Goal: Transaction & Acquisition: Obtain resource

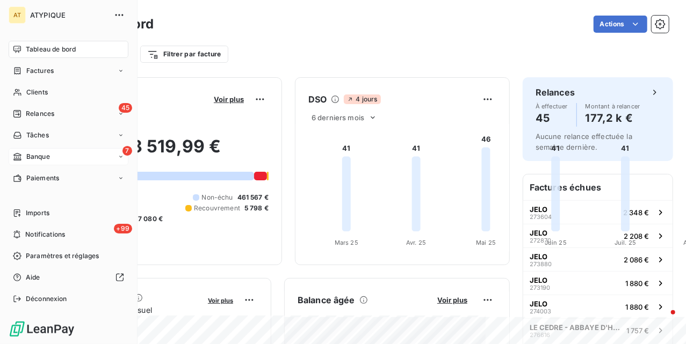
click at [21, 155] on icon at bounding box center [17, 156] width 9 height 9
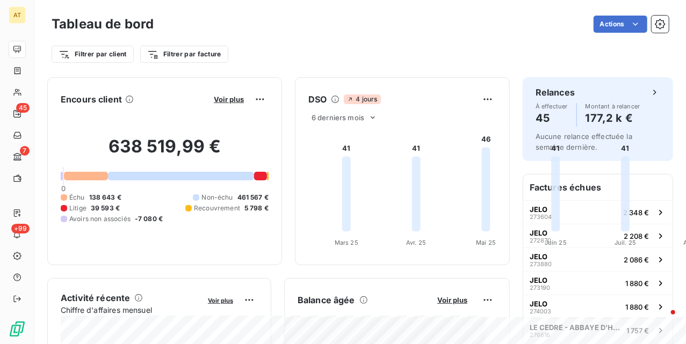
click at [269, 57] on div "Filtrer par client Filtrer par facture" at bounding box center [360, 54] width 617 height 20
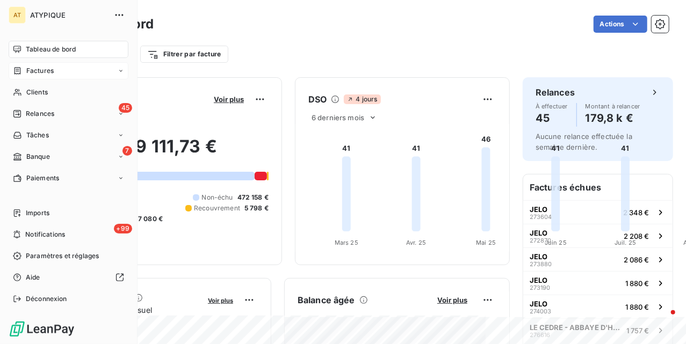
click at [33, 73] on span "Factures" at bounding box center [39, 71] width 27 height 10
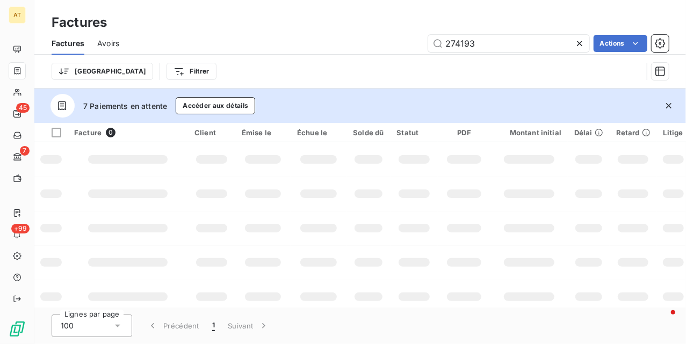
type input "274193"
click at [666, 105] on icon "button" at bounding box center [668, 105] width 11 height 11
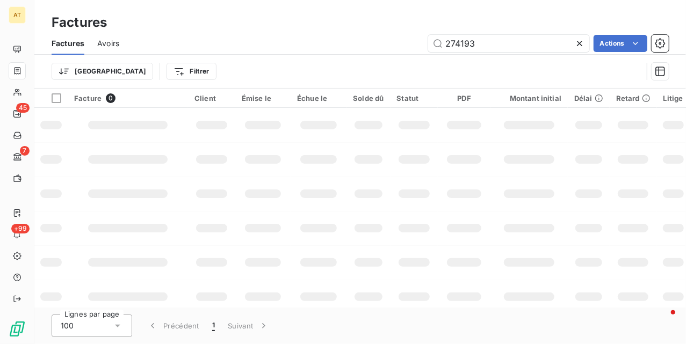
click at [390, 206] on td at bounding box center [414, 194] width 48 height 34
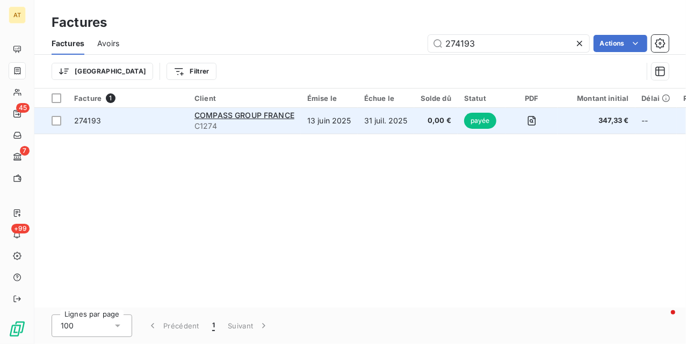
click at [92, 121] on span "274193" at bounding box center [87, 120] width 27 height 9
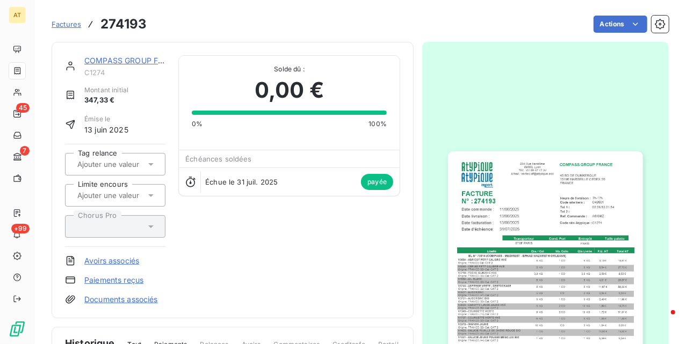
click at [301, 228] on div "COMPASS GROUP FRANCE C1274 Montant initial 347,33 € Émise le [DATE] Tag relance…" at bounding box center [232, 180] width 335 height 250
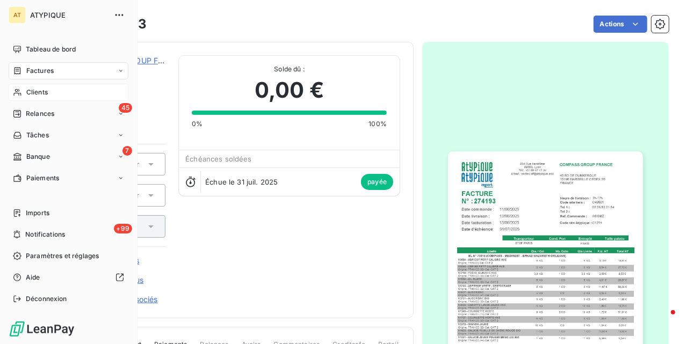
click at [46, 91] on span "Clients" at bounding box center [36, 93] width 21 height 10
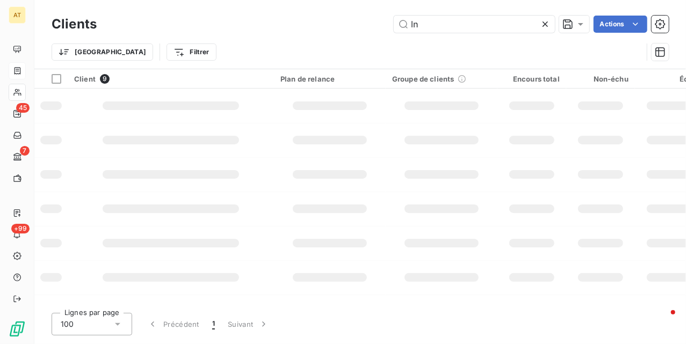
type input "lna"
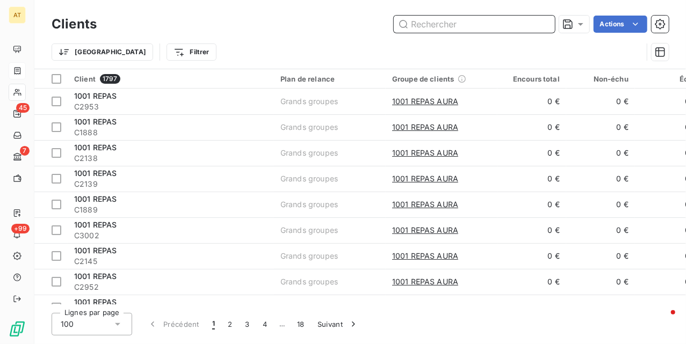
click at [462, 28] on input "text" at bounding box center [473, 24] width 161 height 17
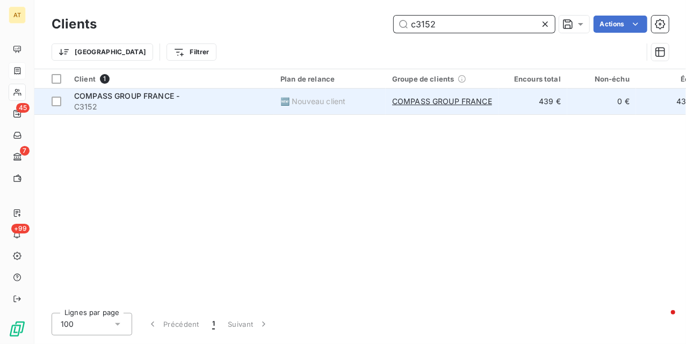
type input "c3152"
click at [139, 99] on span "COMPASS GROUP FRANCE -" at bounding box center [126, 95] width 105 height 9
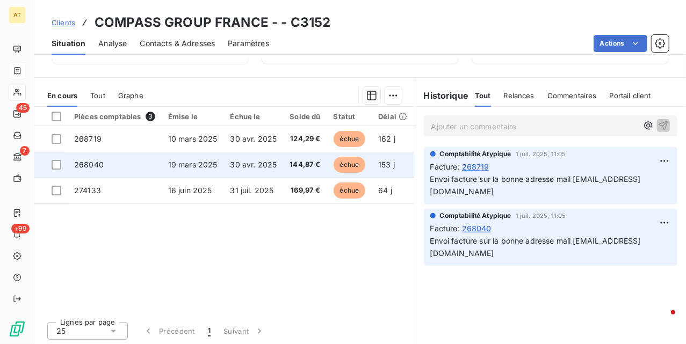
scroll to position [247, 0]
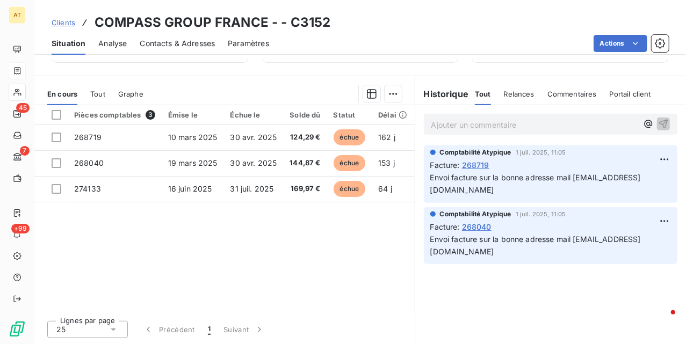
click at [167, 222] on div "Pièces comptables 3 Émise le Échue le Solde dû Statut Délai Retard Tag relance …" at bounding box center [224, 208] width 380 height 207
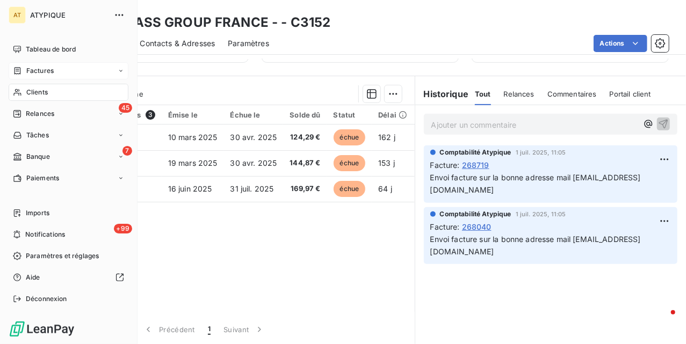
click at [58, 71] on div "Factures" at bounding box center [69, 70] width 120 height 17
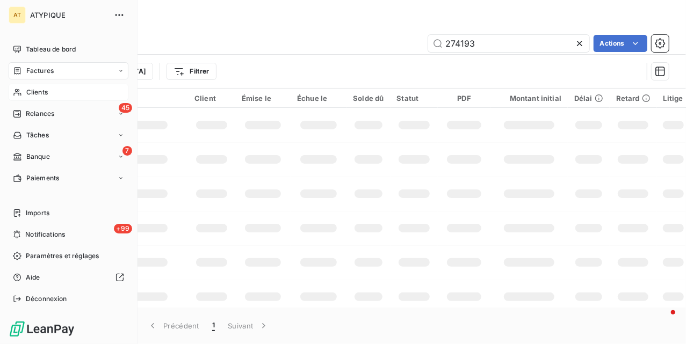
click at [24, 93] on div "Clients" at bounding box center [69, 92] width 120 height 17
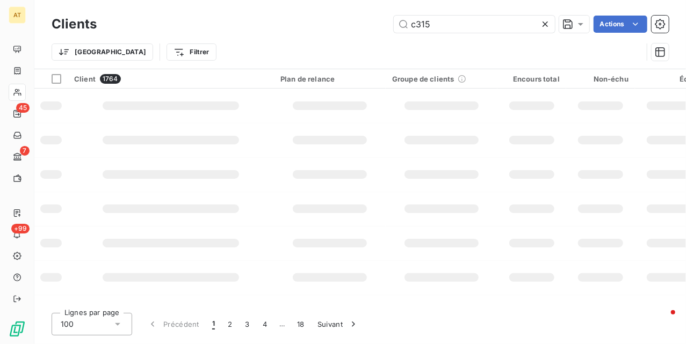
type input "c3152"
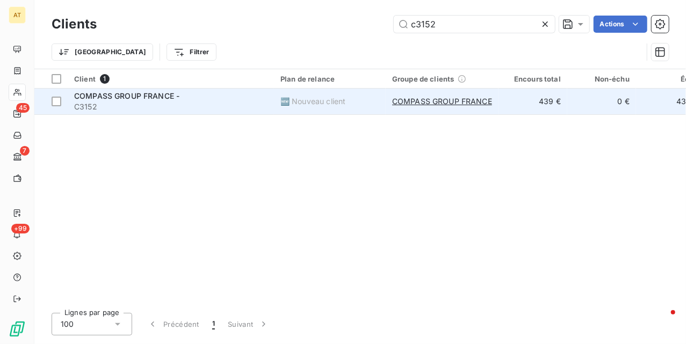
click at [149, 99] on span "COMPASS GROUP FRANCE -" at bounding box center [126, 95] width 105 height 9
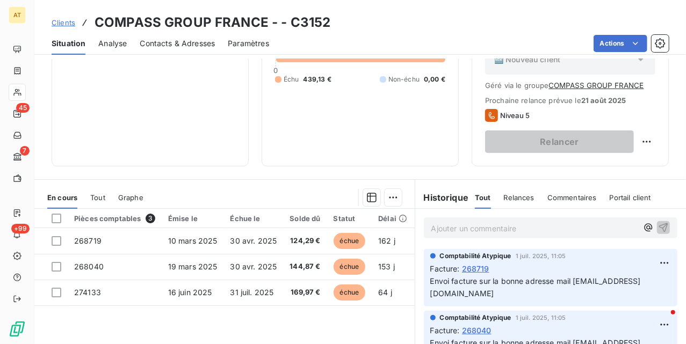
scroll to position [215, 0]
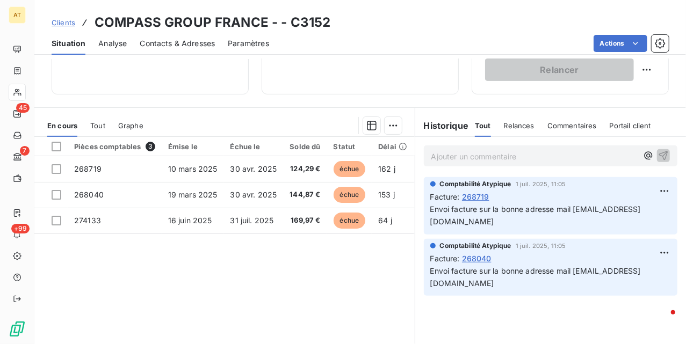
click at [240, 287] on div "Pièces comptables 3 Émise le Échue le Solde dû Statut Délai Retard Tag relance …" at bounding box center [224, 240] width 380 height 207
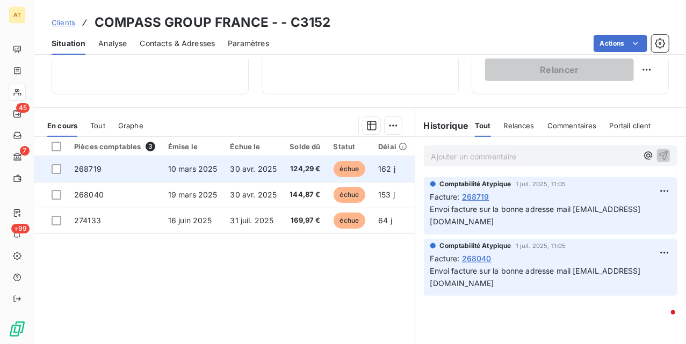
click at [119, 171] on td "268719" at bounding box center [115, 169] width 94 height 26
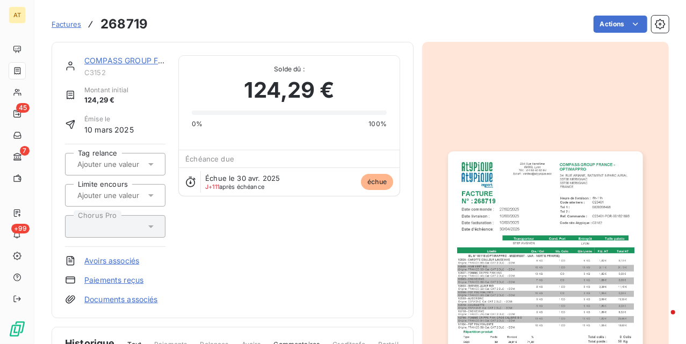
click at [545, 180] on img "button" at bounding box center [545, 288] width 194 height 275
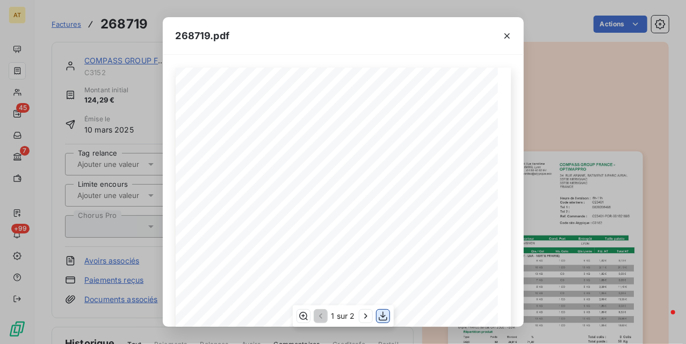
click at [385, 316] on icon "button" at bounding box center [382, 316] width 11 height 11
click at [581, 196] on div "268719.pdf COMPASS GROUP FRANCE - OPTIMAPPRO [STREET_ADDRESS] FRANCE FACTURE 26…" at bounding box center [343, 172] width 686 height 344
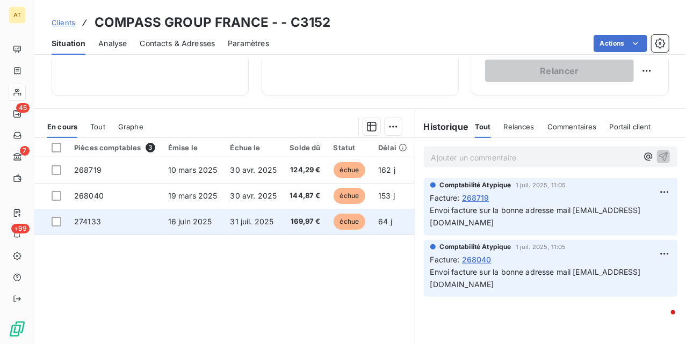
scroll to position [215, 0]
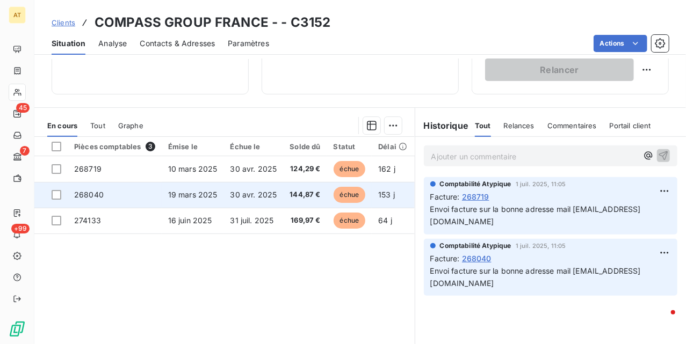
click at [122, 207] on td "268040" at bounding box center [115, 195] width 94 height 26
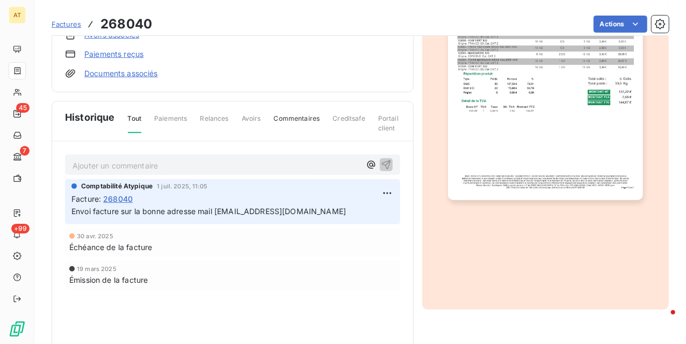
scroll to position [250, 0]
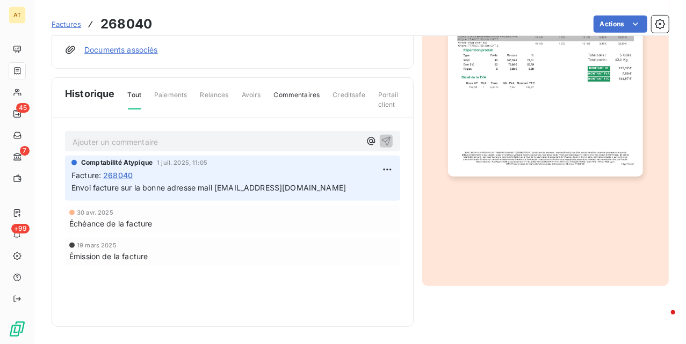
click at [572, 115] on img "button" at bounding box center [545, 39] width 194 height 275
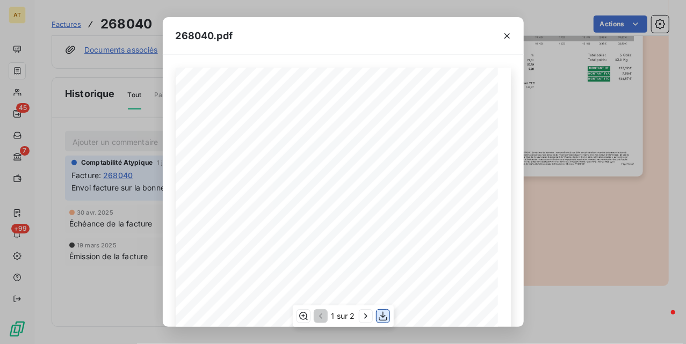
click at [383, 318] on icon "button" at bounding box center [382, 316] width 11 height 11
click at [593, 168] on div "268040.pdf COMPASS GROUP FRANCE - OPTIMAPPRO [STREET_ADDRESS] FACTURE 268040 N°…" at bounding box center [343, 172] width 686 height 344
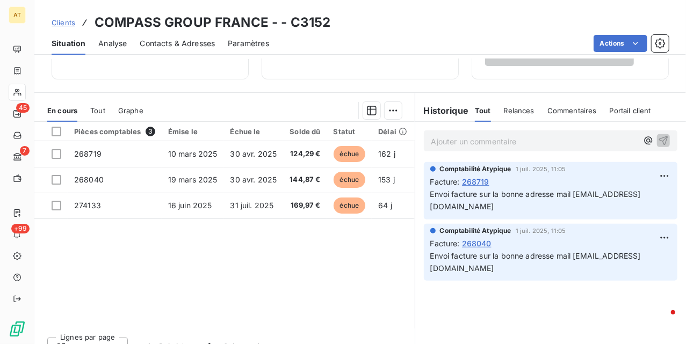
scroll to position [247, 0]
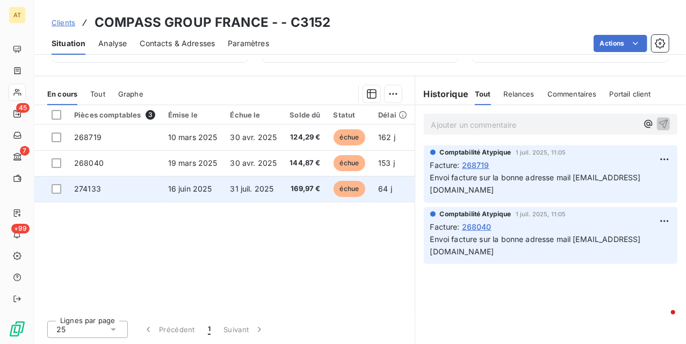
click at [116, 189] on td "274133" at bounding box center [115, 189] width 94 height 26
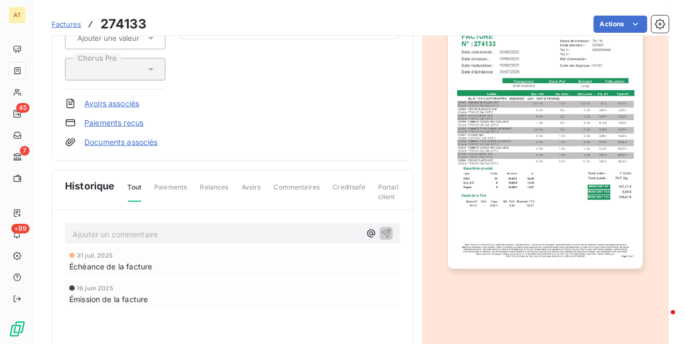
scroll to position [250, 0]
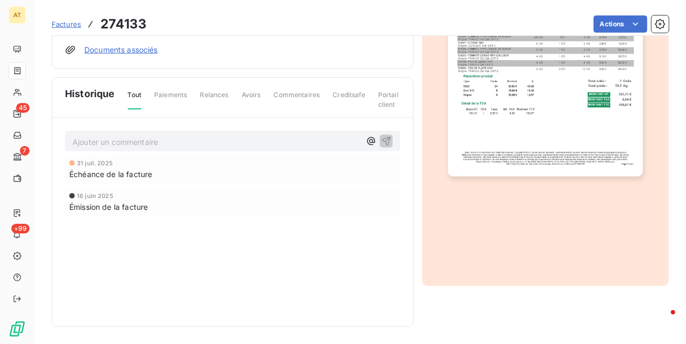
click at [563, 128] on img "button" at bounding box center [545, 39] width 194 height 275
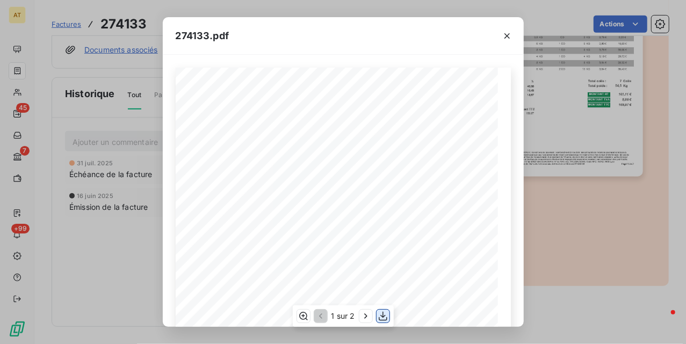
click at [380, 318] on icon "button" at bounding box center [382, 316] width 11 height 11
click at [612, 157] on div "274133.pdf COMPASS GROUP FRANCE - OPTIMAPPRO [STREET_ADDRESS] FACTURE 274133 N°…" at bounding box center [343, 172] width 686 height 344
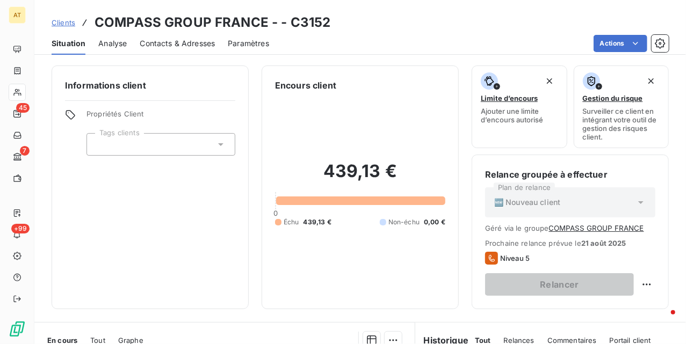
drag, startPoint x: 271, startPoint y: 233, endPoint x: 268, endPoint y: 228, distance: 6.0
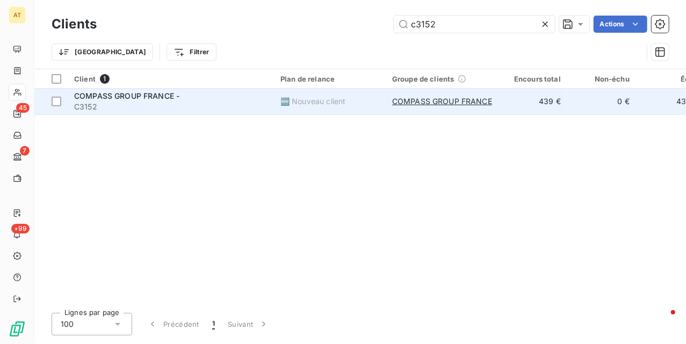
click at [129, 93] on span "COMPASS GROUP FRANCE -" at bounding box center [126, 95] width 105 height 9
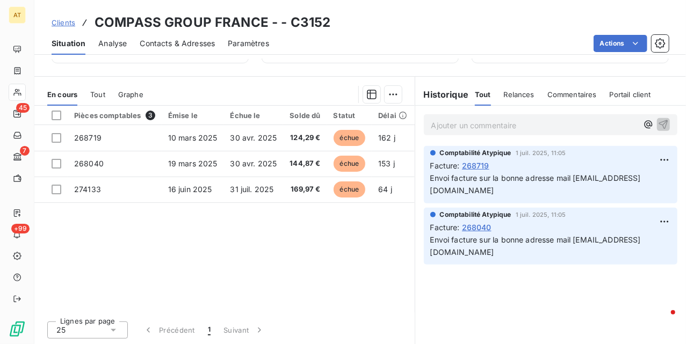
scroll to position [247, 0]
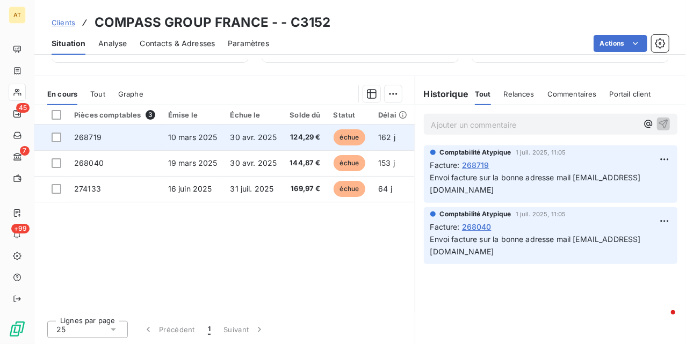
click at [92, 136] on span "268719" at bounding box center [87, 137] width 27 height 9
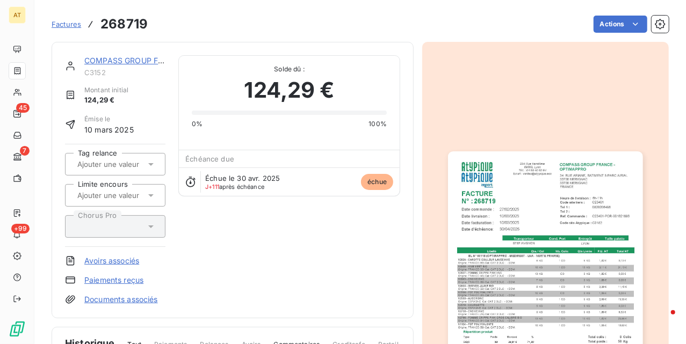
click at [125, 26] on h3 "268719" at bounding box center [123, 23] width 47 height 19
copy h3 "268719"
click at [122, 19] on h3 "268719" at bounding box center [123, 23] width 47 height 19
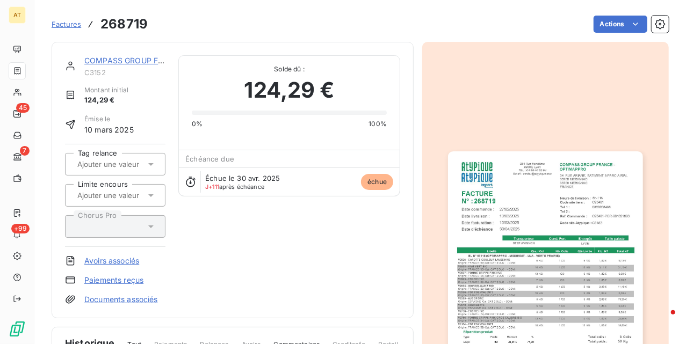
click at [345, 215] on div "COMPASS GROUP FRANCE - C3152 Montant initial 124,29 € Émise le [DATE] Tag relan…" at bounding box center [232, 180] width 335 height 250
click at [323, 293] on div "COMPASS GROUP FRANCE - C3152 Montant initial 124,29 € Émise le [DATE] Tag relan…" at bounding box center [232, 180] width 335 height 250
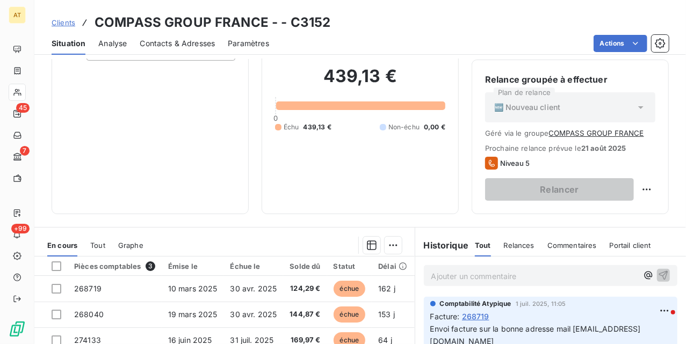
scroll to position [215, 0]
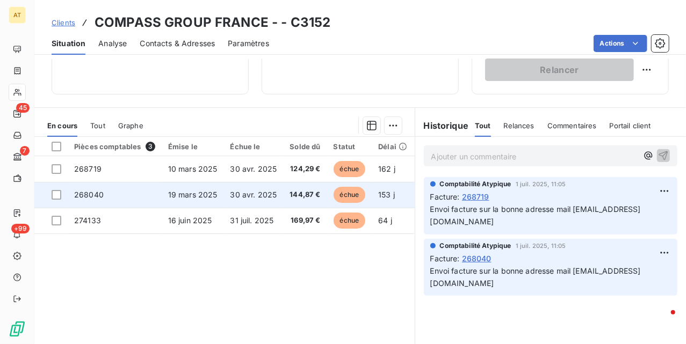
click at [111, 194] on td "268040" at bounding box center [115, 195] width 94 height 26
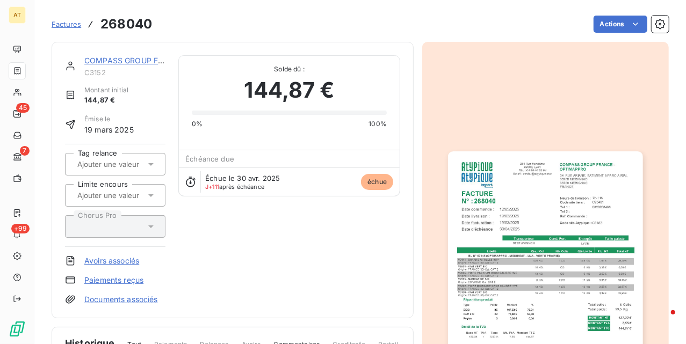
click at [125, 25] on h3 "268040" at bounding box center [126, 23] width 52 height 19
copy h3 "268040"
click at [282, 181] on div "Échue le [DATE] J+111 après échéance échue" at bounding box center [289, 181] width 221 height 28
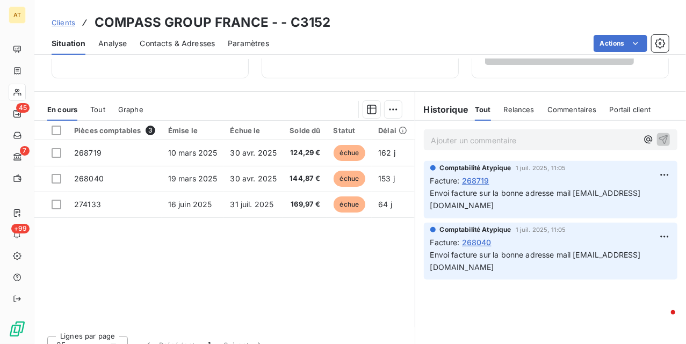
scroll to position [247, 0]
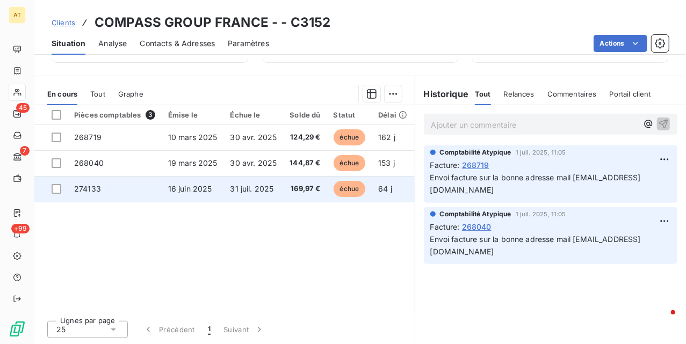
click at [126, 192] on td "274133" at bounding box center [115, 189] width 94 height 26
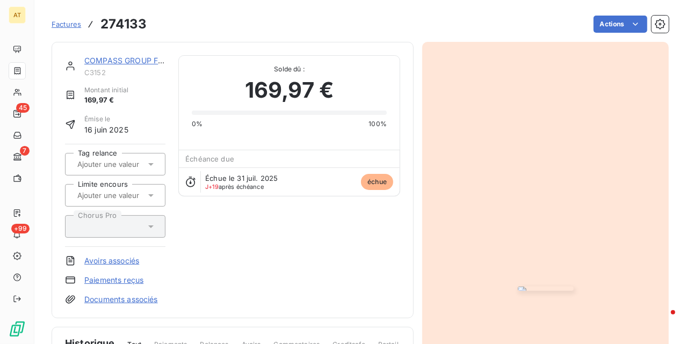
click at [125, 26] on h3 "274133" at bounding box center [123, 23] width 46 height 19
copy h3 "274133"
click at [99, 63] on link "COMPASS GROUP FRANCE -" at bounding box center [136, 60] width 105 height 9
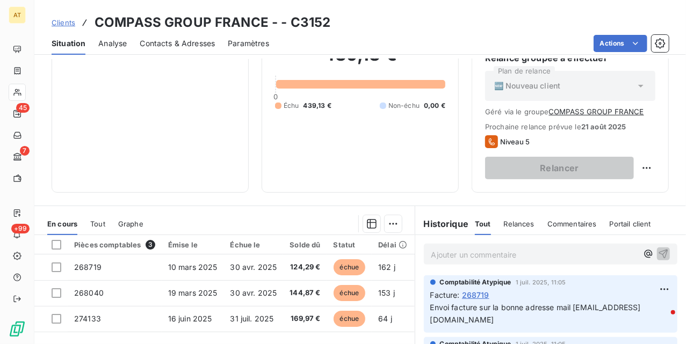
scroll to position [247, 0]
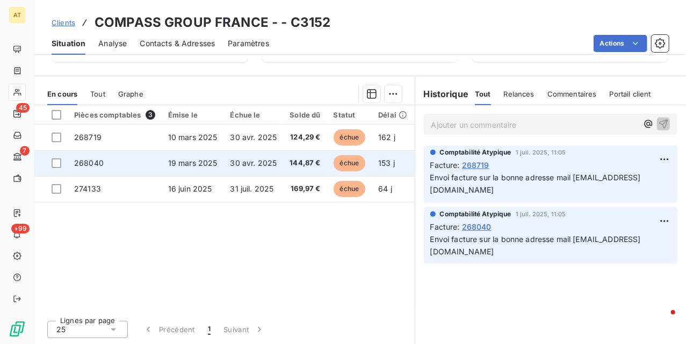
click at [102, 160] on span "268040" at bounding box center [89, 162] width 30 height 9
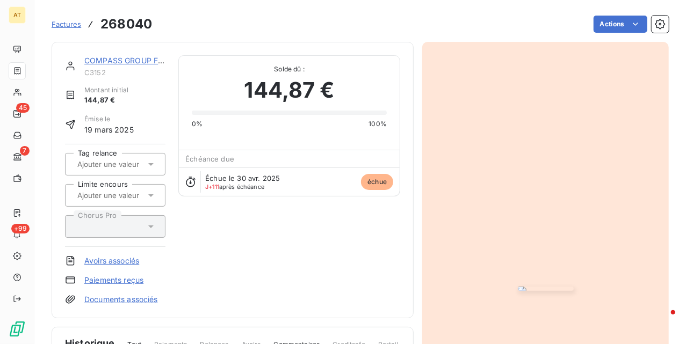
click at [518, 287] on img "button" at bounding box center [546, 289] width 56 height 4
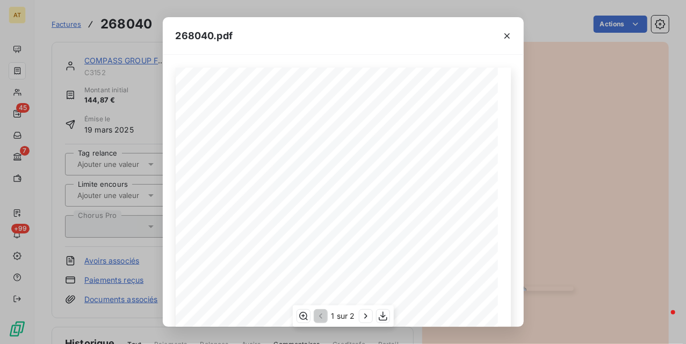
click at [385, 90] on span "COMPASS GROUP FRANCE -" at bounding box center [412, 89] width 91 height 6
copy span "COMPASS GROUP FRANCE -"
click at [308, 239] on span "BL N° 67145 (OPTIMAPPRO - MEDIREST - LNA - VERTE PRAIRIE)" at bounding box center [291, 240] width 152 height 5
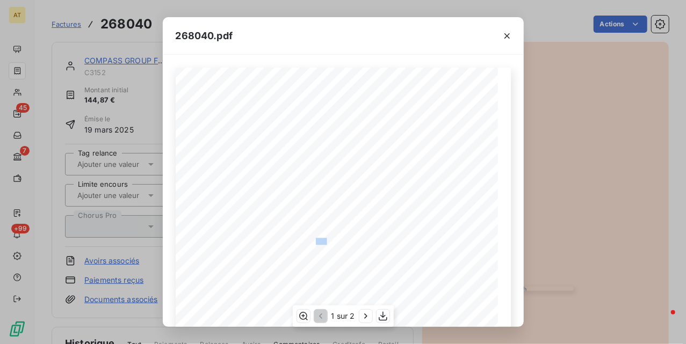
click at [308, 239] on span "BL N° 67145 (OPTIMAPPRO - MEDIREST - LNA - VERTE PRAIRIE)" at bounding box center [291, 240] width 152 height 5
copy span "BL N° 67145 (OPTIMAPPRO - MEDIREST - LNA - VERTE PRAIRIE)"
click at [241, 155] on span "268040" at bounding box center [243, 149] width 37 height 11
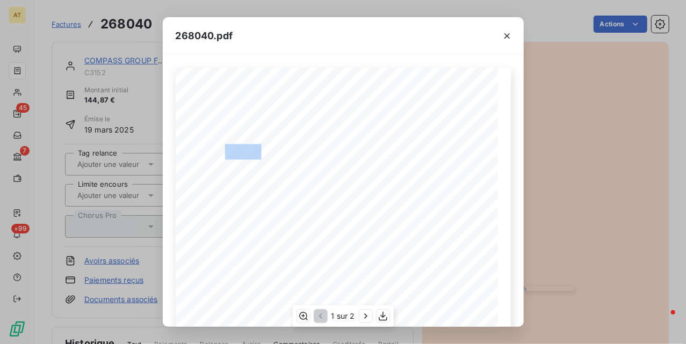
copy span "268040"
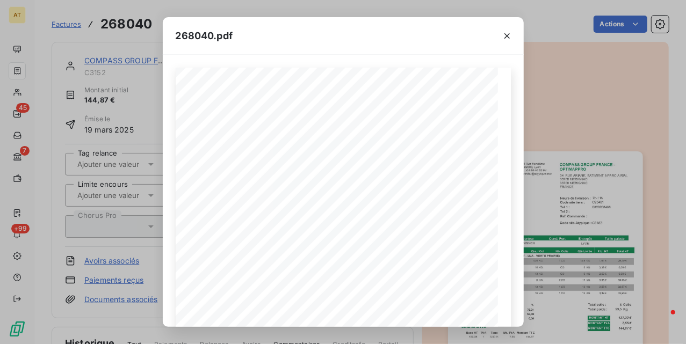
click at [613, 94] on div "268040.pdf COMPASS GROUP FRANCE - OPTIMAPPRO [STREET_ADDRESS] FACTURE 268040 N°…" at bounding box center [343, 172] width 686 height 344
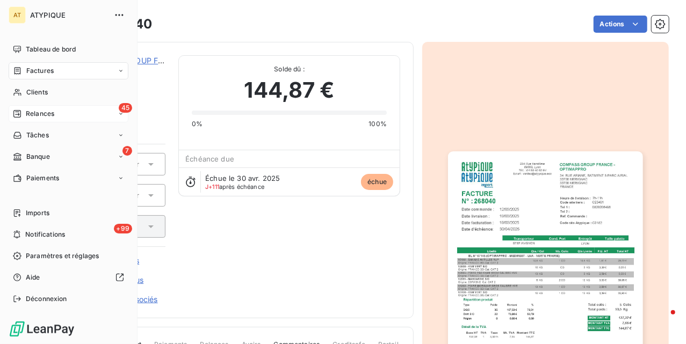
click at [39, 116] on span "Relances" at bounding box center [40, 114] width 28 height 10
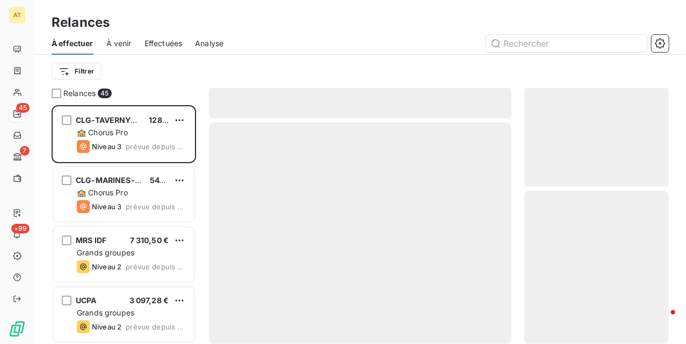
scroll to position [228, 134]
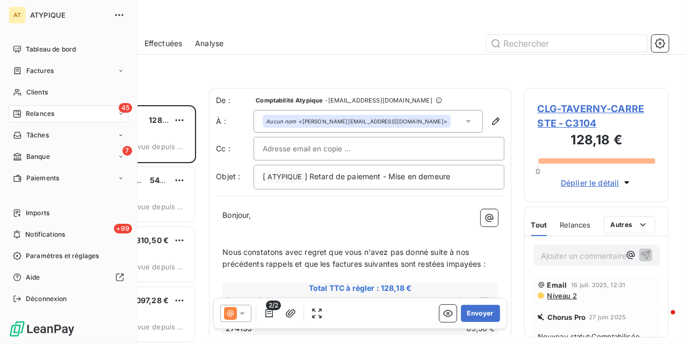
click at [18, 73] on icon at bounding box center [17, 71] width 9 height 9
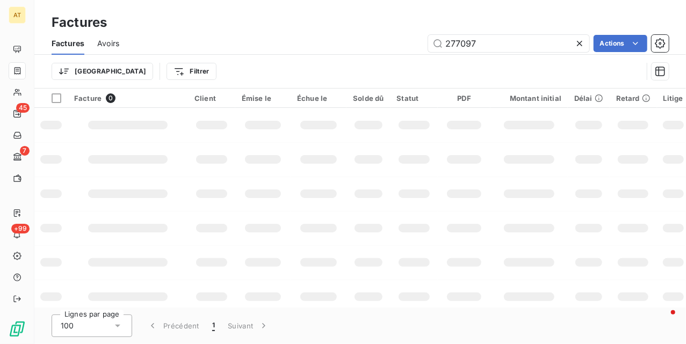
type input "277097"
click at [225, 185] on td at bounding box center [211, 194] width 47 height 34
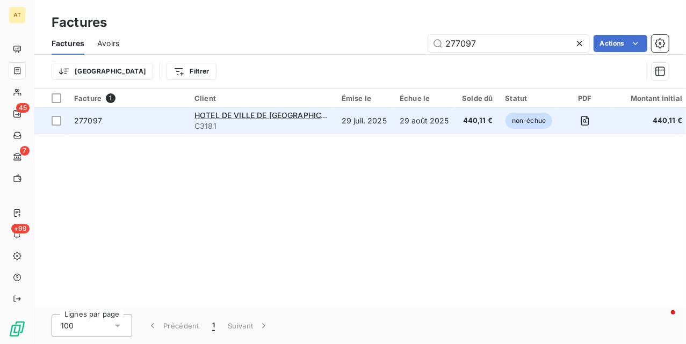
click at [101, 115] on div "277097" at bounding box center [88, 120] width 28 height 11
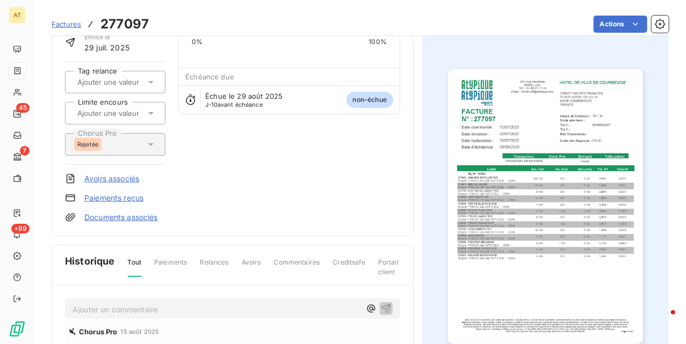
scroll to position [250, 0]
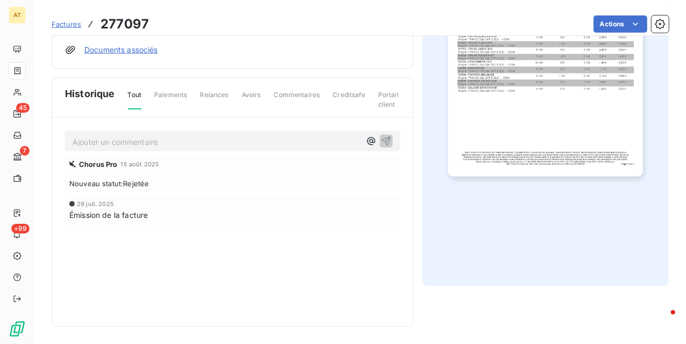
click at [138, 125] on div "Ajouter un commentaire ﻿ Chorus Pro [DATE] Nouveau statut : Rejetée [DATE] Émis…" at bounding box center [232, 193] width 361 height 150
click at [138, 139] on p "Ajouter un commentaire ﻿" at bounding box center [216, 141] width 288 height 13
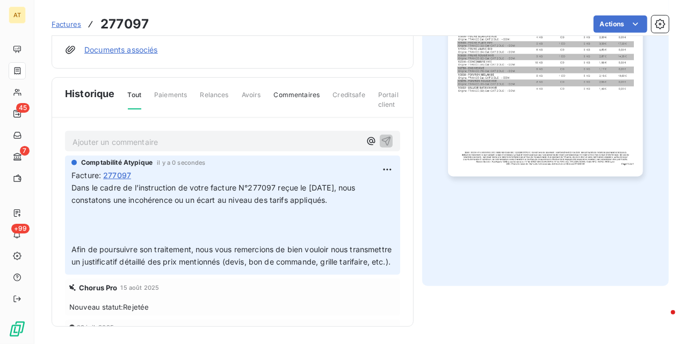
scroll to position [0, 0]
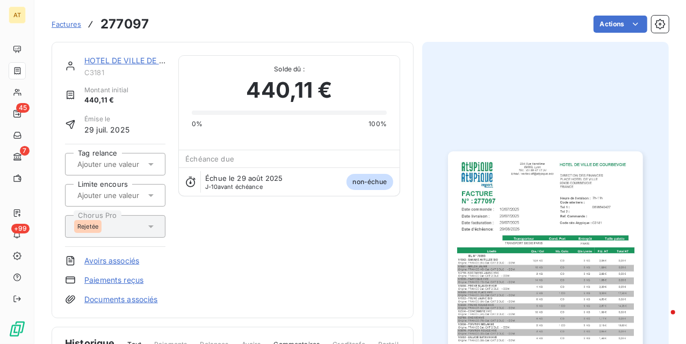
click at [571, 200] on img "button" at bounding box center [545, 288] width 194 height 275
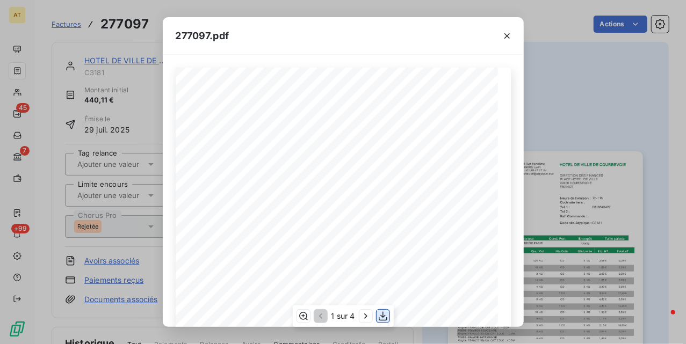
click at [381, 316] on icon "button" at bounding box center [382, 316] width 11 height 11
click at [114, 101] on div "277097.pdf HOTEL DE VILLE DE [GEOGRAPHIC_DATA] DIRECTION DES FINANCES [GEOGRAPH…" at bounding box center [343, 172] width 686 height 344
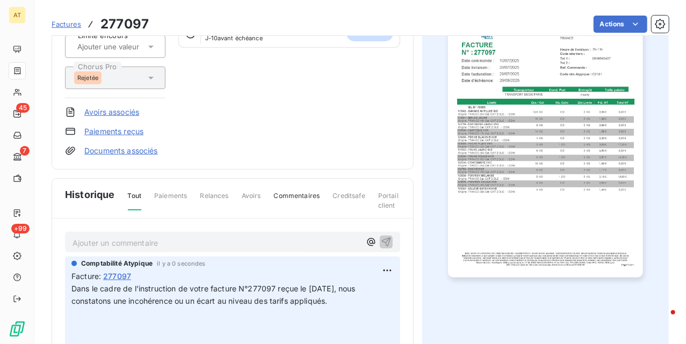
scroll to position [35, 0]
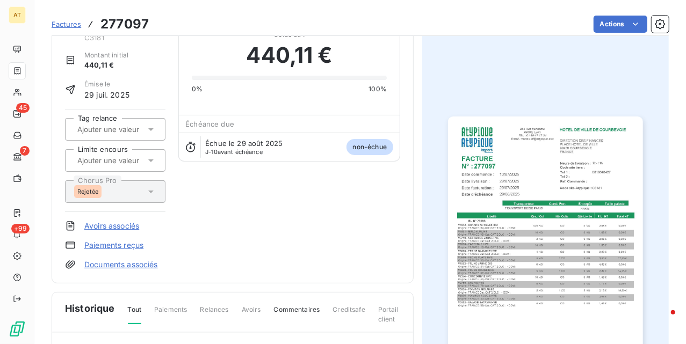
click at [318, 91] on div "0% 100%" at bounding box center [289, 89] width 195 height 10
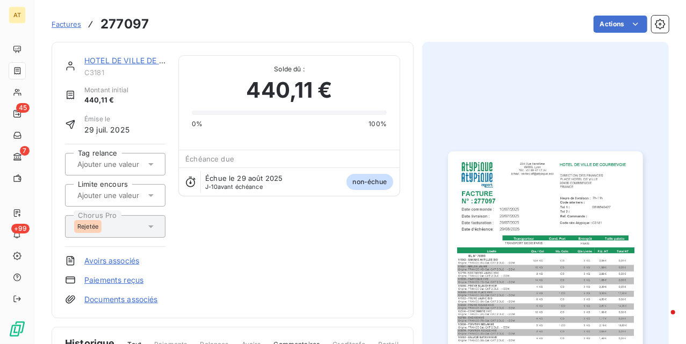
click at [78, 21] on span "Factures" at bounding box center [67, 24] width 30 height 9
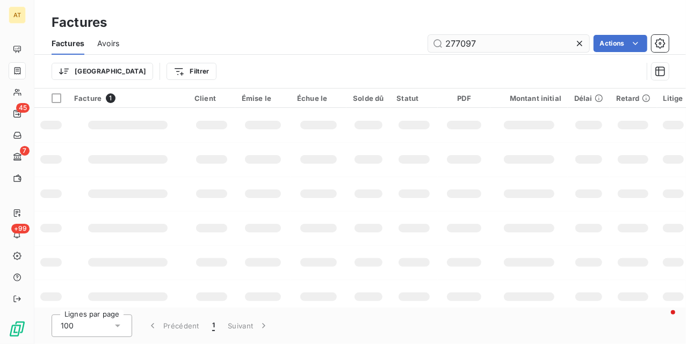
click at [486, 45] on input "277097" at bounding box center [508, 43] width 161 height 17
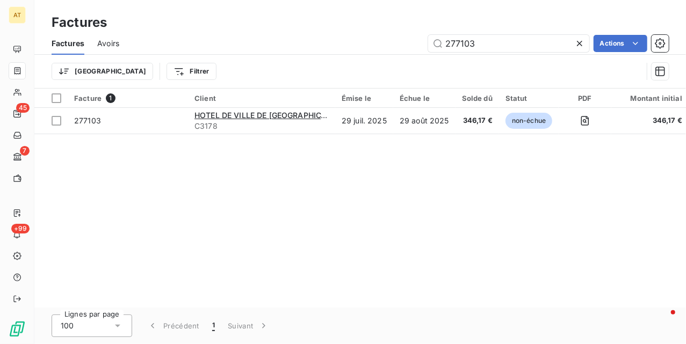
type input "277103"
click at [188, 178] on div "Facture 1 Client Émise le Échue le Solde dû Statut PDF Montant initial Délai Re…" at bounding box center [359, 198] width 651 height 219
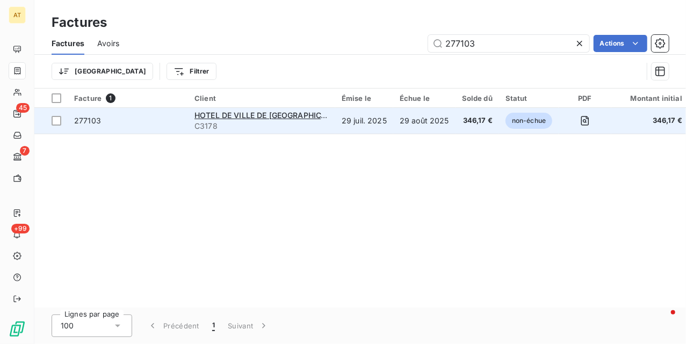
click at [80, 117] on span "277103" at bounding box center [87, 120] width 27 height 9
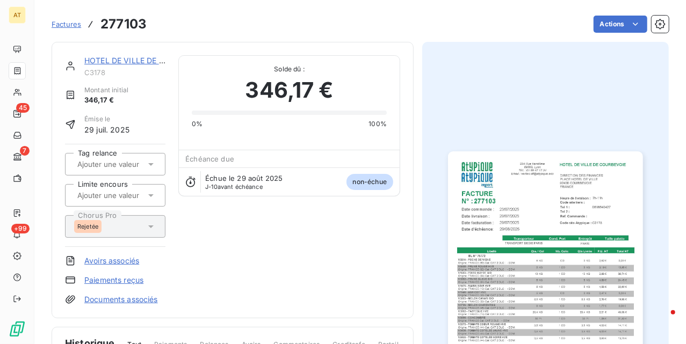
click at [213, 264] on div "HOTEL DE VILLE DE COURBEVOIE C3178 Montant initial 346,17 € Émise le [DATE] Tag…" at bounding box center [232, 180] width 335 height 250
click at [555, 209] on img "button" at bounding box center [545, 288] width 194 height 275
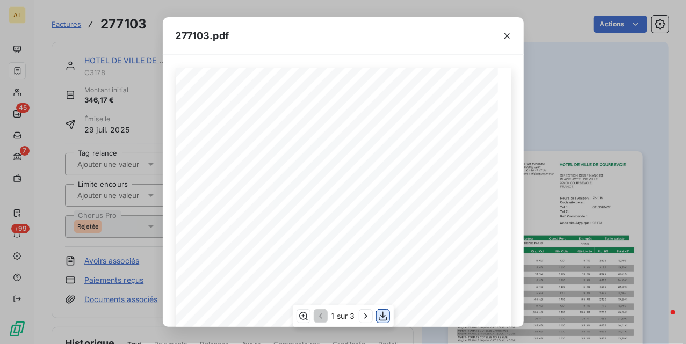
click at [378, 317] on icon "button" at bounding box center [382, 316] width 11 height 11
click at [99, 194] on div "277103.pdf HOTEL DE VILLE DE [GEOGRAPHIC_DATA] DIRECTION DES FINANCES [GEOGRAPH…" at bounding box center [343, 172] width 686 height 344
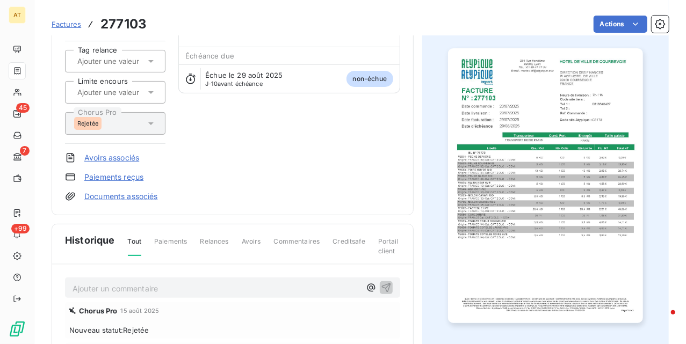
scroll to position [215, 0]
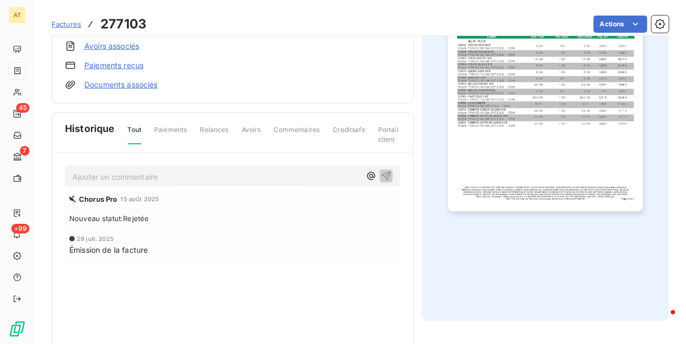
click at [115, 179] on p "Ajouter un commentaire ﻿" at bounding box center [216, 176] width 288 height 13
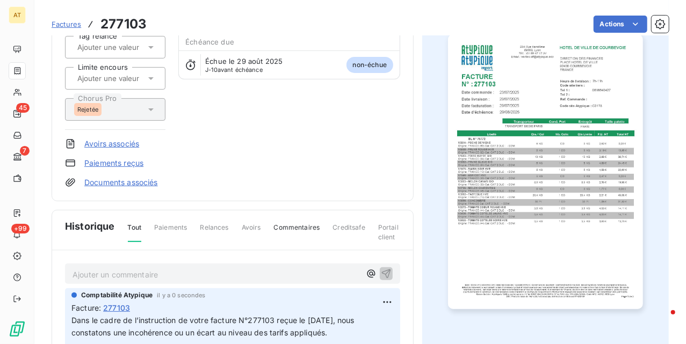
scroll to position [0, 0]
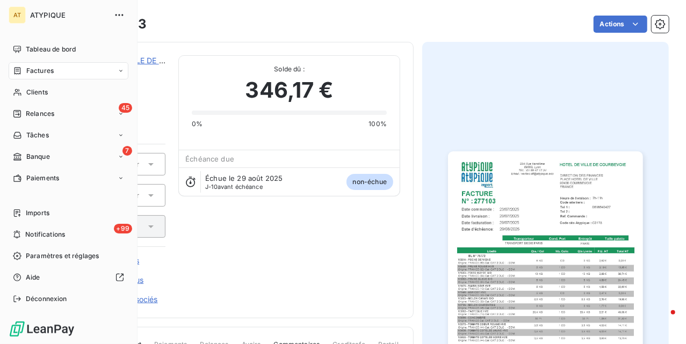
drag, startPoint x: 50, startPoint y: 72, endPoint x: 106, endPoint y: 75, distance: 55.9
click at [50, 72] on span "Factures" at bounding box center [39, 71] width 27 height 10
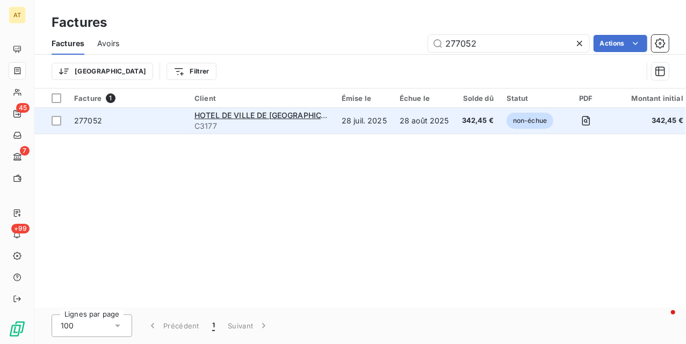
type input "277052"
click at [89, 118] on span "277052" at bounding box center [88, 120] width 28 height 9
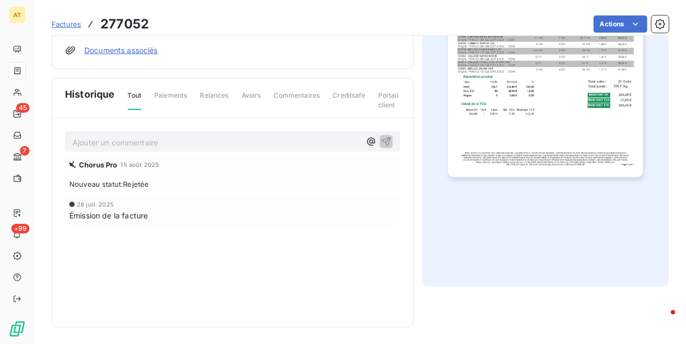
scroll to position [250, 0]
click at [538, 132] on img "button" at bounding box center [545, 39] width 194 height 275
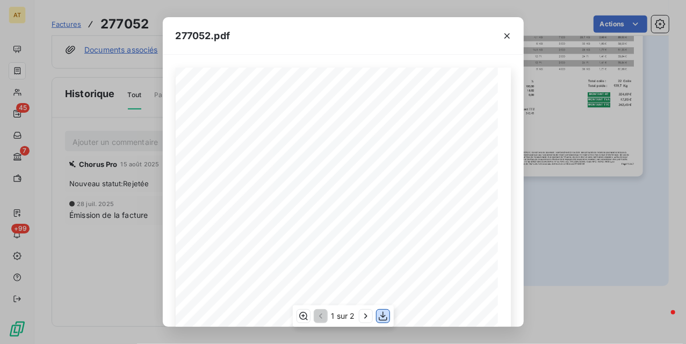
drag, startPoint x: 387, startPoint y: 321, endPoint x: 9, endPoint y: 11, distance: 488.6
click at [385, 321] on icon "button" at bounding box center [382, 316] width 11 height 11
click at [591, 90] on div "277052.pdf HOTEL DE VILLE DE [GEOGRAPHIC_DATA] DIRECTION DES FINANCES [GEOGRAPH…" at bounding box center [343, 172] width 686 height 344
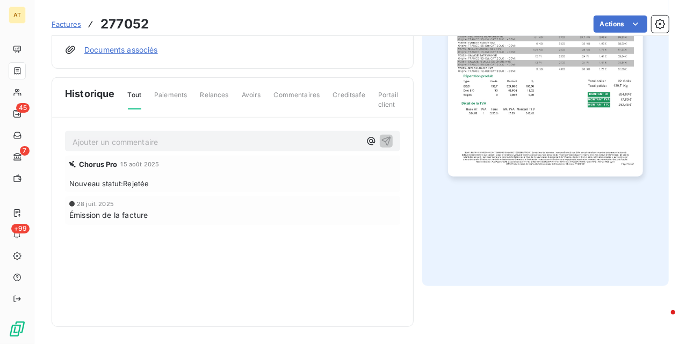
drag, startPoint x: 89, startPoint y: 142, endPoint x: 120, endPoint y: 150, distance: 32.8
click at [89, 142] on p "Ajouter un commentaire ﻿" at bounding box center [216, 141] width 288 height 13
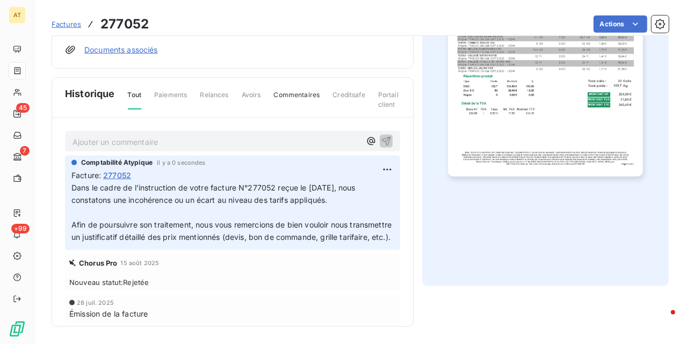
click at [254, 78] on div "Historique Tout Paiements Relances Avoirs Commentaires Creditsafe Portail client" at bounding box center [232, 98] width 361 height 40
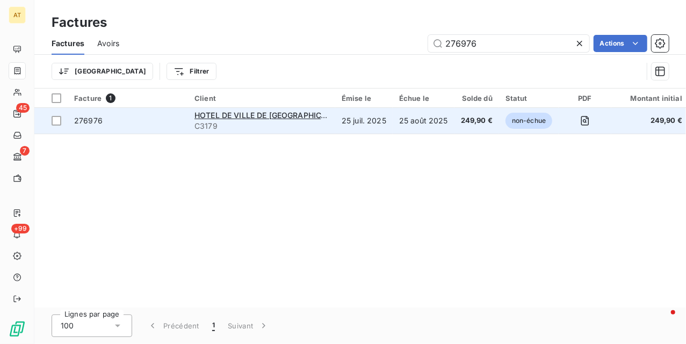
type input "276976"
click at [95, 123] on span "276976" at bounding box center [88, 120] width 28 height 9
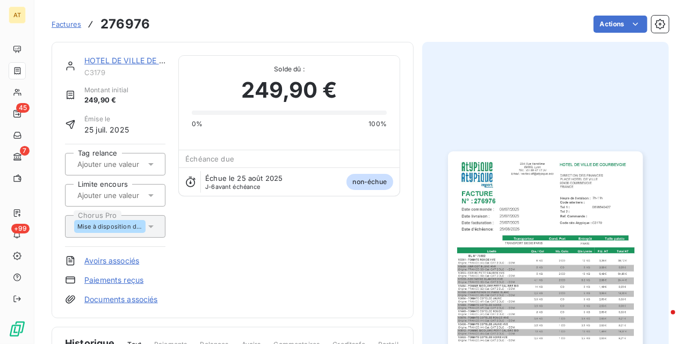
click at [548, 222] on img "button" at bounding box center [545, 288] width 194 height 275
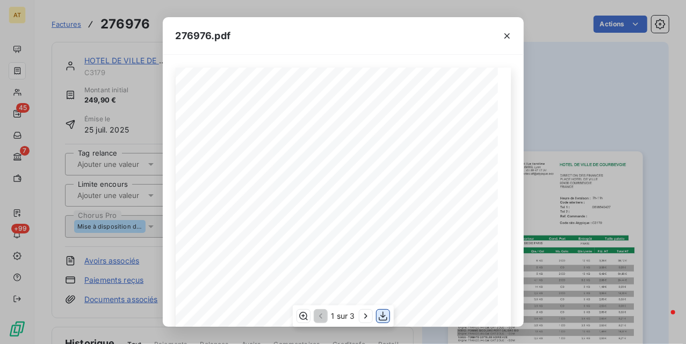
click at [385, 316] on icon "button" at bounding box center [382, 316] width 11 height 11
click at [102, 119] on div "276976.pdf HOTEL DE VILLE DE [GEOGRAPHIC_DATA] DIRECTION DES FINANCES [GEOGRAPH…" at bounding box center [343, 172] width 686 height 344
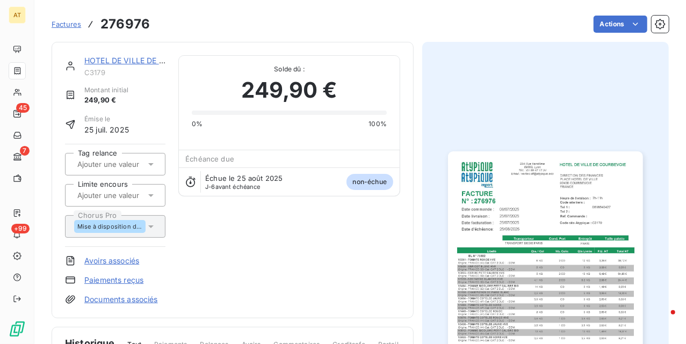
drag, startPoint x: 218, startPoint y: 258, endPoint x: 204, endPoint y: 262, distance: 14.5
click at [218, 258] on div "HOTEL DE VILLE DE COURBEVOIE C3179 Montant initial 249,90 € Émise le [DATE] Tag…" at bounding box center [232, 180] width 335 height 250
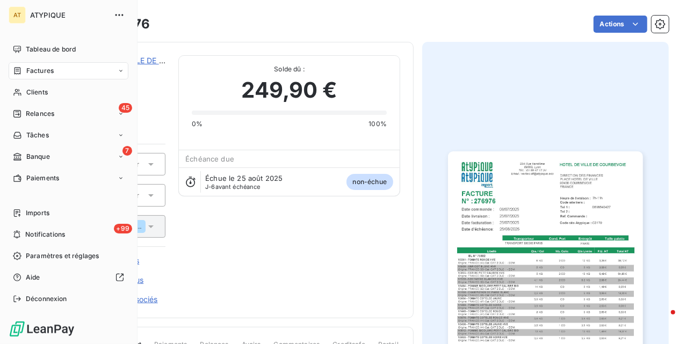
click at [35, 69] on span "Factures" at bounding box center [39, 71] width 27 height 10
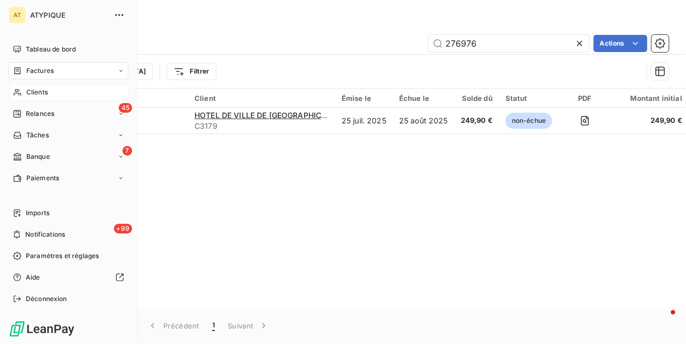
click at [20, 96] on icon at bounding box center [17, 92] width 9 height 9
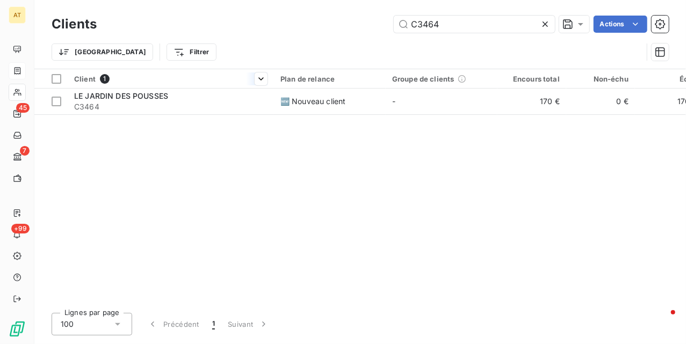
type input "C3464"
click at [112, 86] on th "Client 1" at bounding box center [171, 78] width 206 height 19
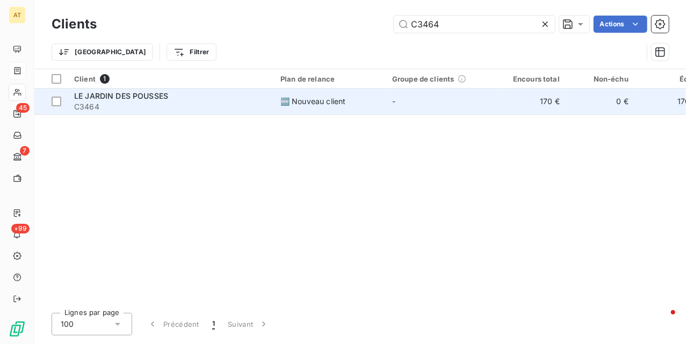
click at [111, 97] on span "LE JARDIN DES POUSSES" at bounding box center [121, 95] width 94 height 9
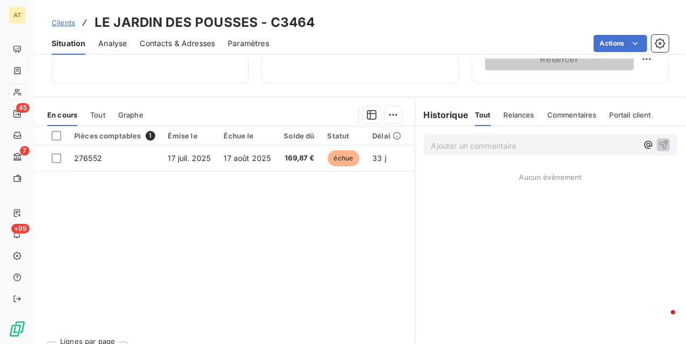
scroll to position [215, 0]
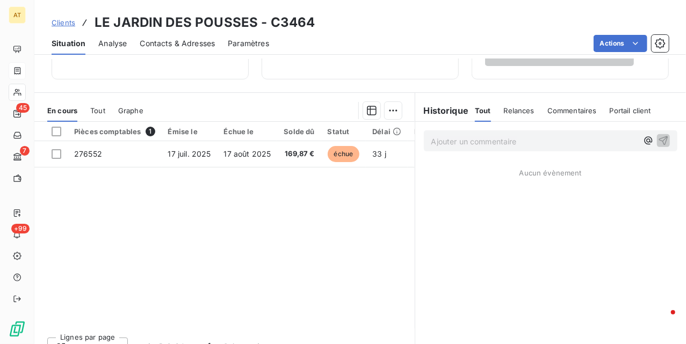
click at [223, 205] on div "Pièces comptables 1 Émise le Échue le Solde dû Statut Délai Retard Tag relance …" at bounding box center [224, 225] width 380 height 207
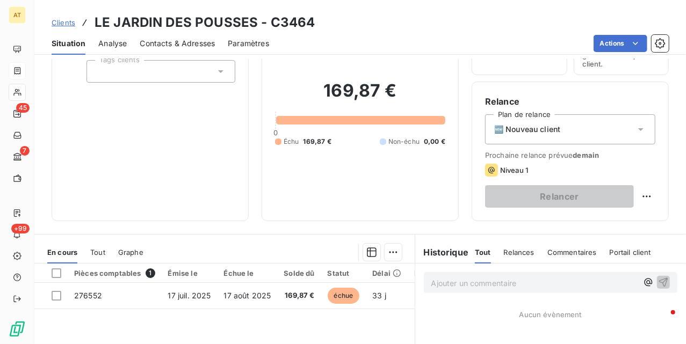
scroll to position [71, 0]
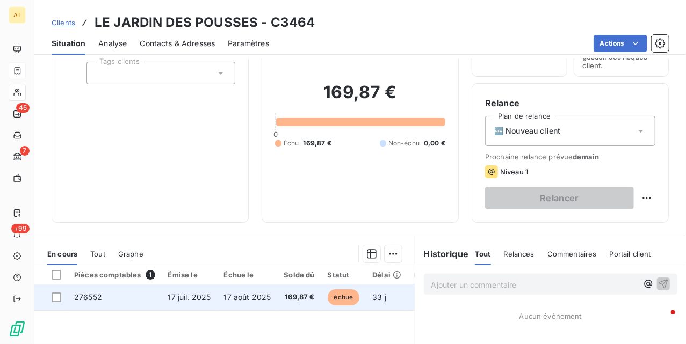
click at [102, 299] on td "276552" at bounding box center [115, 298] width 94 height 26
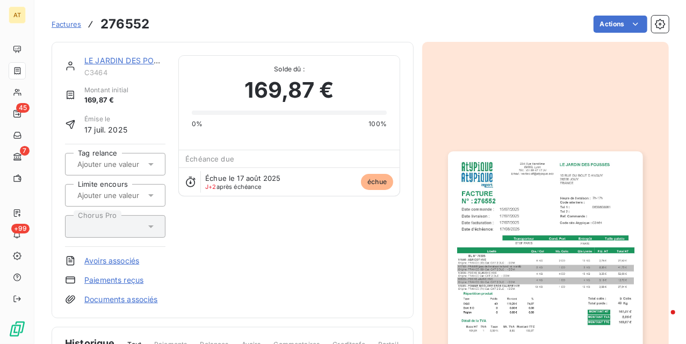
click at [643, 232] on div at bounding box center [545, 289] width 246 height 494
click at [583, 239] on img "button" at bounding box center [545, 288] width 194 height 275
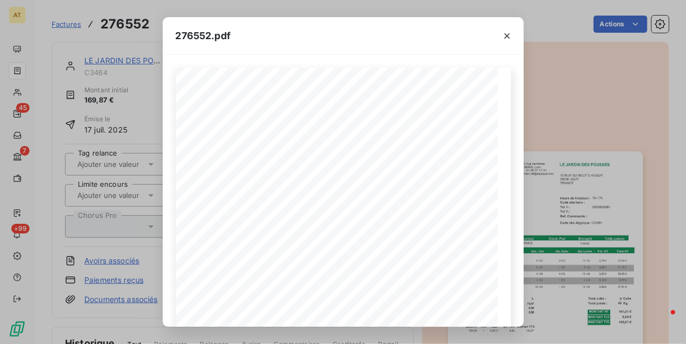
click at [578, 155] on div "276552.pdf LE JARDIN DES POUSSES [STREET_ADDRESS] FACTURE 276552 N° : Date livr…" at bounding box center [343, 172] width 686 height 344
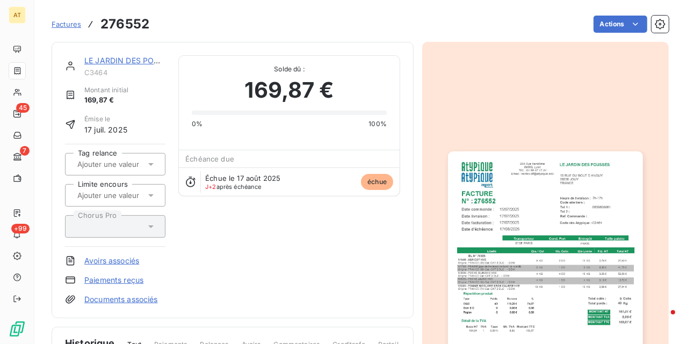
drag, startPoint x: 494, startPoint y: 173, endPoint x: 454, endPoint y: 159, distance: 42.9
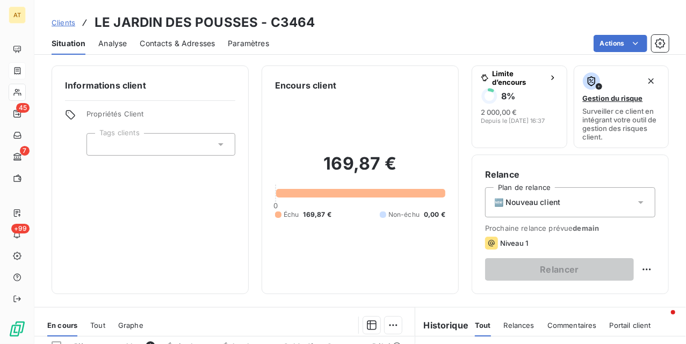
click at [279, 24] on h3 "LE JARDIN DES POUSSES - C3464" at bounding box center [204, 22] width 220 height 19
copy h3 "C3464"
click at [226, 256] on div "Informations client Propriétés Client Tags clients" at bounding box center [150, 179] width 197 height 229
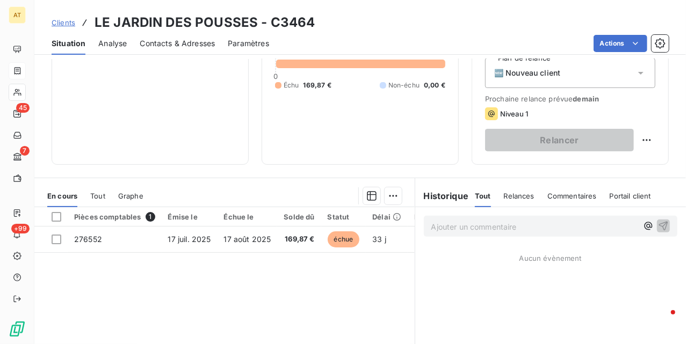
scroll to position [143, 0]
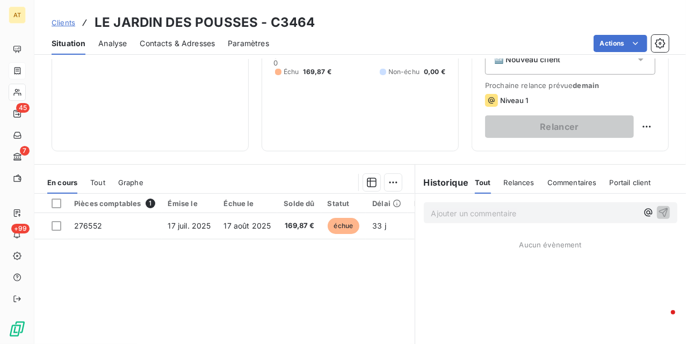
click at [233, 263] on div "Pièces comptables 1 Émise le Échue le Solde dû Statut Délai Retard Tag relance …" at bounding box center [224, 297] width 380 height 207
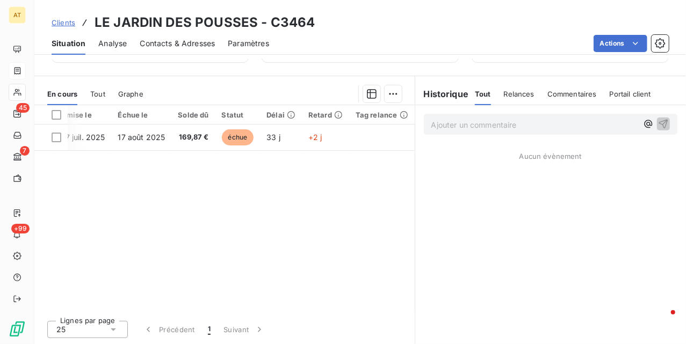
scroll to position [0, 0]
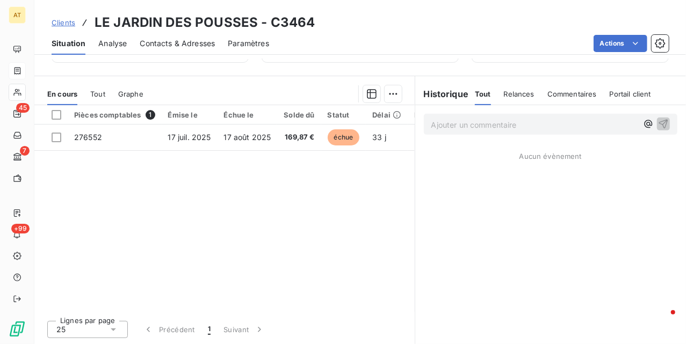
click at [247, 184] on div "Pièces comptables 1 Émise le Échue le Solde dû Statut Délai Retard Tag relance …" at bounding box center [224, 208] width 380 height 207
click at [276, 209] on div "Pièces comptables 1 Émise le Échue le Solde dû Statut Délai Retard Tag relance …" at bounding box center [224, 208] width 380 height 207
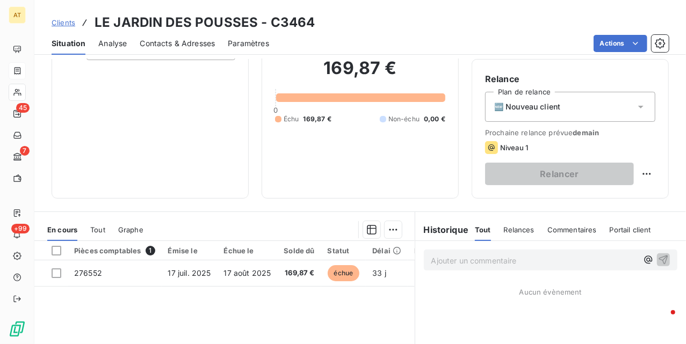
scroll to position [89, 0]
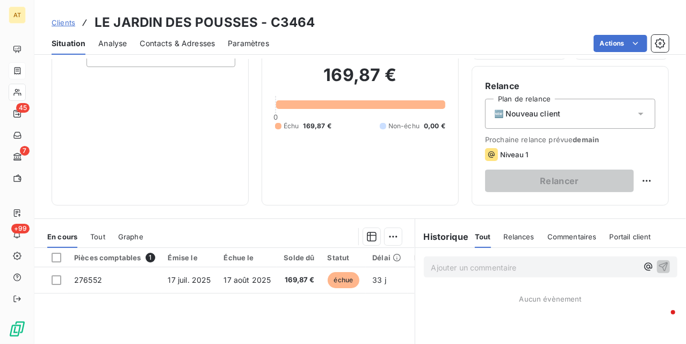
click at [153, 48] on span "Contacts & Adresses" at bounding box center [177, 43] width 75 height 11
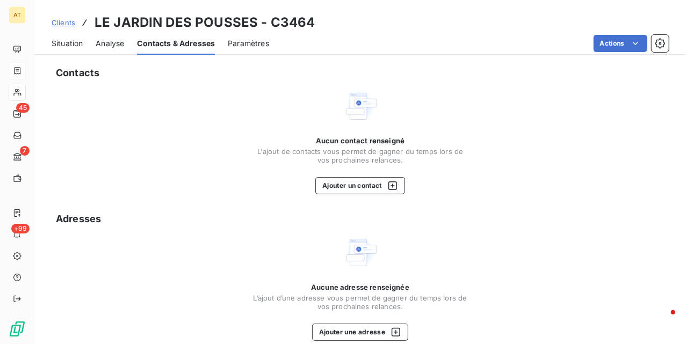
drag, startPoint x: 170, startPoint y: 88, endPoint x: 177, endPoint y: 93, distance: 8.9
click at [169, 89] on div "Contacts Aucun contact renseigné L'ajout de contacts vous permet de gagner du t…" at bounding box center [359, 281] width 651 height 445
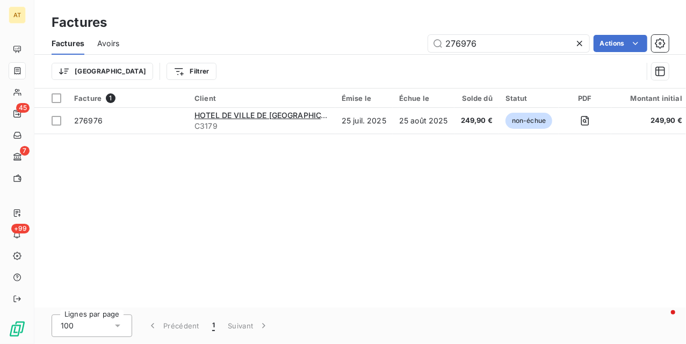
drag, startPoint x: 225, startPoint y: 225, endPoint x: 207, endPoint y: 206, distance: 27.0
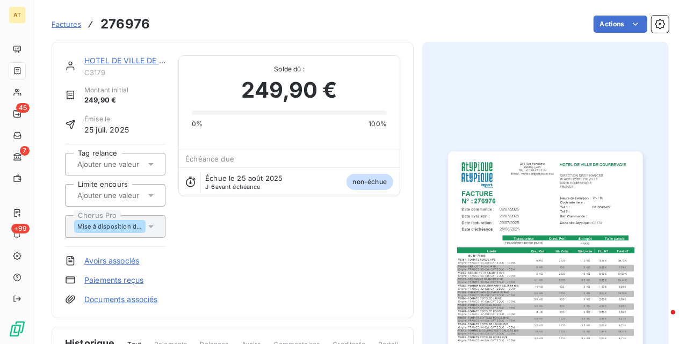
click at [490, 224] on img "button" at bounding box center [545, 288] width 194 height 275
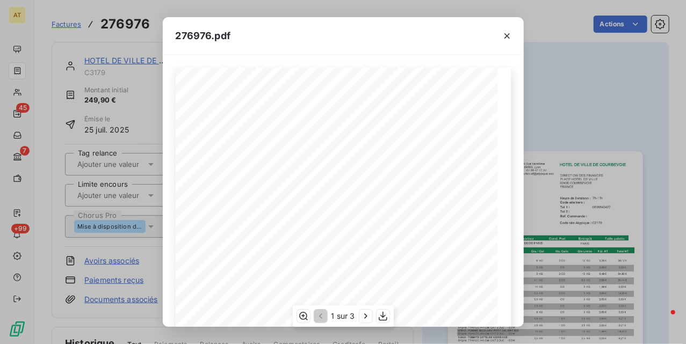
click at [545, 209] on div "276976.pdf HOTEL DE VILLE DE [GEOGRAPHIC_DATA] DIRECTION DES FINANCES [GEOGRAPH…" at bounding box center [343, 172] width 686 height 344
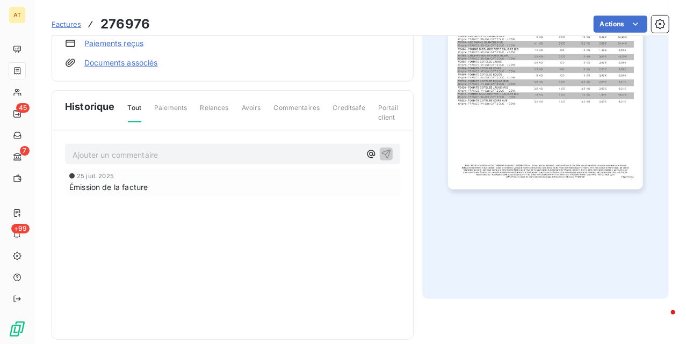
scroll to position [250, 0]
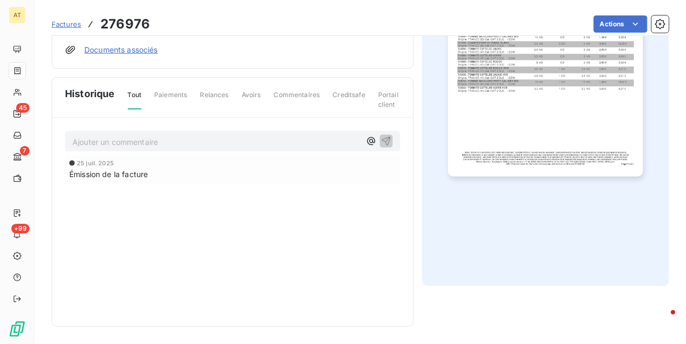
click at [212, 138] on p "Ajouter un commentaire ﻿" at bounding box center [216, 141] width 288 height 13
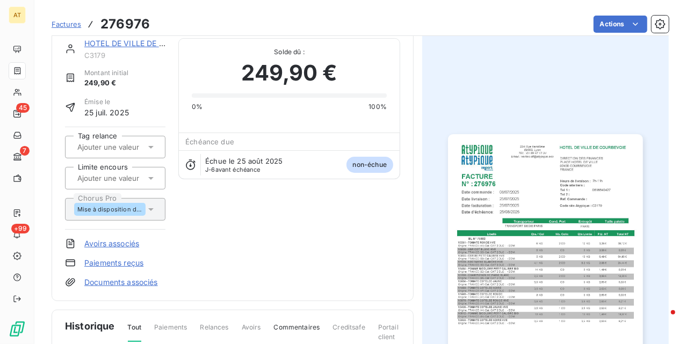
scroll to position [0, 0]
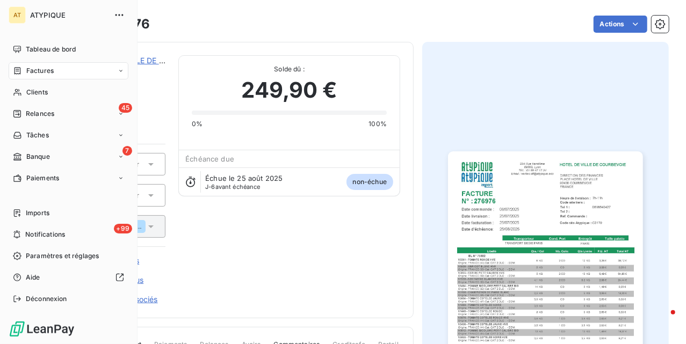
click at [41, 70] on span "Factures" at bounding box center [39, 71] width 27 height 10
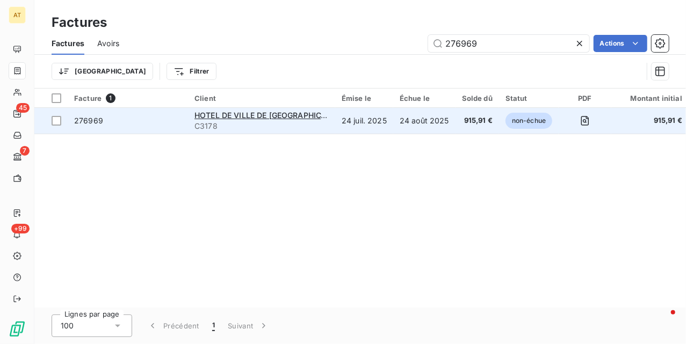
type input "276969"
click at [90, 125] on span "276969" at bounding box center [88, 120] width 29 height 9
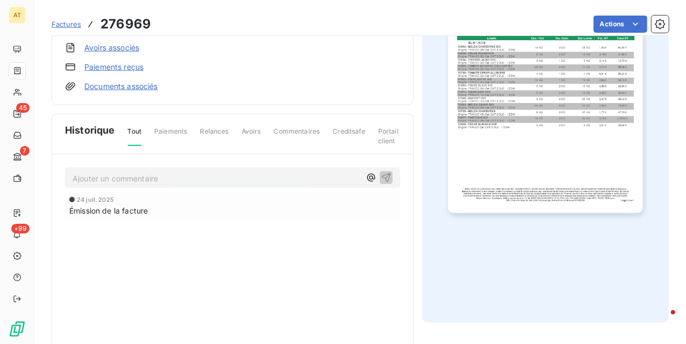
scroll to position [250, 0]
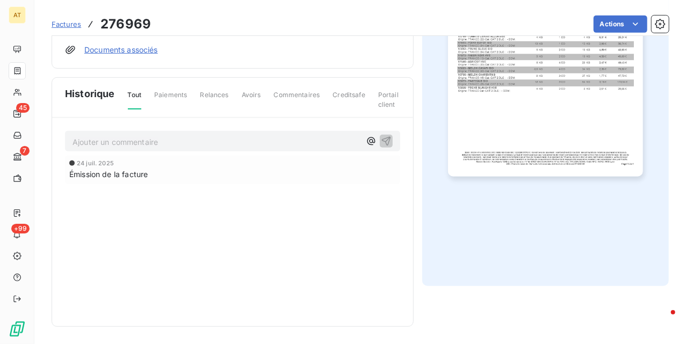
click at [540, 107] on img "button" at bounding box center [545, 39] width 194 height 275
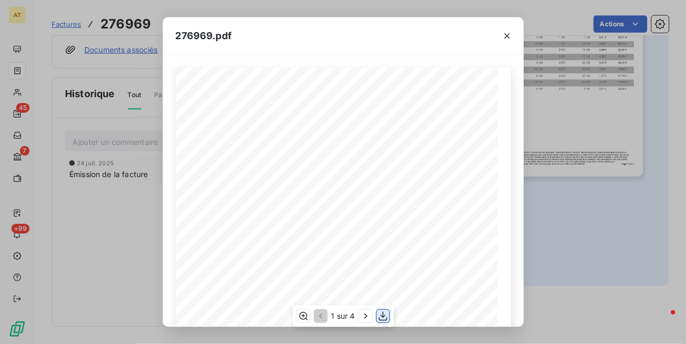
click at [383, 316] on icon "button" at bounding box center [382, 316] width 9 height 9
click at [557, 181] on div "276969.pdf HOTEL DE VILLE DE [GEOGRAPHIC_DATA] DIRECTION DES FINANCES [GEOGRAPH…" at bounding box center [343, 172] width 686 height 344
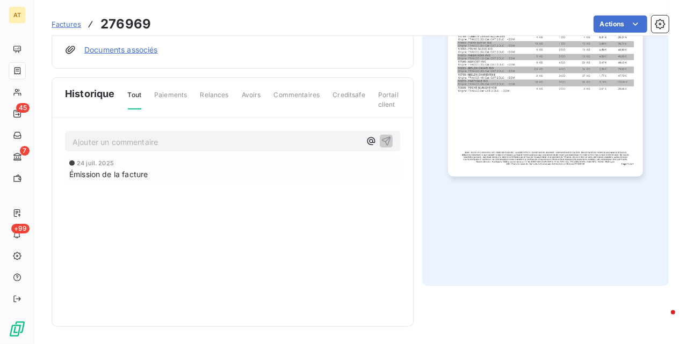
click at [154, 144] on p "Ajouter un commentaire ﻿" at bounding box center [216, 141] width 288 height 13
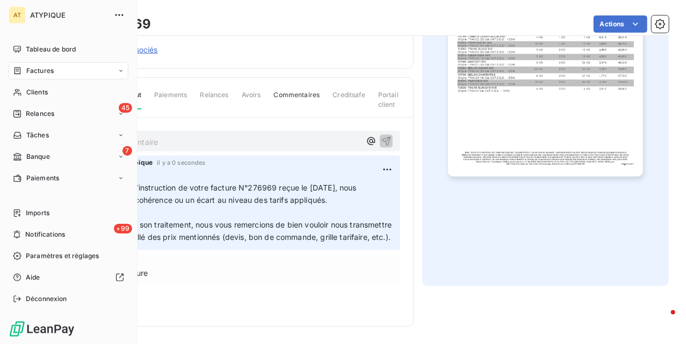
click at [32, 72] on span "Factures" at bounding box center [39, 71] width 27 height 10
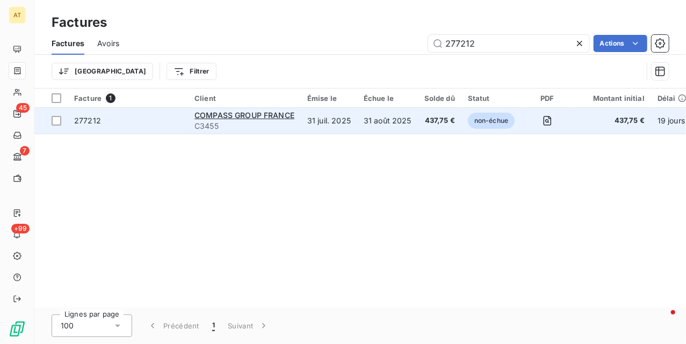
type input "277212"
click at [86, 125] on span "277212" at bounding box center [87, 120] width 27 height 9
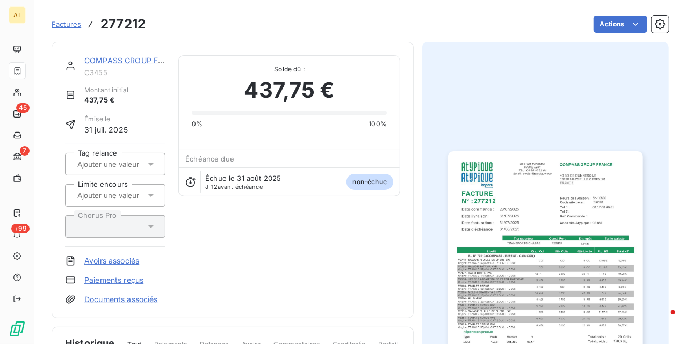
click at [507, 213] on img "button" at bounding box center [545, 288] width 194 height 275
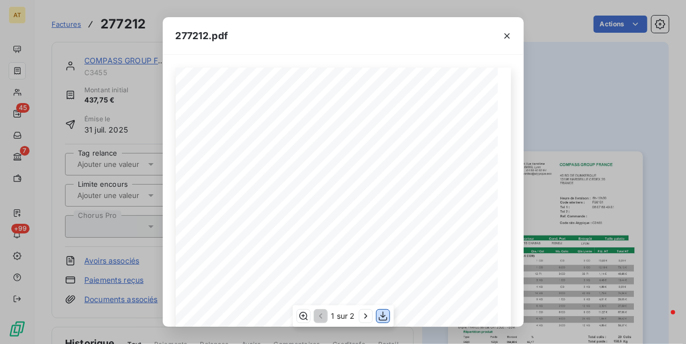
drag, startPoint x: 380, startPoint y: 312, endPoint x: 206, endPoint y: 280, distance: 176.8
click at [380, 312] on icon "button" at bounding box center [382, 316] width 11 height 11
drag, startPoint x: 104, startPoint y: 69, endPoint x: 169, endPoint y: 125, distance: 85.2
click at [104, 69] on div "277212.pdf COMPASS GROUP FRANCE 40 BD DE DUNKERQUE 13196 [GEOGRAPHIC_DATA] CEDE…" at bounding box center [343, 172] width 686 height 344
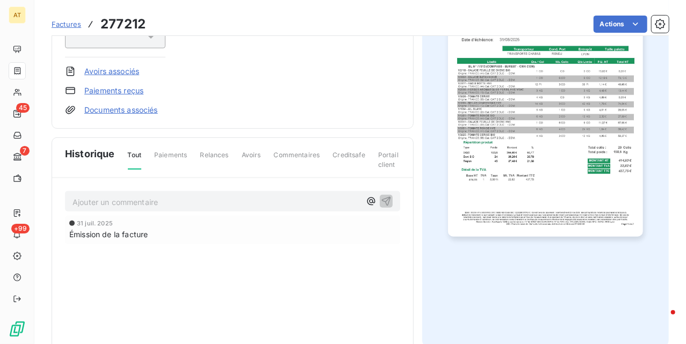
scroll to position [216, 0]
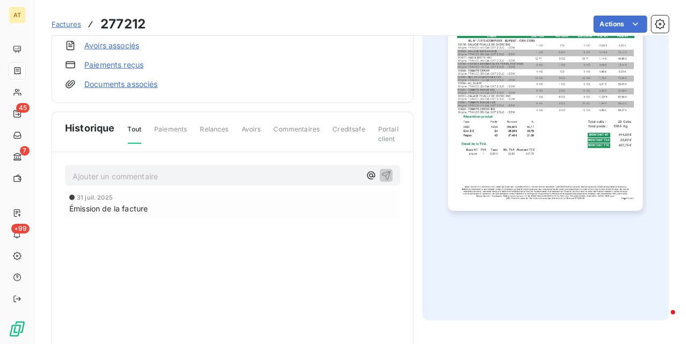
click at [138, 165] on div "Ajouter un commentaire ﻿" at bounding box center [232, 175] width 335 height 21
click at [237, 166] on div "Ajouter un commentaire ﻿" at bounding box center [232, 175] width 335 height 21
click at [230, 172] on p "Ajouter un commentaire ﻿" at bounding box center [216, 176] width 288 height 13
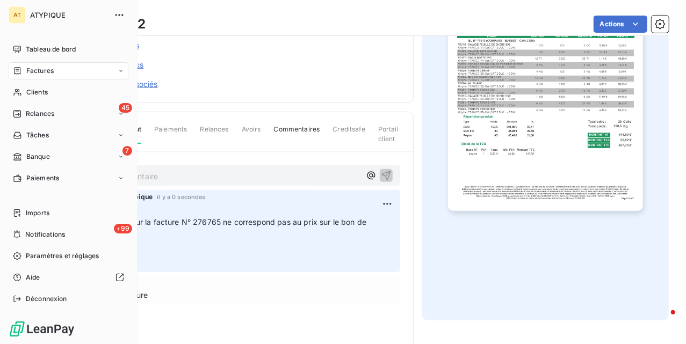
click at [39, 74] on span "Factures" at bounding box center [39, 71] width 27 height 10
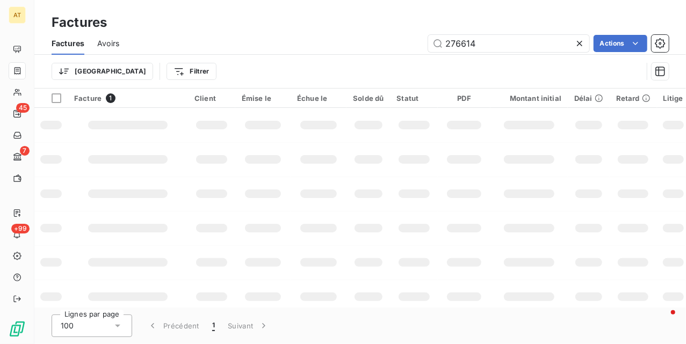
type input "276614"
click at [257, 214] on td at bounding box center [262, 228] width 55 height 34
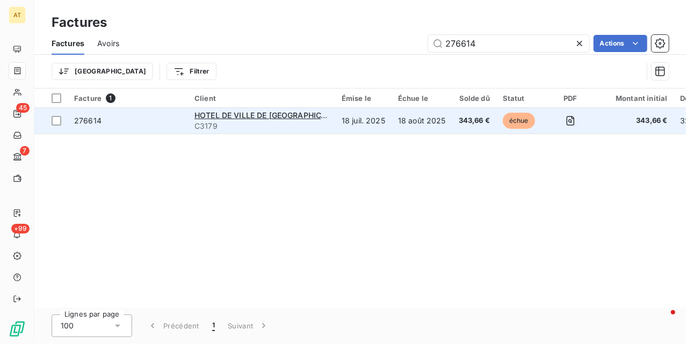
click at [105, 119] on span "276614" at bounding box center [127, 120] width 107 height 11
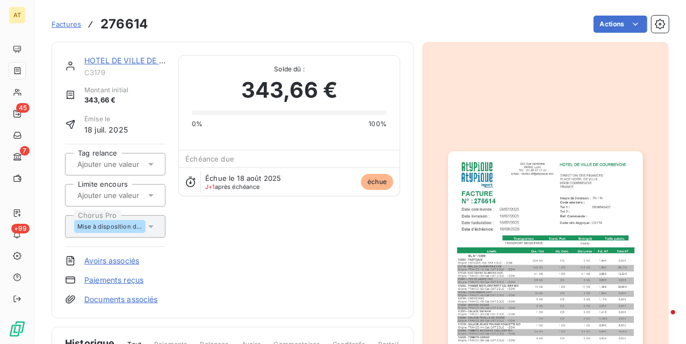
click at [494, 208] on img "button" at bounding box center [545, 288] width 194 height 275
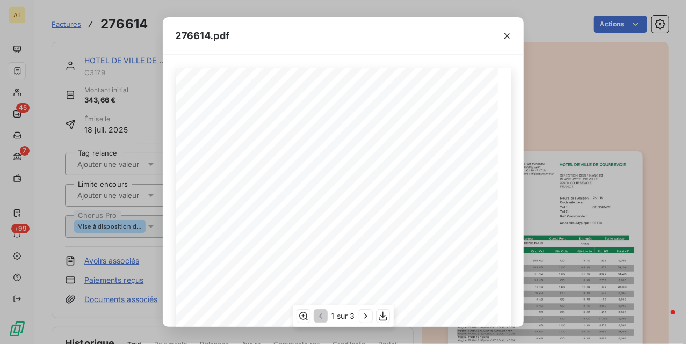
click at [375, 318] on div "1 sur 3" at bounding box center [342, 315] width 101 height 21
click at [376, 318] on button "button" at bounding box center [382, 316] width 13 height 13
click at [116, 110] on div "276614.pdf HOTEL DE VILLE DE [GEOGRAPHIC_DATA] DIRECTION DES FINANCES [GEOGRAPH…" at bounding box center [343, 172] width 686 height 344
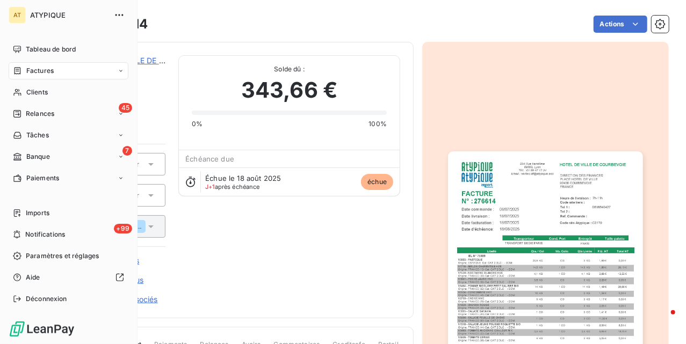
click at [23, 70] on div "Factures" at bounding box center [33, 71] width 41 height 10
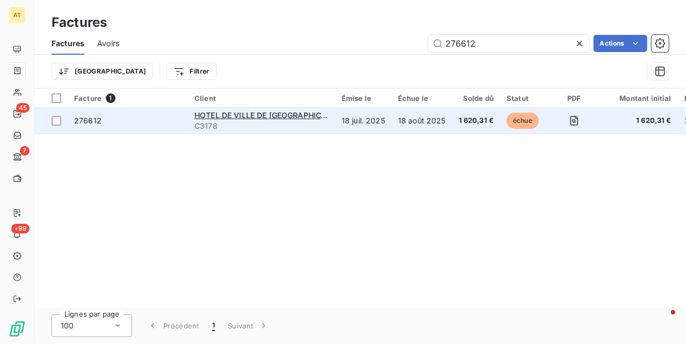
type input "276612"
click at [87, 123] on span "276612" at bounding box center [87, 120] width 27 height 9
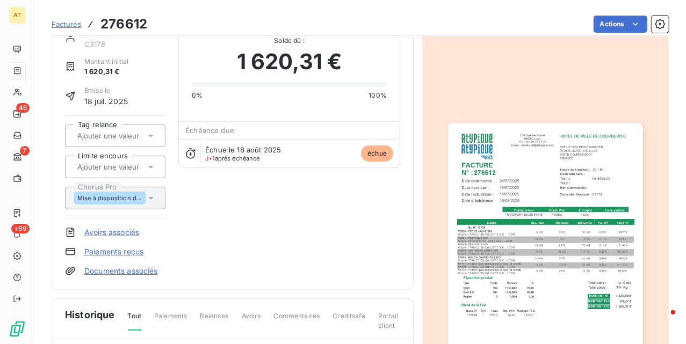
scroll to position [250, 0]
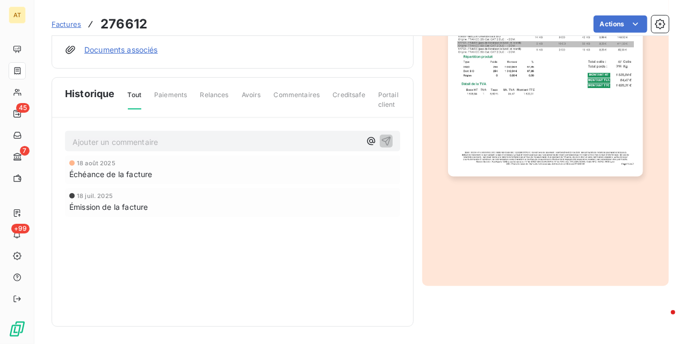
click at [559, 141] on img "button" at bounding box center [545, 39] width 194 height 275
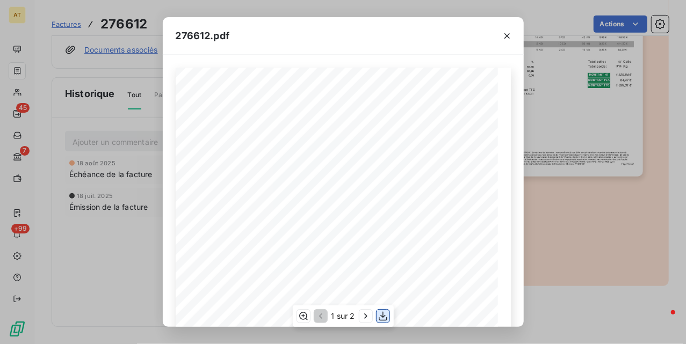
click at [383, 318] on icon "button" at bounding box center [382, 316] width 9 height 9
click at [653, 115] on div "276612.pdf HOTEL DE VILLE DE [GEOGRAPHIC_DATA] DIRECTION DES FINANCES [GEOGRAPH…" at bounding box center [343, 172] width 686 height 344
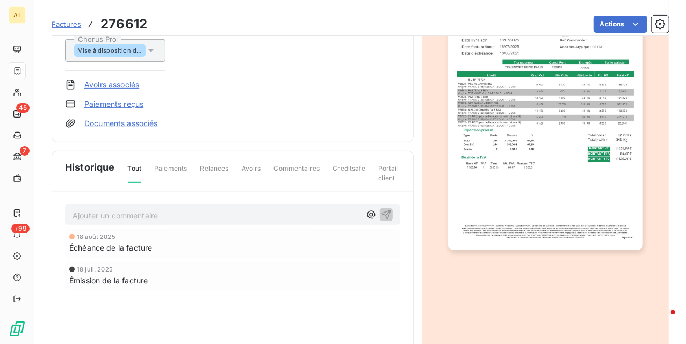
scroll to position [0, 0]
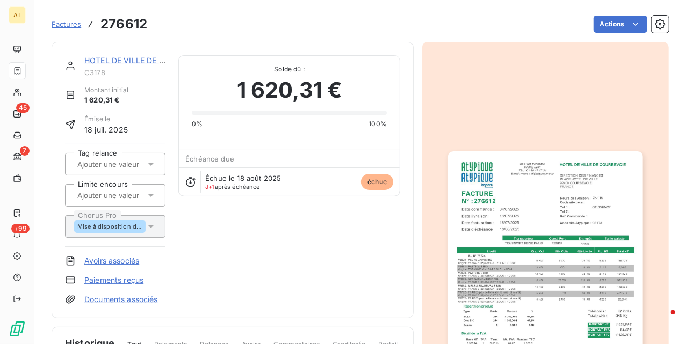
click at [138, 64] on link "HOTEL DE VILLE DE [GEOGRAPHIC_DATA]" at bounding box center [160, 60] width 152 height 9
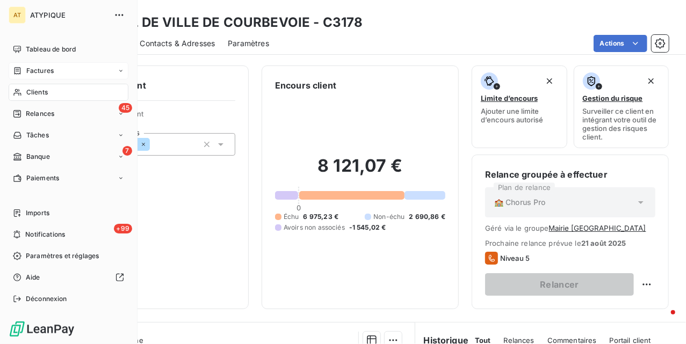
click at [48, 71] on span "Factures" at bounding box center [39, 71] width 27 height 10
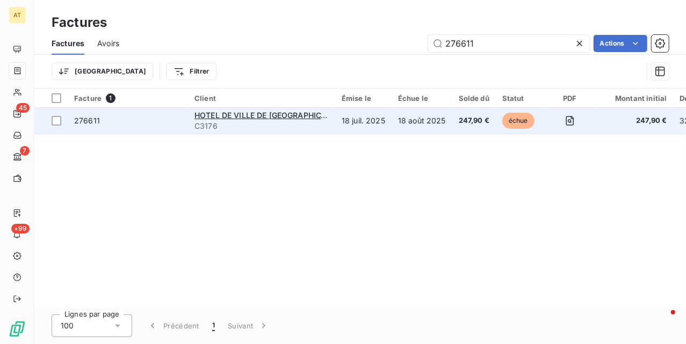
type input "276611"
click at [85, 125] on span "276611" at bounding box center [87, 120] width 26 height 9
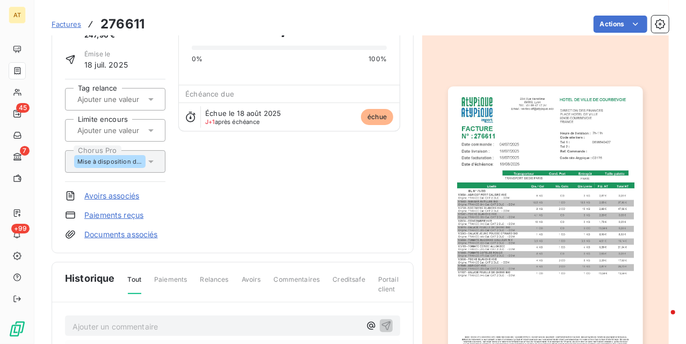
scroll to position [144, 0]
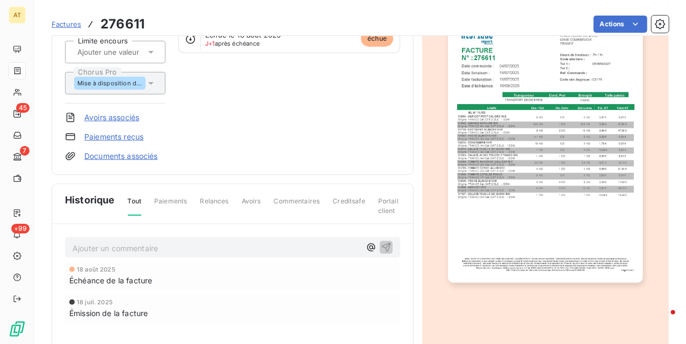
click at [515, 218] on img "button" at bounding box center [545, 145] width 194 height 275
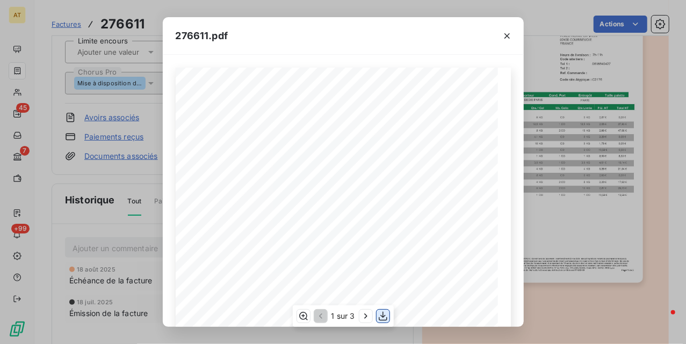
click at [384, 316] on icon "button" at bounding box center [382, 316] width 9 height 9
click at [584, 185] on div "276611.pdf HOTEL DE VILLE DE [GEOGRAPHIC_DATA] DIRECTION DES FINANCES [GEOGRAPH…" at bounding box center [343, 172] width 686 height 344
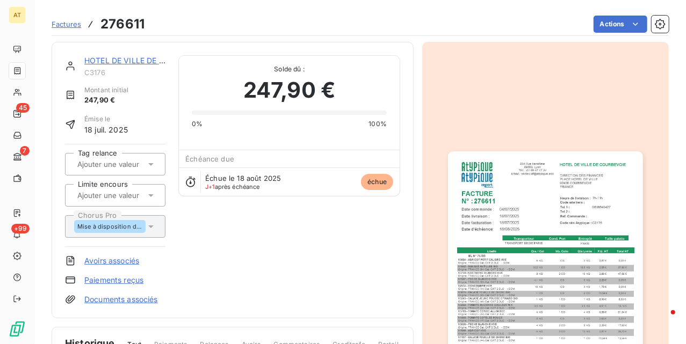
scroll to position [0, 0]
drag, startPoint x: 372, startPoint y: 233, endPoint x: 366, endPoint y: 237, distance: 7.0
click at [370, 234] on div "HOTEL DE VILLE DE COURBEVOIE C3176 Montant initial 247,90 € Émise le [DATE] Tag…" at bounding box center [232, 180] width 335 height 250
drag, startPoint x: 354, startPoint y: 245, endPoint x: 359, endPoint y: 241, distance: 5.7
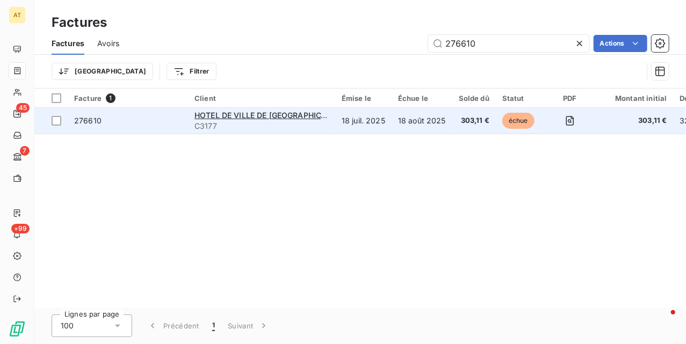
type input "276610"
click at [81, 121] on span "276610" at bounding box center [87, 120] width 27 height 9
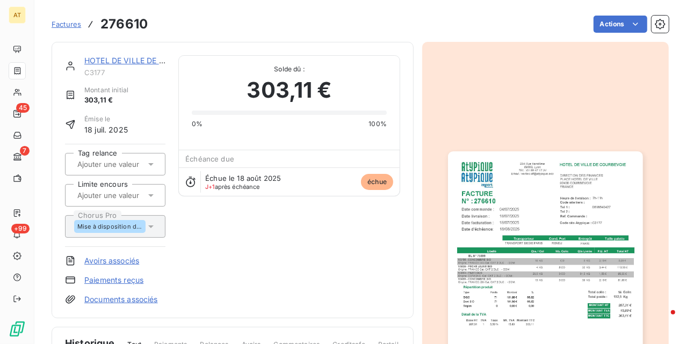
scroll to position [1, 0]
click at [531, 202] on img "button" at bounding box center [545, 288] width 194 height 275
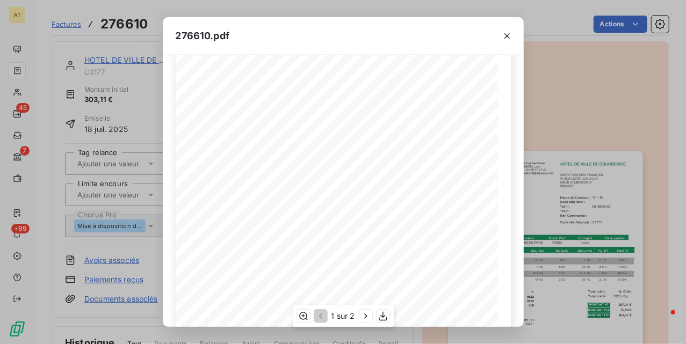
scroll to position [143, 0]
click at [379, 311] on icon "button" at bounding box center [382, 316] width 11 height 11
click at [542, 123] on div "276610.pdf HOTEL DE VILLE DE [GEOGRAPHIC_DATA] DIRECTION DES FINANCES [GEOGRAPH…" at bounding box center [343, 172] width 686 height 344
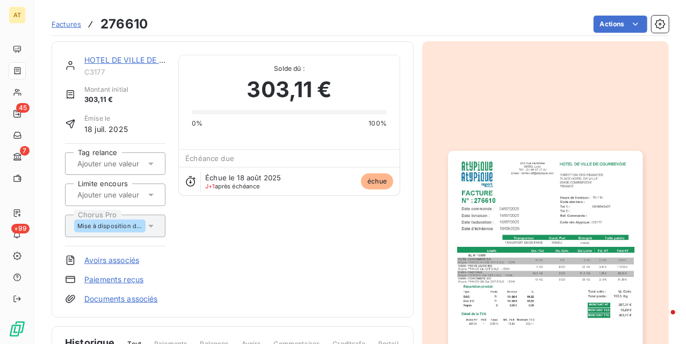
drag, startPoint x: 530, startPoint y: 128, endPoint x: 513, endPoint y: 122, distance: 18.0
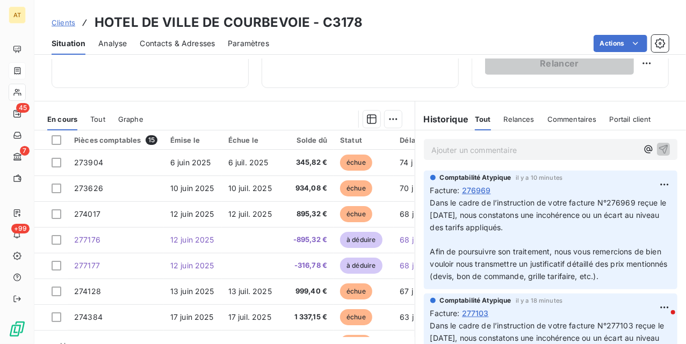
scroll to position [247, 0]
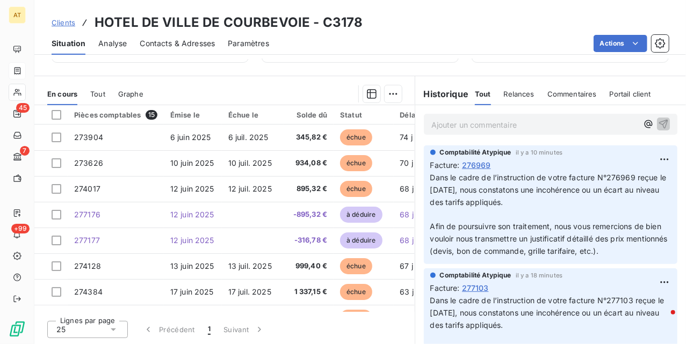
click at [412, 39] on div "Actions" at bounding box center [475, 43] width 387 height 17
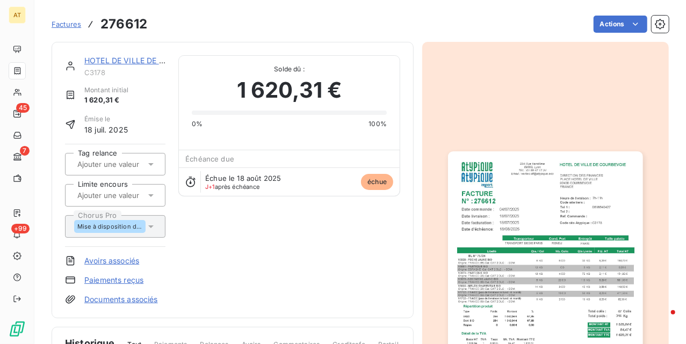
drag, startPoint x: 348, startPoint y: 86, endPoint x: 326, endPoint y: 69, distance: 28.3
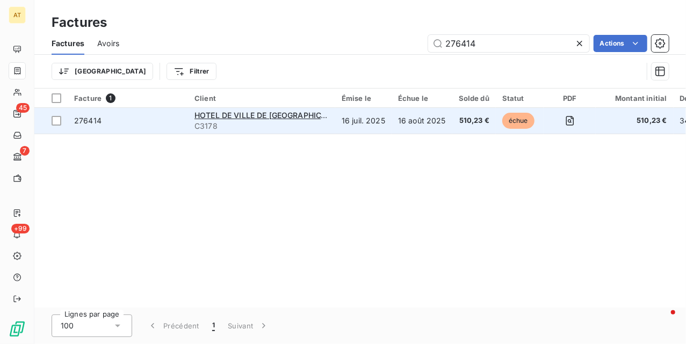
type input "276414"
click at [92, 125] on span "276414" at bounding box center [87, 120] width 27 height 9
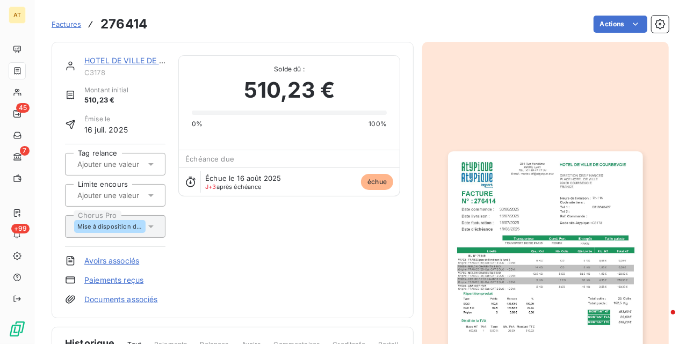
click at [509, 223] on img "button" at bounding box center [545, 288] width 194 height 275
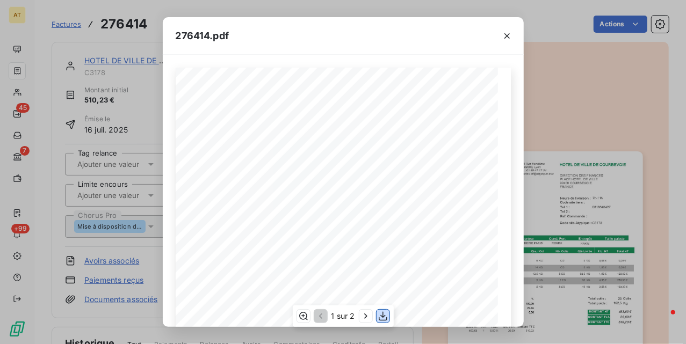
drag, startPoint x: 383, startPoint y: 317, endPoint x: 381, endPoint y: 308, distance: 8.9
click at [383, 317] on icon "button" at bounding box center [382, 316] width 9 height 9
click at [500, 32] on button "button" at bounding box center [506, 35] width 17 height 17
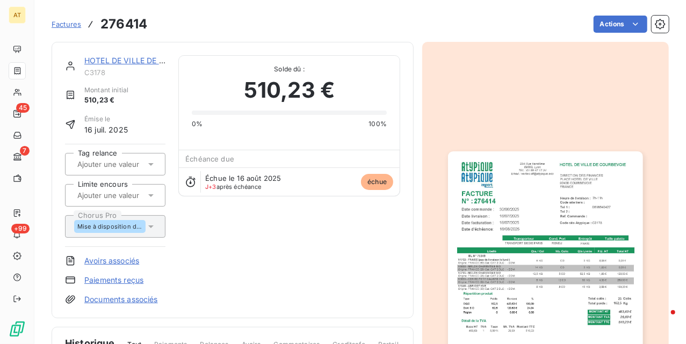
click at [265, 235] on div "HOTEL DE VILLE DE COURBEVOIE C3178 Montant initial 510,23 € Émise le [DATE] Tag…" at bounding box center [232, 180] width 335 height 250
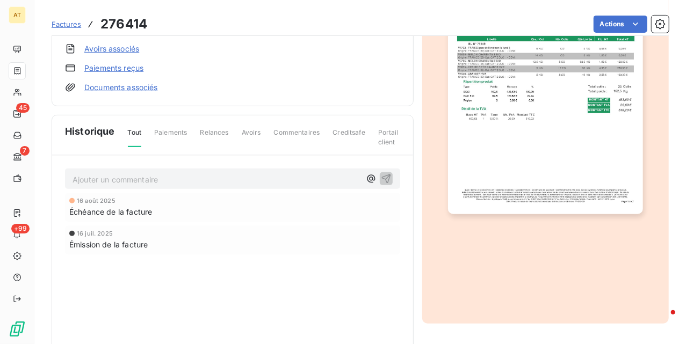
scroll to position [215, 0]
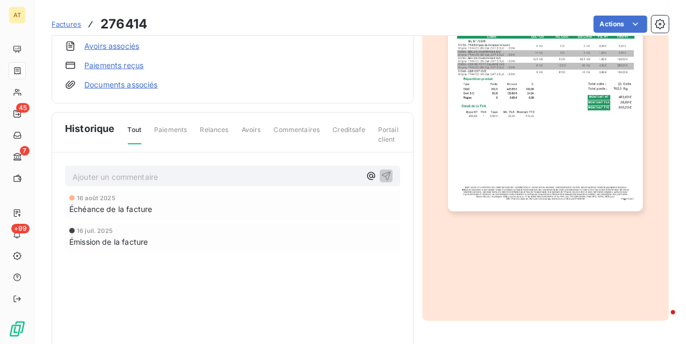
click at [149, 171] on p "Ajouter un commentaire ﻿" at bounding box center [216, 176] width 288 height 13
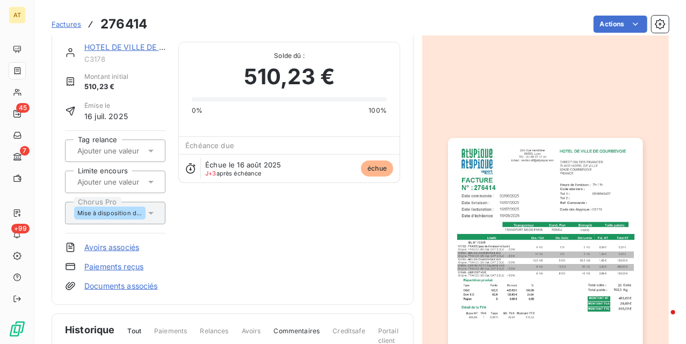
scroll to position [0, 0]
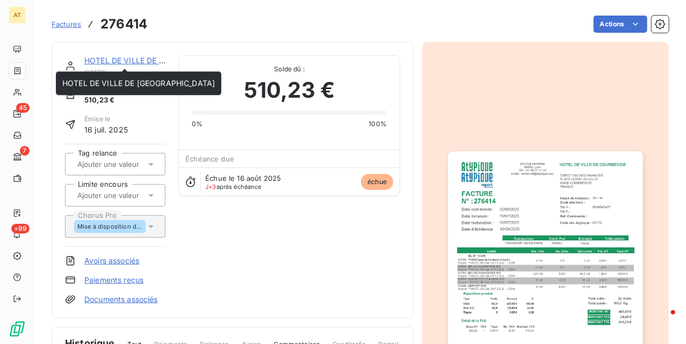
click at [105, 61] on link "HOTEL DE VILLE DE [GEOGRAPHIC_DATA]" at bounding box center [160, 60] width 152 height 9
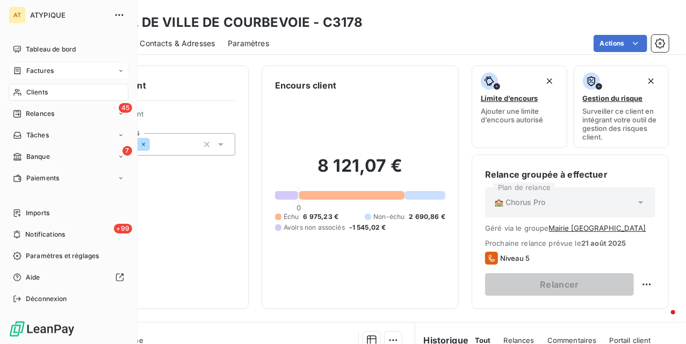
click at [24, 72] on div "Factures" at bounding box center [33, 71] width 41 height 10
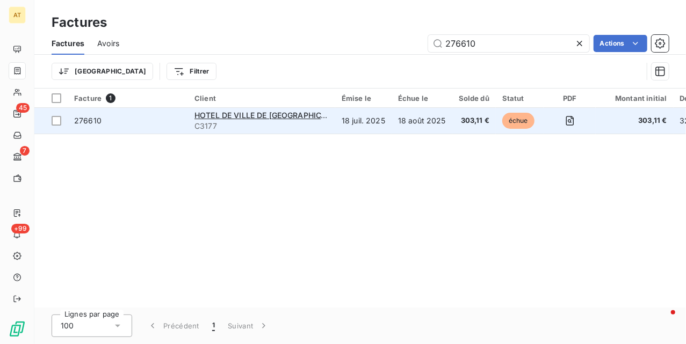
type input "276610"
click at [102, 130] on td "276610" at bounding box center [128, 121] width 120 height 26
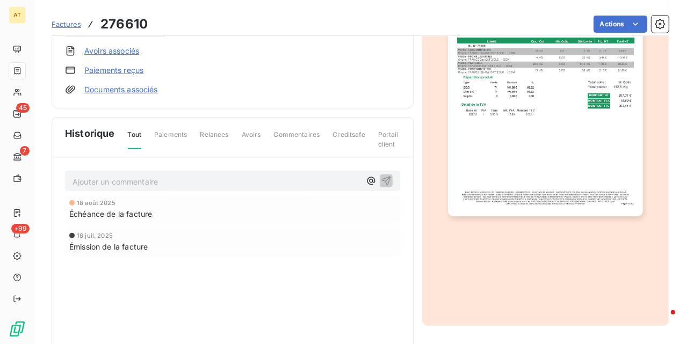
scroll to position [216, 0]
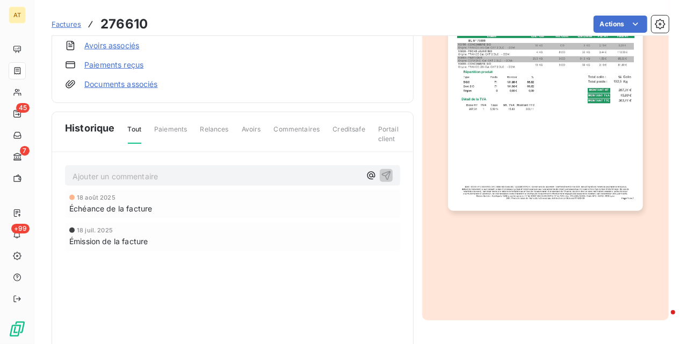
click at [181, 179] on p "Ajouter un commentaire ﻿" at bounding box center [216, 176] width 288 height 13
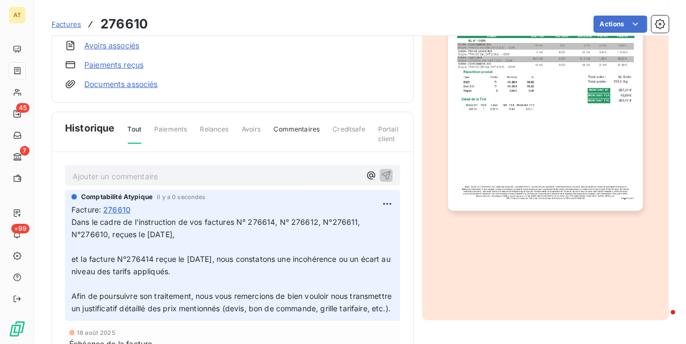
drag, startPoint x: 267, startPoint y: 179, endPoint x: 267, endPoint y: 172, distance: 6.4
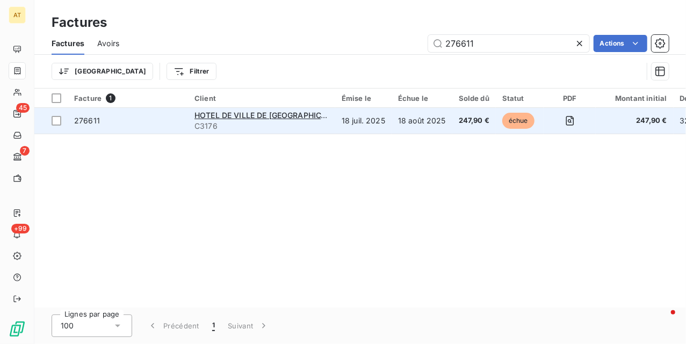
type input "276611"
click at [114, 121] on span "276611" at bounding box center [127, 120] width 107 height 11
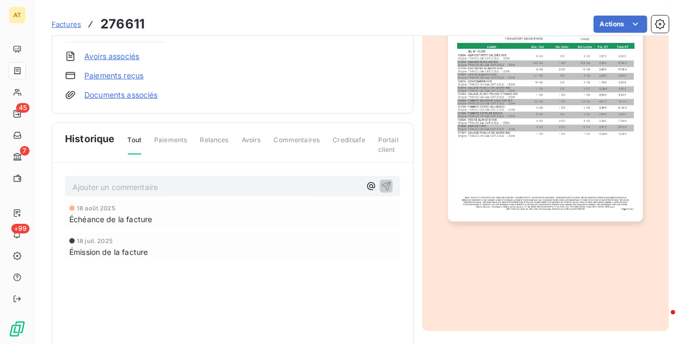
scroll to position [216, 0]
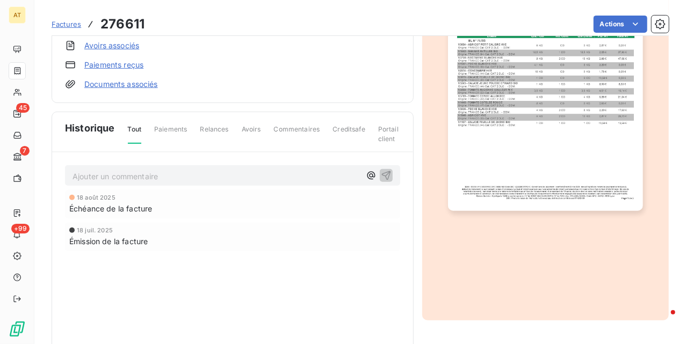
drag, startPoint x: 138, startPoint y: 166, endPoint x: 139, endPoint y: 176, distance: 9.7
click at [138, 172] on div "Ajouter un commentaire ﻿" at bounding box center [232, 175] width 335 height 21
click at [139, 176] on p "Ajouter un commentaire ﻿" at bounding box center [216, 176] width 288 height 13
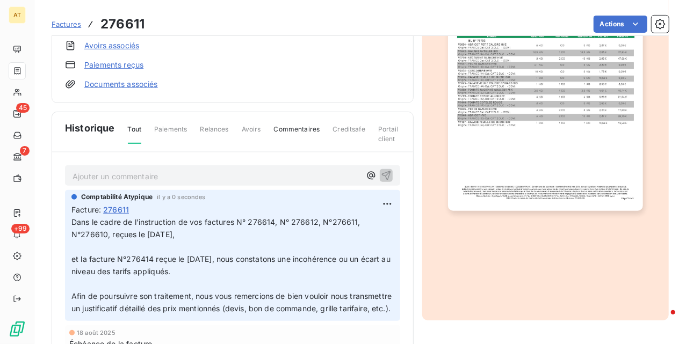
drag, startPoint x: 280, startPoint y: 187, endPoint x: 280, endPoint y: 180, distance: 6.4
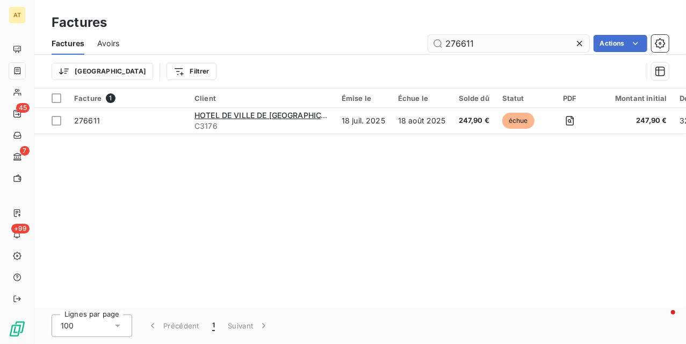
click at [493, 44] on input "276611" at bounding box center [508, 43] width 161 height 17
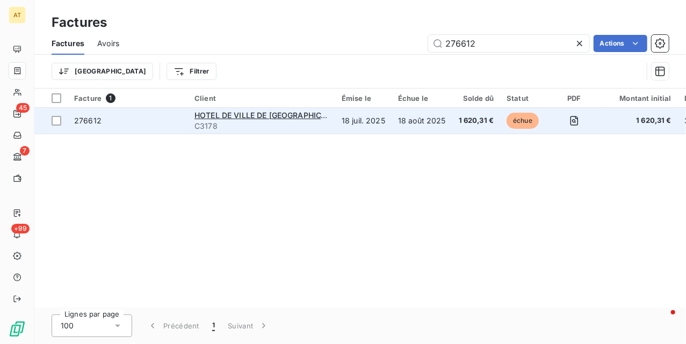
type input "276612"
click at [102, 114] on td "276612" at bounding box center [128, 121] width 120 height 26
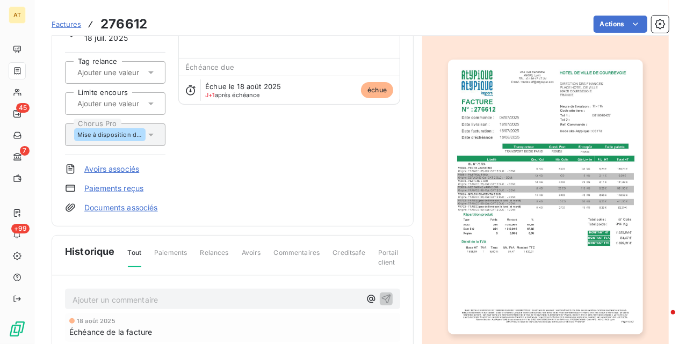
scroll to position [250, 0]
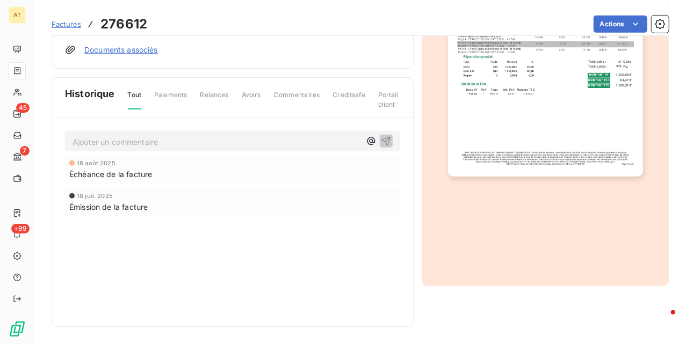
drag, startPoint x: 159, startPoint y: 139, endPoint x: 179, endPoint y: 150, distance: 23.6
click at [157, 142] on p "Ajouter un commentaire ﻿" at bounding box center [216, 141] width 288 height 13
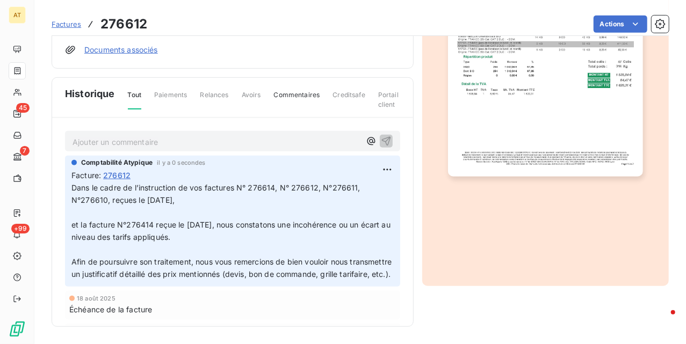
drag, startPoint x: 192, startPoint y: 80, endPoint x: 185, endPoint y: 69, distance: 12.8
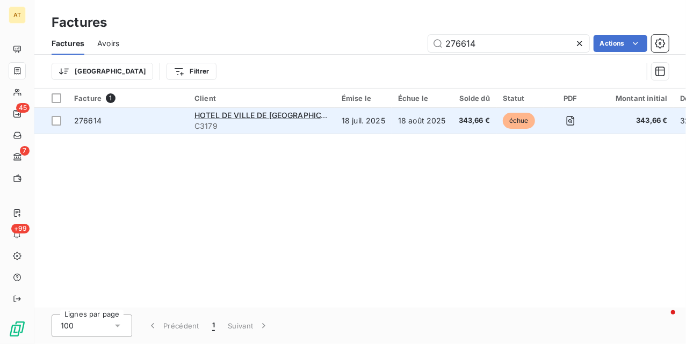
type input "276614"
click at [93, 120] on span "276614" at bounding box center [87, 120] width 27 height 9
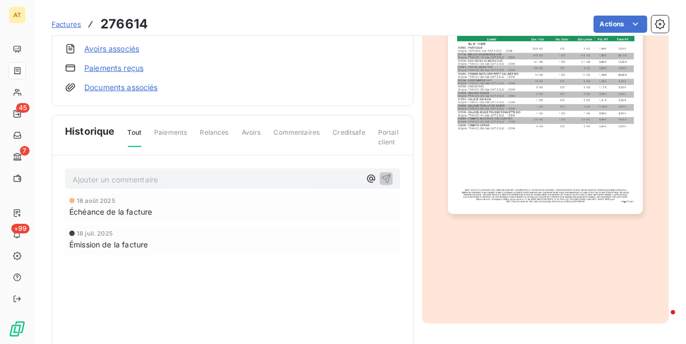
scroll to position [250, 0]
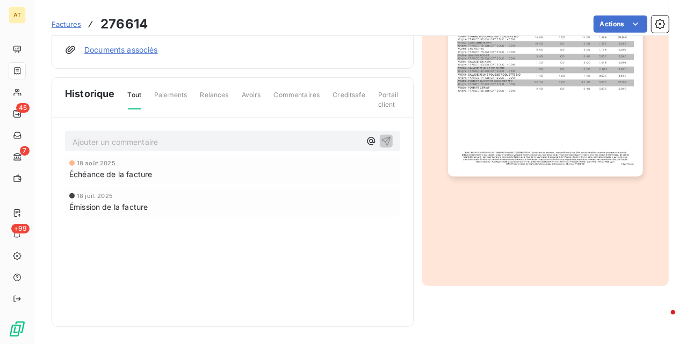
click at [183, 136] on p "Ajouter un commentaire ﻿" at bounding box center [216, 141] width 288 height 13
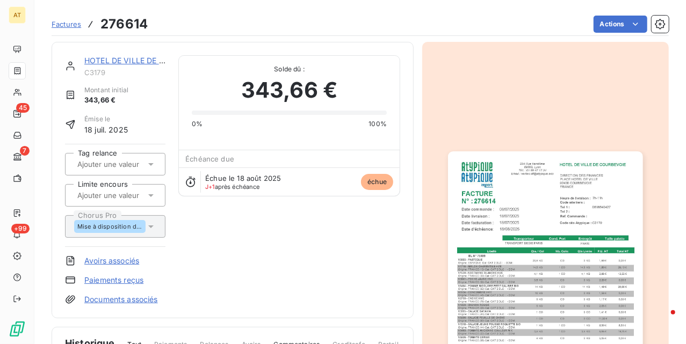
scroll to position [0, 0]
drag, startPoint x: 358, startPoint y: 108, endPoint x: 353, endPoint y: 113, distance: 6.8
click at [353, 113] on div "0% 100%" at bounding box center [289, 117] width 195 height 23
drag, startPoint x: 376, startPoint y: 108, endPoint x: 358, endPoint y: 101, distance: 19.5
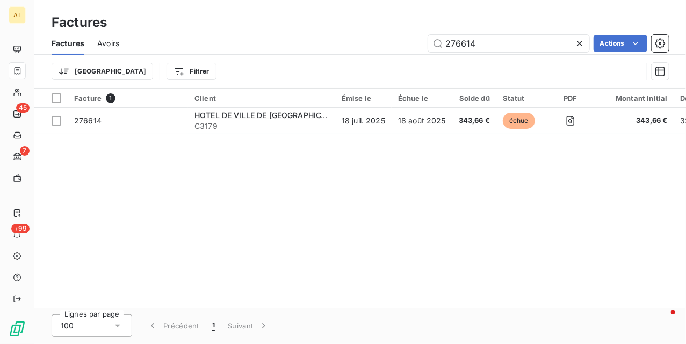
drag, startPoint x: 173, startPoint y: 177, endPoint x: 5, endPoint y: 132, distance: 174.0
click at [26, 135] on div "AT 45 7 +99 Factures Factures Avoirs 276614 Actions Trier Filtrer Facture 1 Cli…" at bounding box center [343, 172] width 686 height 344
click at [575, 48] on div at bounding box center [581, 43] width 15 height 17
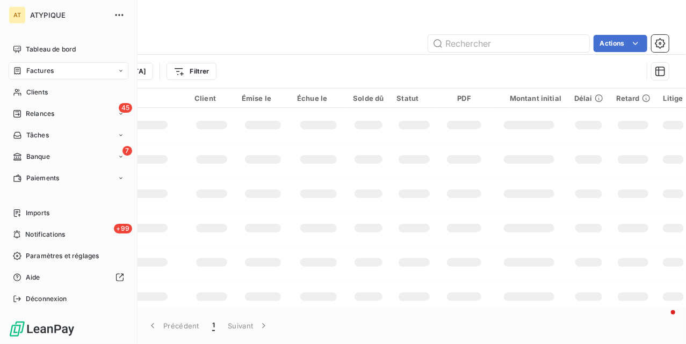
click at [32, 74] on span "Factures" at bounding box center [39, 71] width 27 height 10
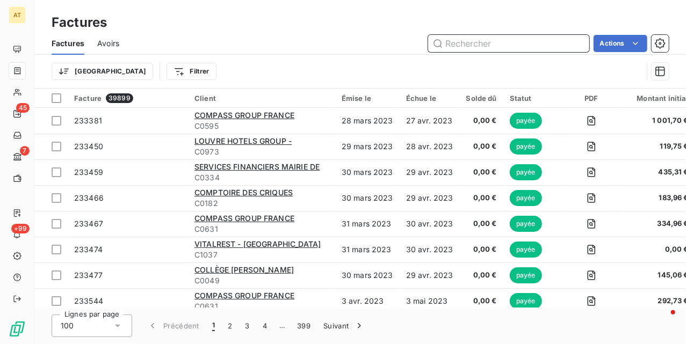
click at [499, 41] on input "text" at bounding box center [508, 43] width 161 height 17
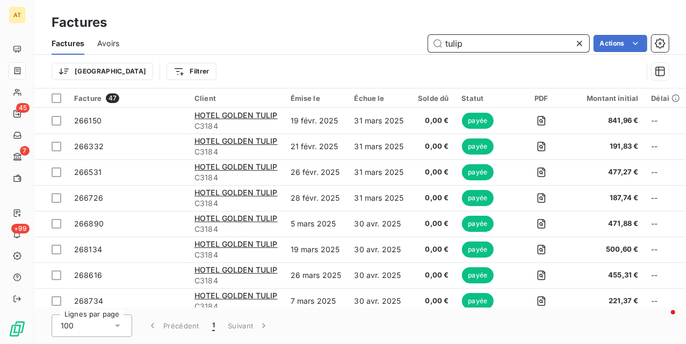
type input "tulip"
click at [137, 61] on div "Trier Filtrer" at bounding box center [347, 71] width 591 height 20
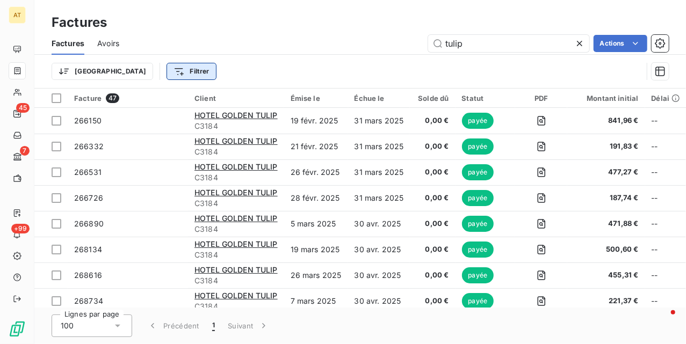
click at [133, 71] on html "AT 45 7 +99 Factures Factures Avoirs tulip Actions Trier Filtrer Facture 47 Cli…" at bounding box center [343, 172] width 686 height 344
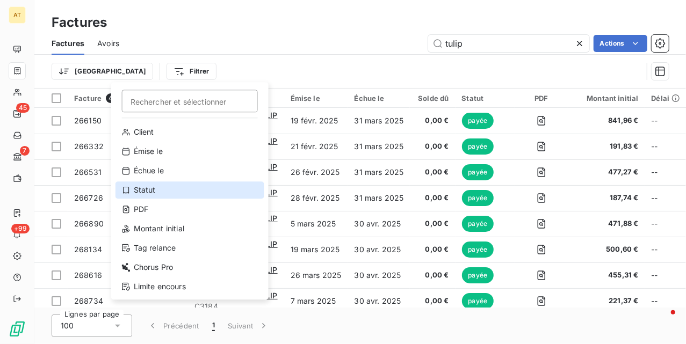
click at [175, 194] on div "Statut" at bounding box center [189, 189] width 149 height 17
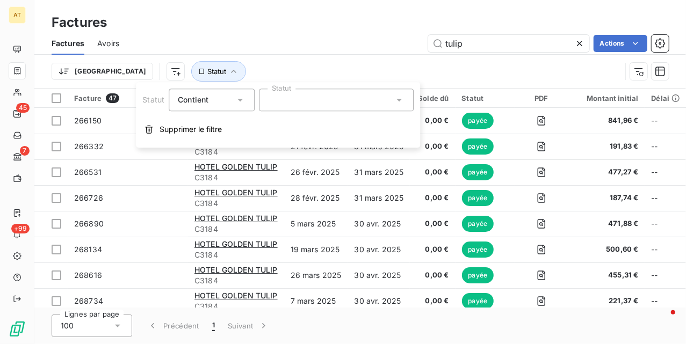
click at [357, 108] on div at bounding box center [336, 100] width 155 height 23
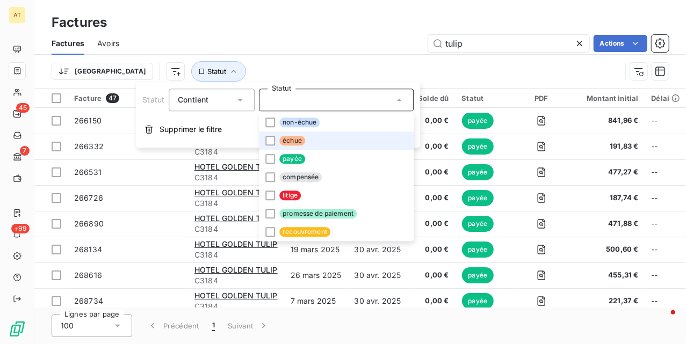
click at [327, 136] on li "échue" at bounding box center [336, 141] width 155 height 18
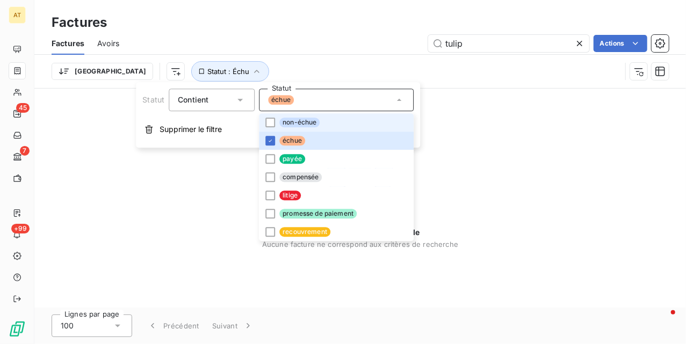
click at [325, 125] on li "non-échue" at bounding box center [336, 122] width 155 height 18
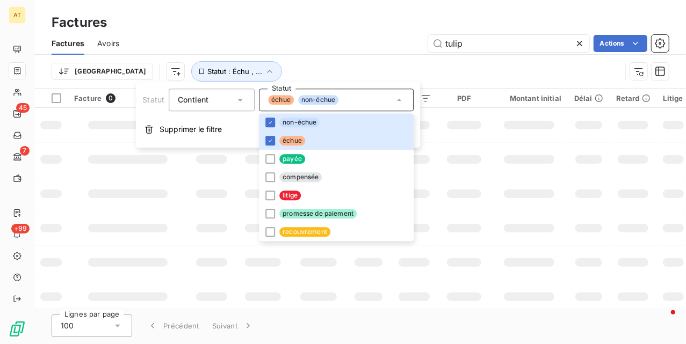
click at [331, 53] on div "Factures Avoirs tulip Actions" at bounding box center [359, 43] width 651 height 23
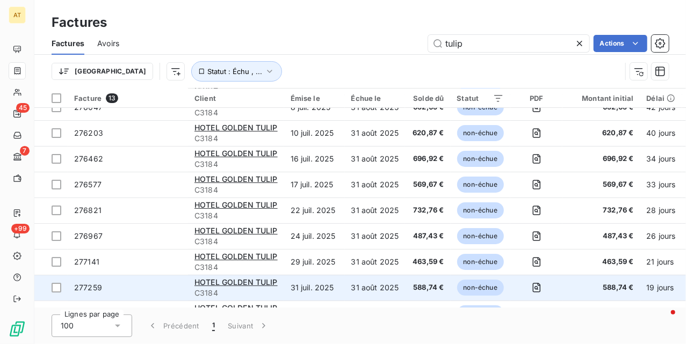
scroll to position [140, 0]
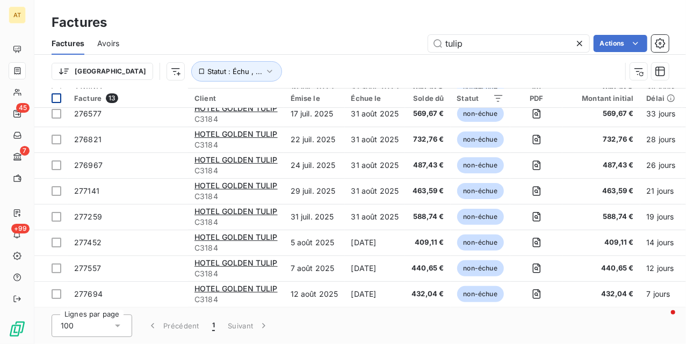
click at [61, 93] on div at bounding box center [57, 98] width 10 height 10
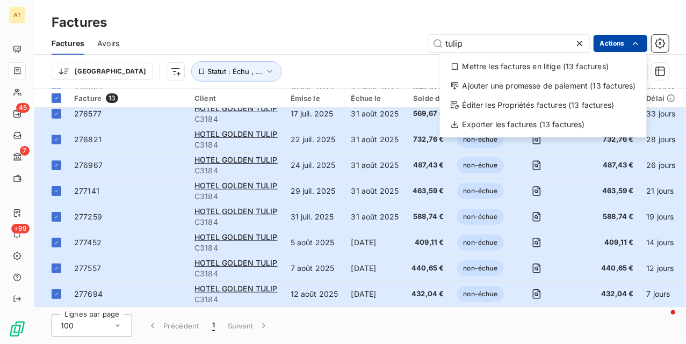
click at [625, 41] on html "AT 45 7 +99 Factures Factures Avoirs tulip Actions Mettre les factures en litig…" at bounding box center [343, 172] width 686 height 344
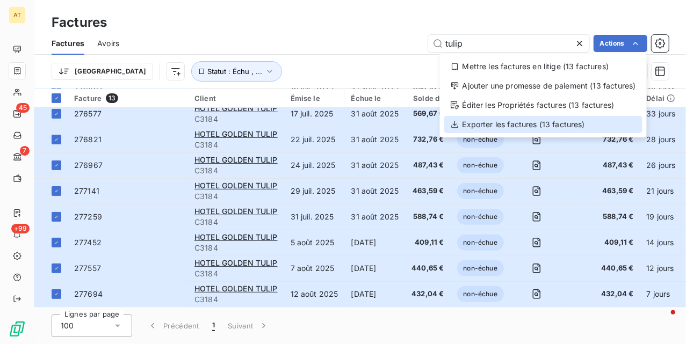
click at [561, 119] on div "Exporter les factures (13 factures)" at bounding box center [543, 124] width 198 height 17
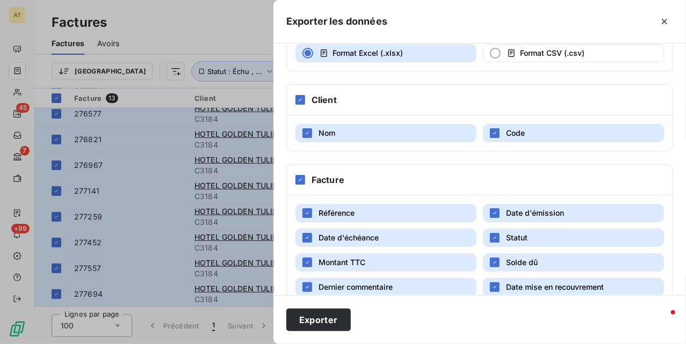
scroll to position [331, 0]
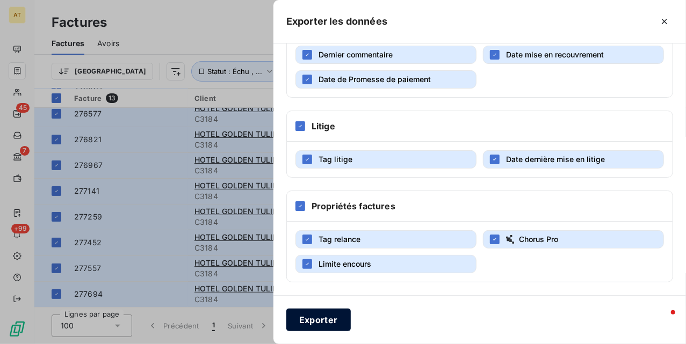
click at [315, 325] on button "Exporter" at bounding box center [318, 320] width 64 height 23
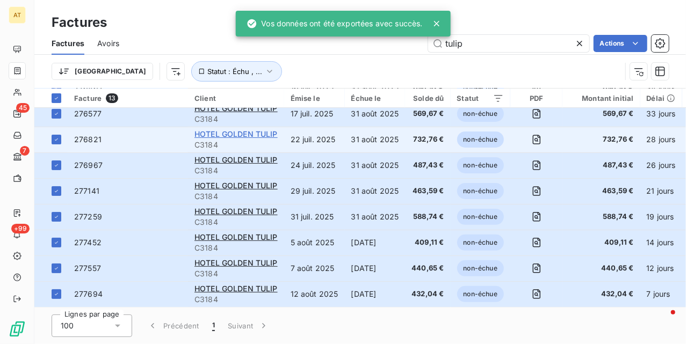
click at [241, 129] on span "HOTEL GOLDEN TULIP" at bounding box center [235, 133] width 83 height 9
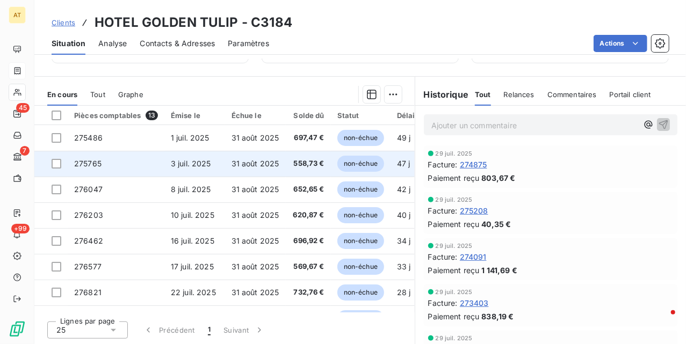
scroll to position [232, 0]
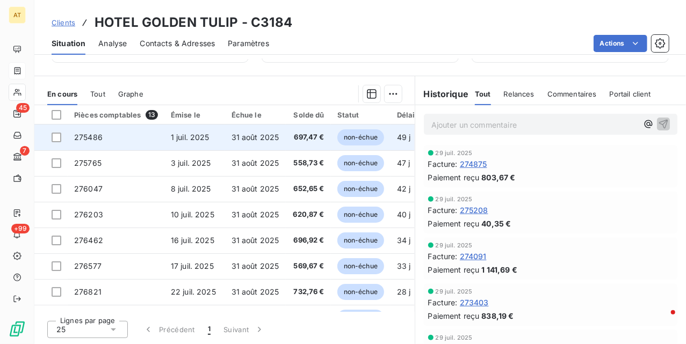
click at [91, 143] on td "275486" at bounding box center [116, 138] width 97 height 26
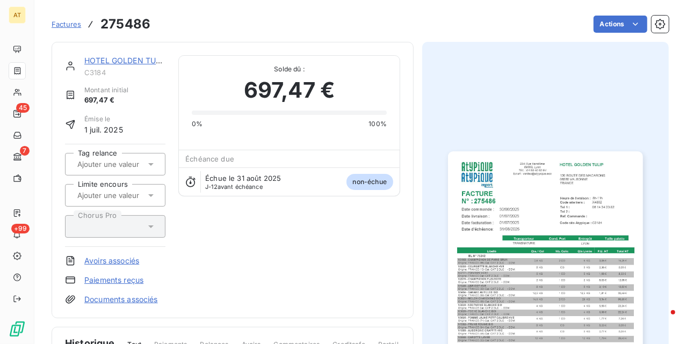
click at [555, 200] on img "button" at bounding box center [545, 288] width 194 height 275
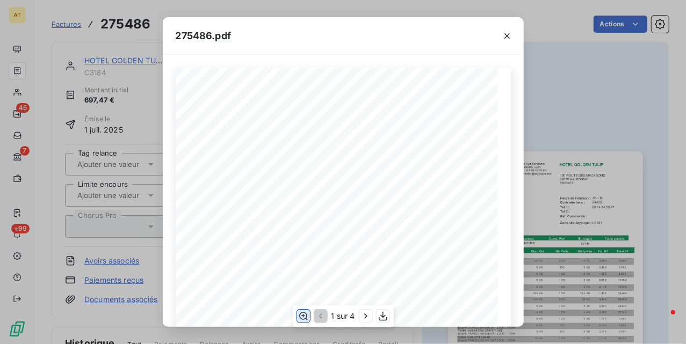
click at [303, 320] on icon "button" at bounding box center [302, 316] width 11 height 11
click at [629, 104] on div "275486.pdf HOTEL GOLDEN TULIP [STREET_ADDRESS] FACTURE 275486 N° : Date livrais…" at bounding box center [343, 172] width 686 height 344
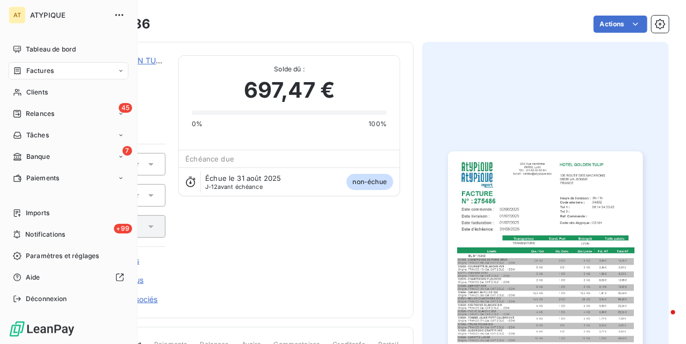
click at [71, 67] on div "Factures" at bounding box center [69, 70] width 120 height 17
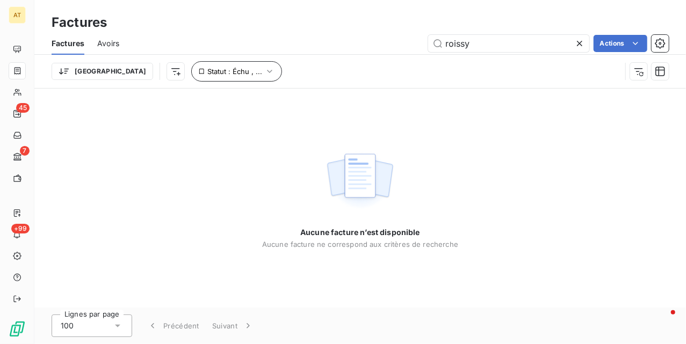
type input "roissy"
click at [207, 77] on button "Statut : Échu , ..." at bounding box center [236, 71] width 91 height 20
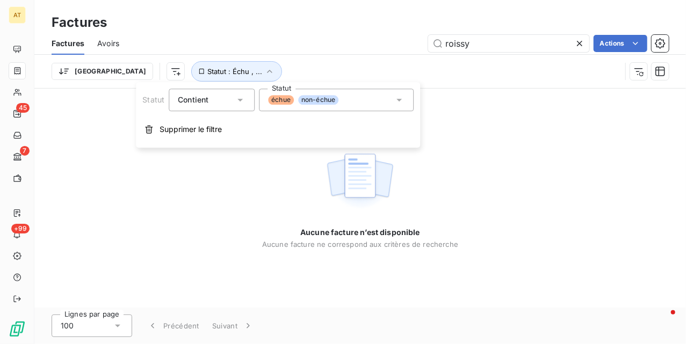
click at [320, 28] on div "Factures" at bounding box center [359, 22] width 651 height 19
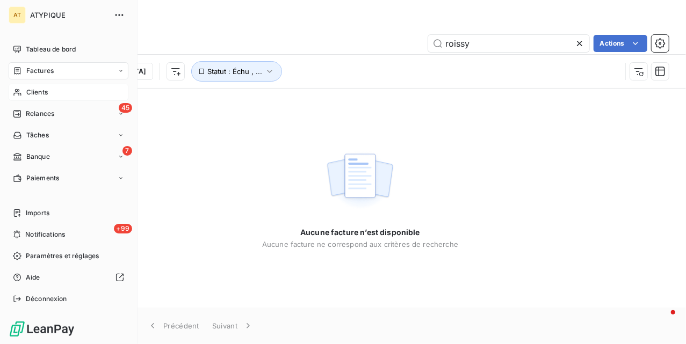
click at [14, 92] on icon at bounding box center [17, 92] width 9 height 9
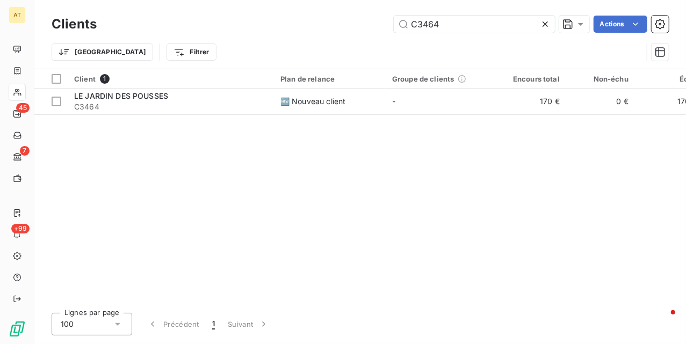
drag, startPoint x: 473, startPoint y: 24, endPoint x: 265, endPoint y: 43, distance: 209.7
click at [265, 43] on div "Clients C3464 Actions Trier Filtrer" at bounding box center [360, 41] width 617 height 56
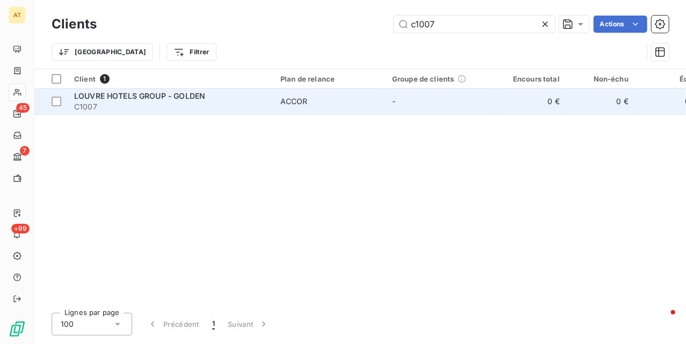
type input "c1007"
click at [151, 93] on span "LOUVRE HOTELS GROUP - GOLDEN" at bounding box center [139, 95] width 131 height 9
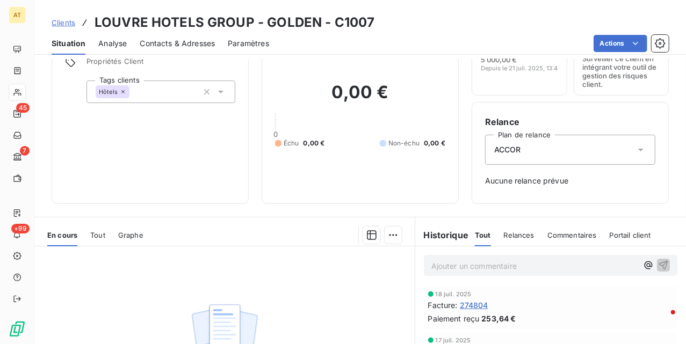
scroll to position [194, 0]
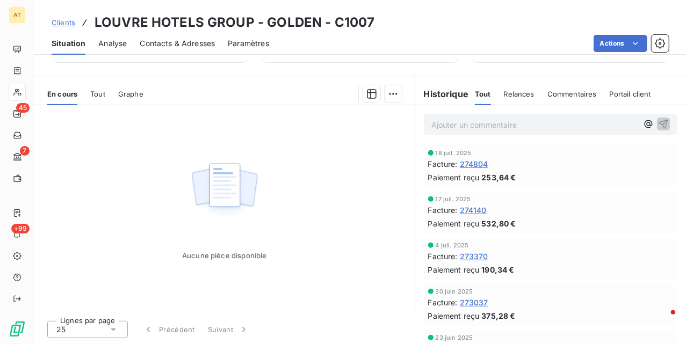
click at [258, 25] on h3 "LOUVRE HOTELS GROUP - GOLDEN - C1007" at bounding box center [234, 22] width 280 height 19
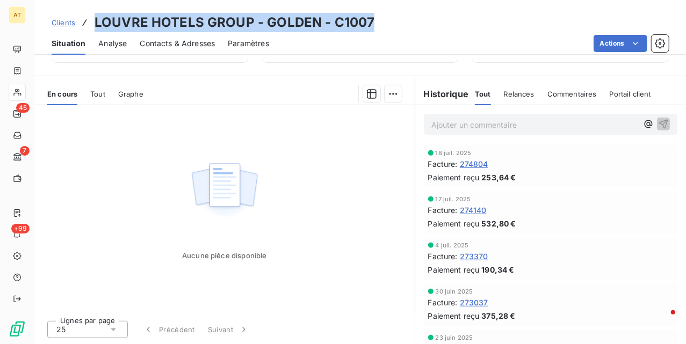
click at [258, 25] on h3 "LOUVRE HOTELS GROUP - GOLDEN - C1007" at bounding box center [234, 22] width 280 height 19
copy h3 "LOUVRE HOTELS GROUP - GOLDEN - C1007"
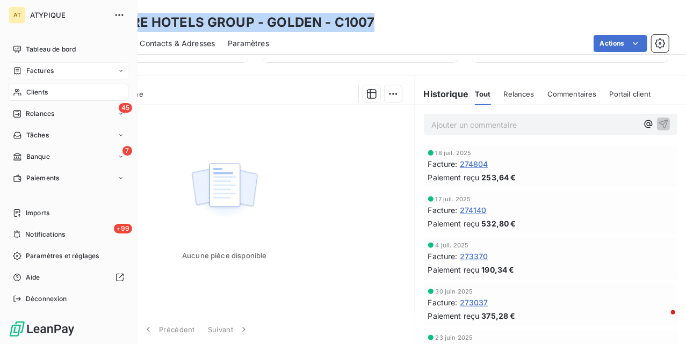
click at [24, 76] on div "Factures" at bounding box center [69, 70] width 120 height 17
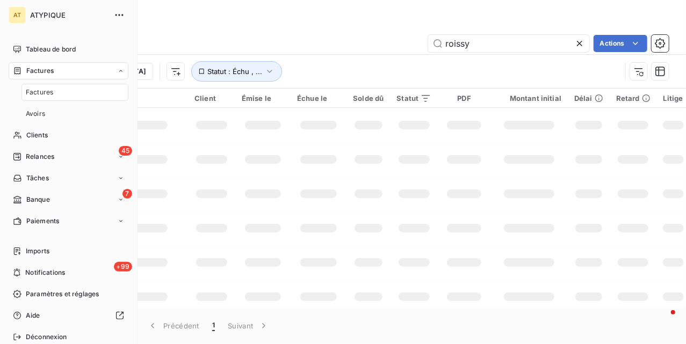
click at [29, 93] on span "Factures" at bounding box center [39, 93] width 27 height 10
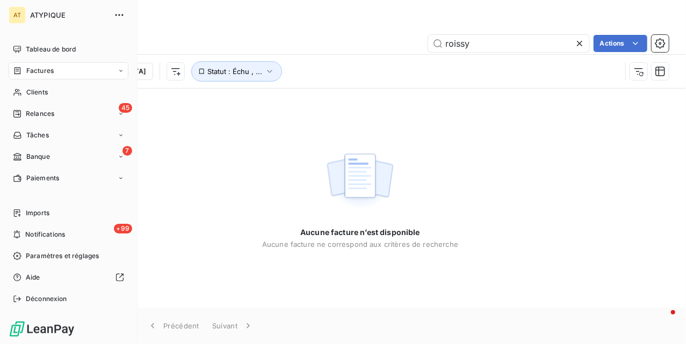
click at [32, 73] on span "Factures" at bounding box center [39, 71] width 27 height 10
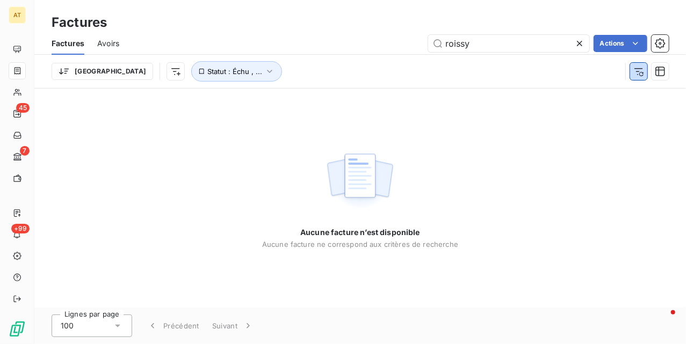
drag, startPoint x: 638, startPoint y: 72, endPoint x: 618, endPoint y: 70, distance: 19.4
click at [635, 72] on icon "button" at bounding box center [638, 71] width 11 height 11
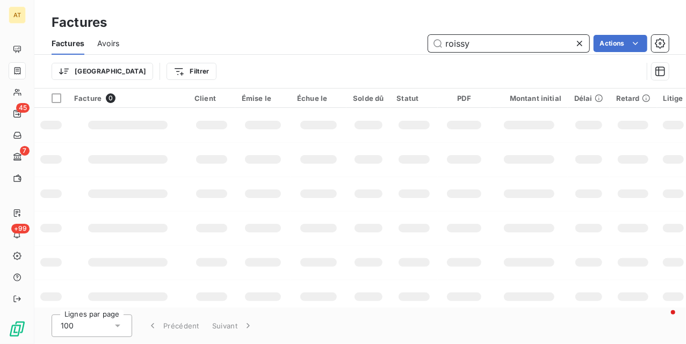
click at [505, 48] on input "roissy" at bounding box center [508, 43] width 161 height 17
paste input "272010"
click at [145, 198] on td at bounding box center [128, 194] width 120 height 34
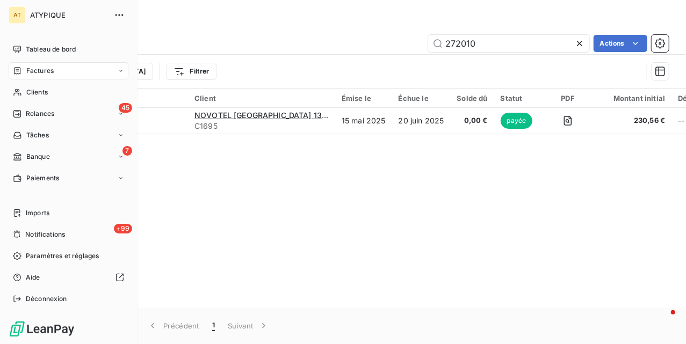
drag, startPoint x: 26, startPoint y: 71, endPoint x: 43, endPoint y: 71, distance: 17.2
click at [26, 71] on span "Factures" at bounding box center [39, 71] width 27 height 10
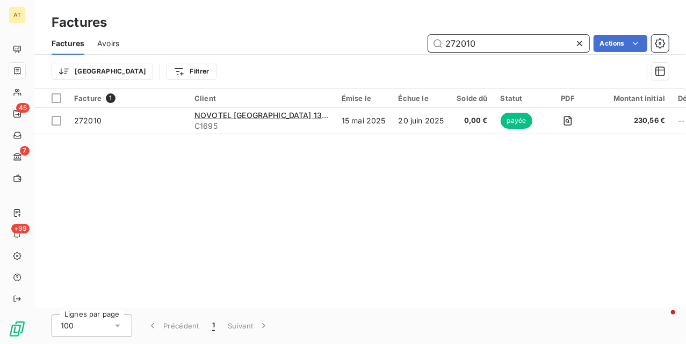
click at [533, 43] on input "272010" at bounding box center [508, 43] width 161 height 17
paste input "6618"
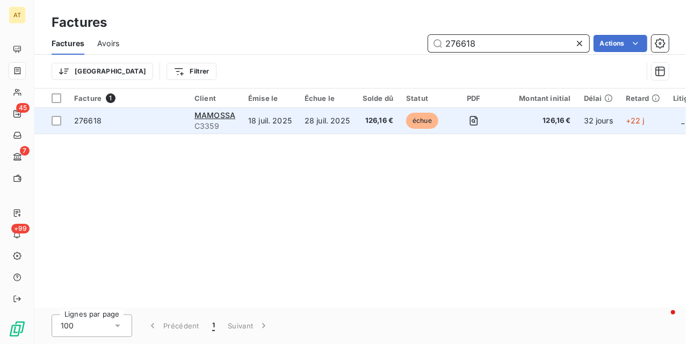
type input "276618"
click at [77, 123] on span "276618" at bounding box center [87, 120] width 27 height 9
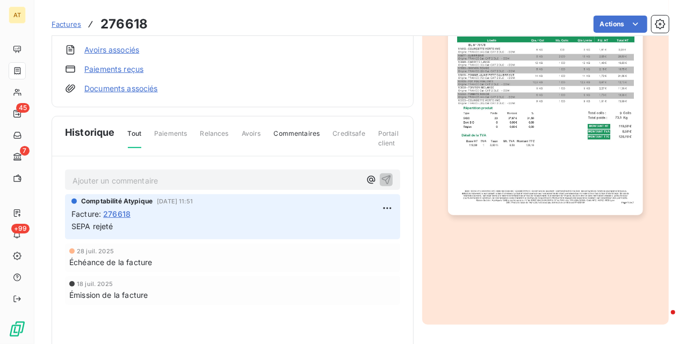
scroll to position [250, 0]
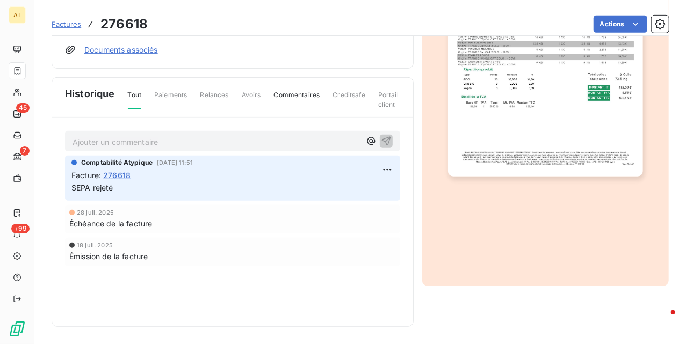
click at [110, 149] on p "Ajouter un commentaire ﻿" at bounding box center [216, 141] width 288 height 13
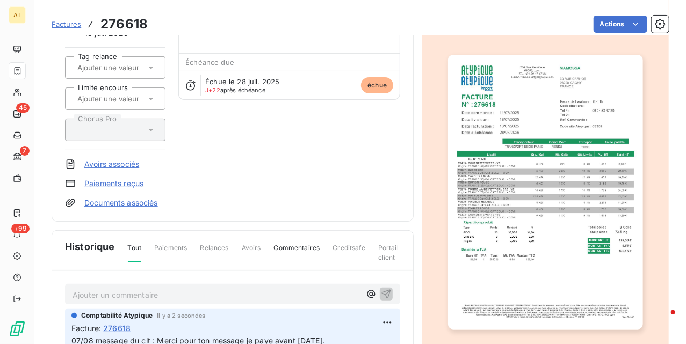
scroll to position [0, 0]
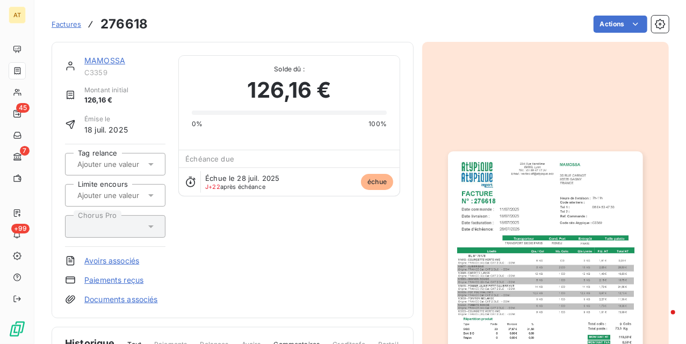
click at [112, 57] on link "MAMOSSA" at bounding box center [104, 60] width 41 height 9
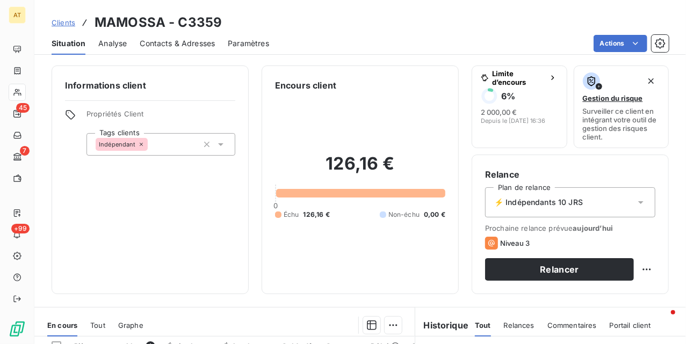
click at [201, 17] on h3 "MAMOSSA - C3359" at bounding box center [157, 22] width 127 height 19
click at [202, 13] on h3 "MAMOSSA - C3359" at bounding box center [157, 22] width 127 height 19
copy h3 "C3359"
click at [170, 44] on span "Contacts & Adresses" at bounding box center [177, 43] width 75 height 11
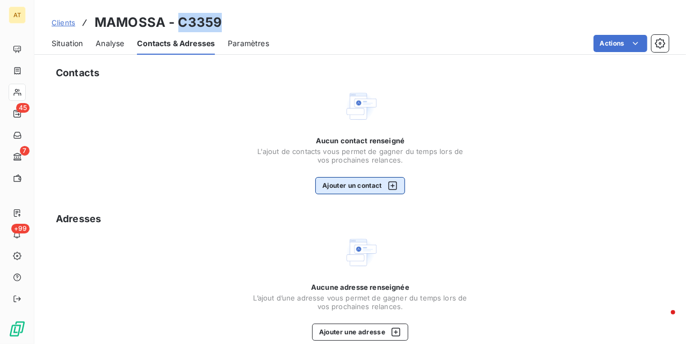
click at [369, 183] on button "Ajouter un contact" at bounding box center [360, 185] width 90 height 17
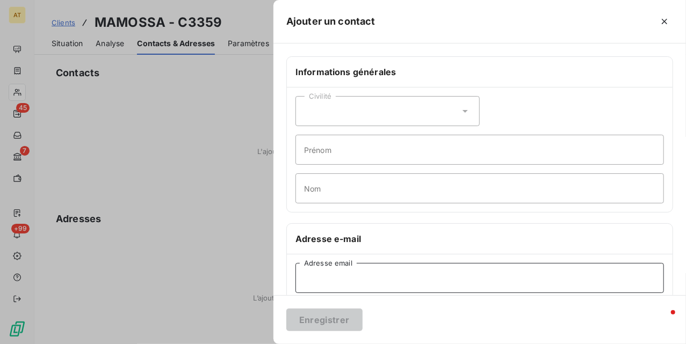
click at [358, 288] on input "Adresse email" at bounding box center [479, 278] width 368 height 30
paste input "[EMAIL_ADDRESS][DOMAIN_NAME]"
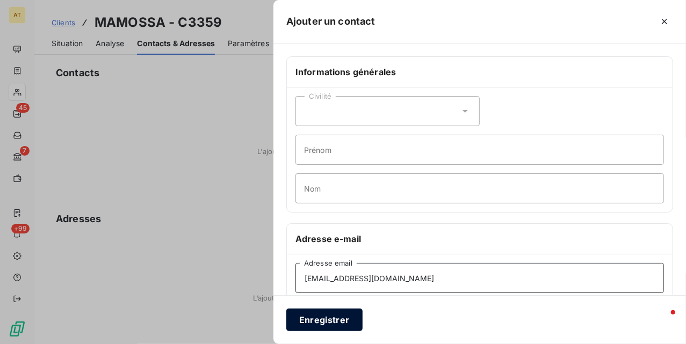
type input "[EMAIL_ADDRESS][DOMAIN_NAME]"
click at [316, 317] on button "Enregistrer" at bounding box center [324, 320] width 76 height 23
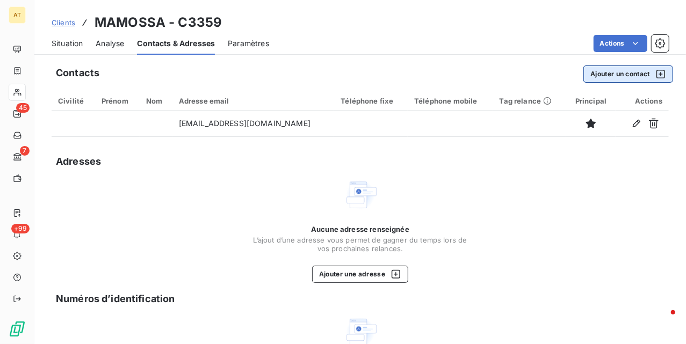
click at [603, 71] on button "Ajouter un contact" at bounding box center [628, 73] width 90 height 17
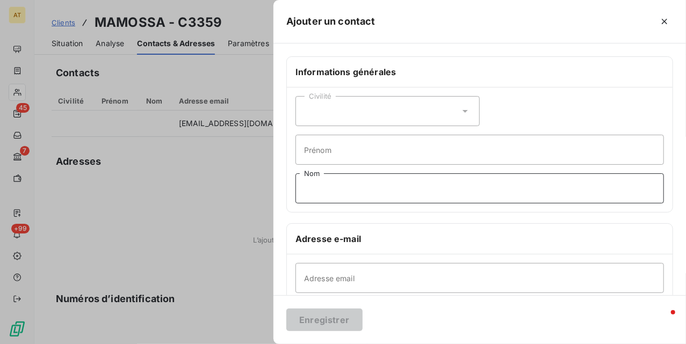
click at [335, 188] on input "Nom" at bounding box center [479, 188] width 368 height 30
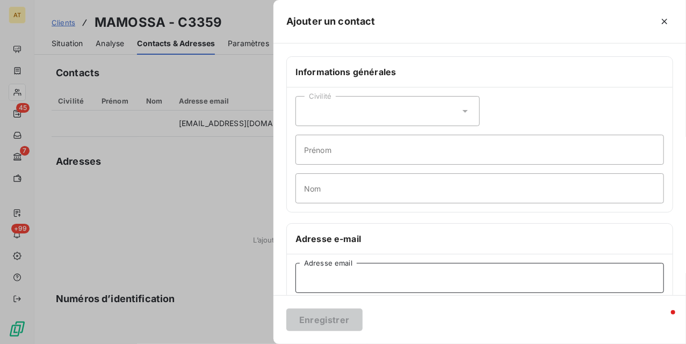
drag, startPoint x: 321, startPoint y: 280, endPoint x: 319, endPoint y: 290, distance: 9.9
click at [321, 282] on input "Adresse email" at bounding box center [479, 278] width 368 height 30
paste input "[EMAIL_ADDRESS][DOMAIN_NAME]"
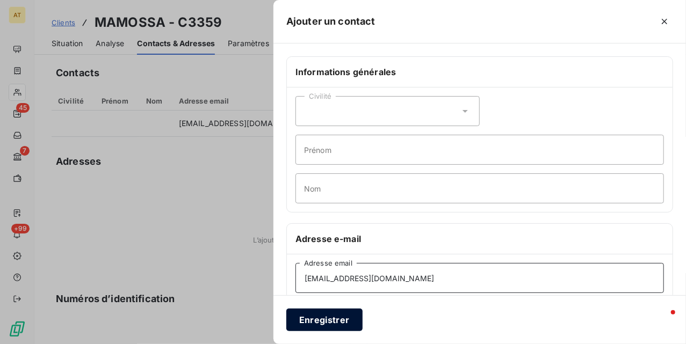
type input "[EMAIL_ADDRESS][DOMAIN_NAME]"
click at [311, 318] on button "Enregistrer" at bounding box center [324, 320] width 76 height 23
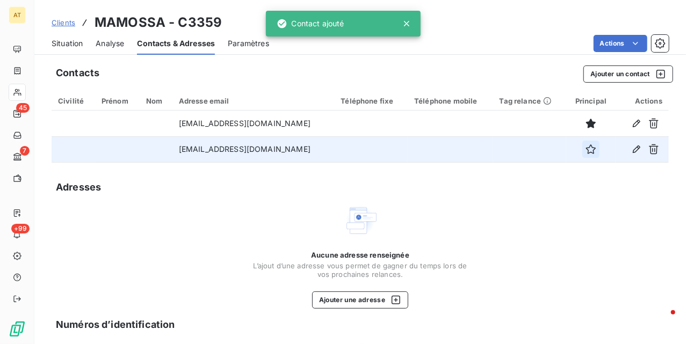
click at [585, 151] on icon "button" at bounding box center [590, 149] width 11 height 11
click at [631, 150] on button "button" at bounding box center [636, 149] width 17 height 17
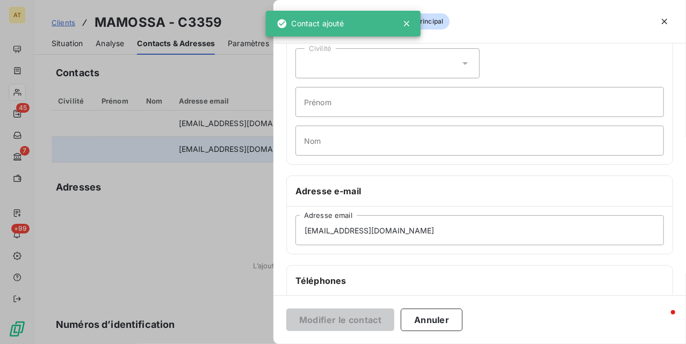
scroll to position [215, 0]
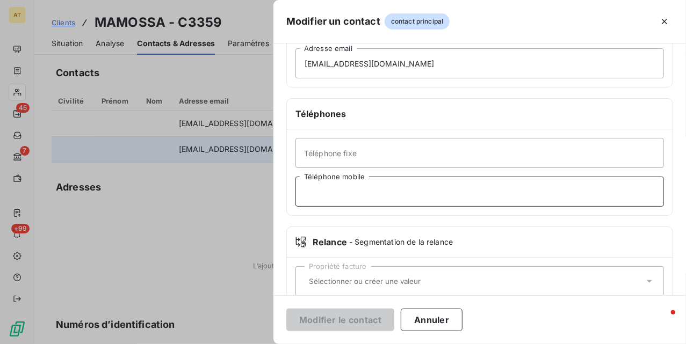
click at [350, 194] on input "Téléphone mobile" at bounding box center [479, 192] width 368 height 30
paste input "33604534730"
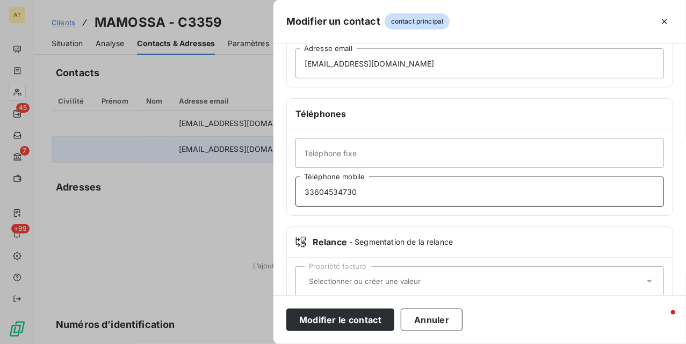
drag, startPoint x: 315, startPoint y: 194, endPoint x: 258, endPoint y: 200, distance: 56.7
click at [258, 344] on div "Modifier un contact contact principal Informations générales Civilité Prénom No…" at bounding box center [343, 344] width 686 height 0
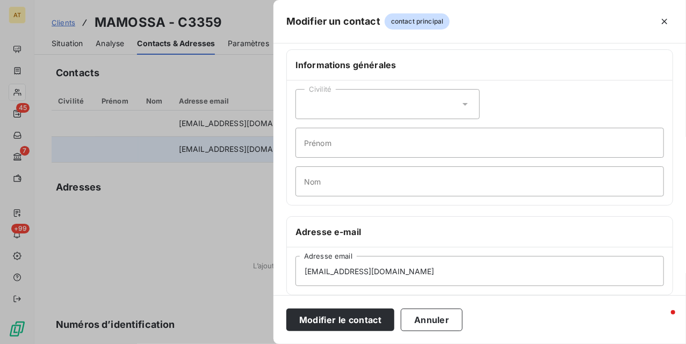
scroll to position [0, 0]
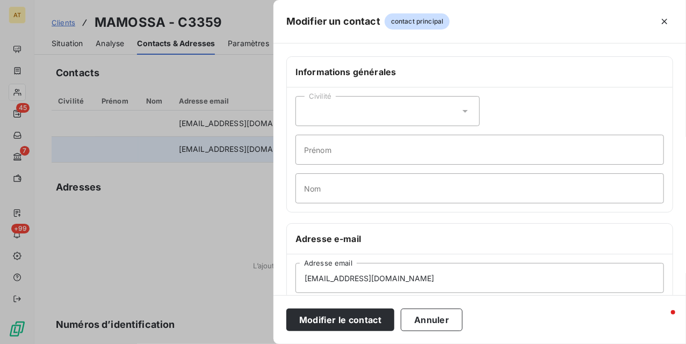
type input "0604534730"
click at [331, 153] on input "Prénom" at bounding box center [479, 150] width 368 height 30
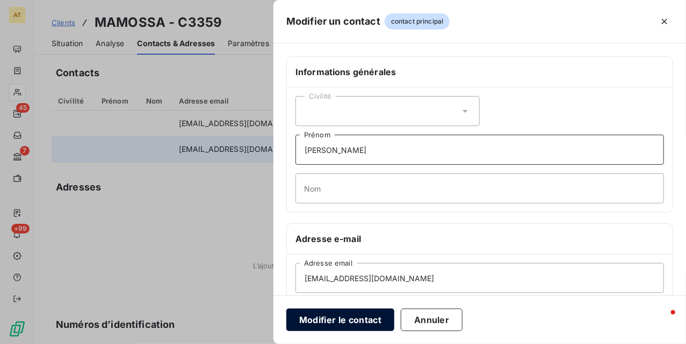
type input "[PERSON_NAME]"
click at [323, 323] on button "Modifier le contact" at bounding box center [340, 320] width 108 height 23
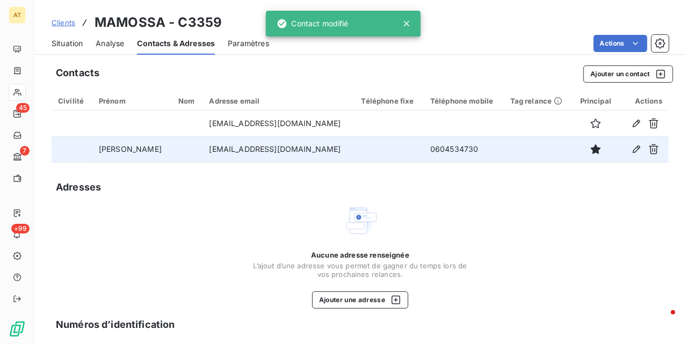
click at [53, 43] on span "Situation" at bounding box center [67, 43] width 31 height 11
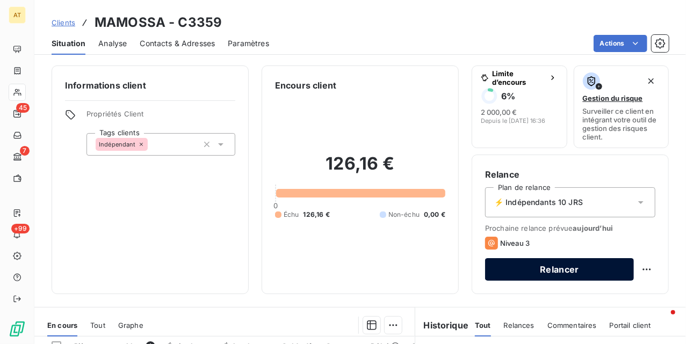
click at [524, 267] on button "Relancer" at bounding box center [559, 269] width 149 height 23
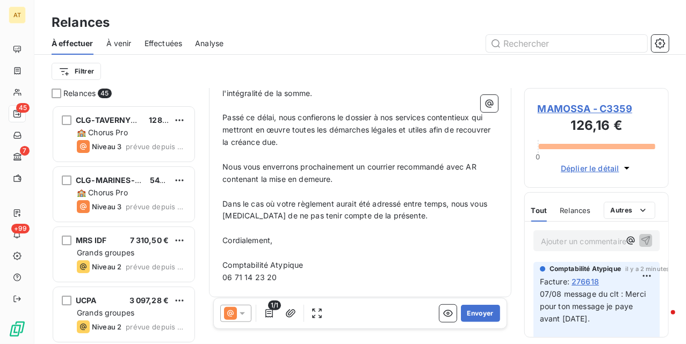
scroll to position [319, 0]
click at [462, 320] on button "Envoyer" at bounding box center [480, 313] width 39 height 17
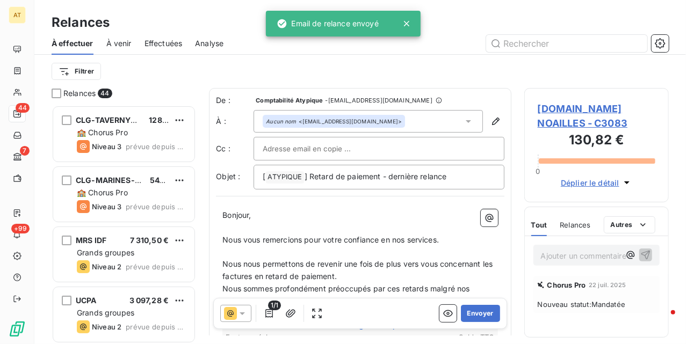
click at [123, 45] on span "À venir" at bounding box center [118, 43] width 25 height 11
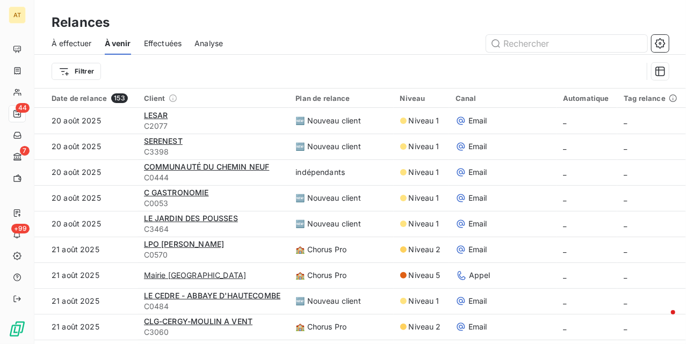
click at [354, 46] on div at bounding box center [452, 43] width 433 height 17
click at [171, 49] on div "Effectuées" at bounding box center [163, 43] width 38 height 23
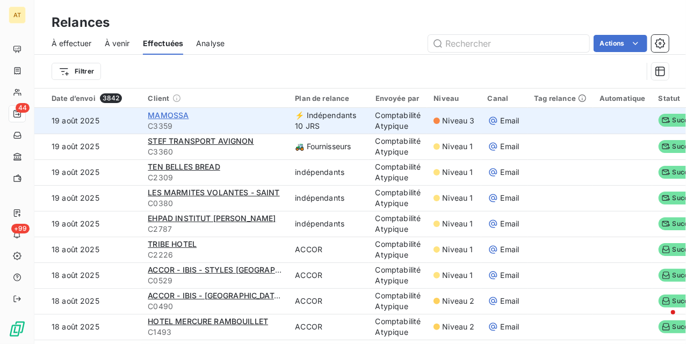
click at [159, 114] on span "MAMOSSA" at bounding box center [168, 115] width 41 height 9
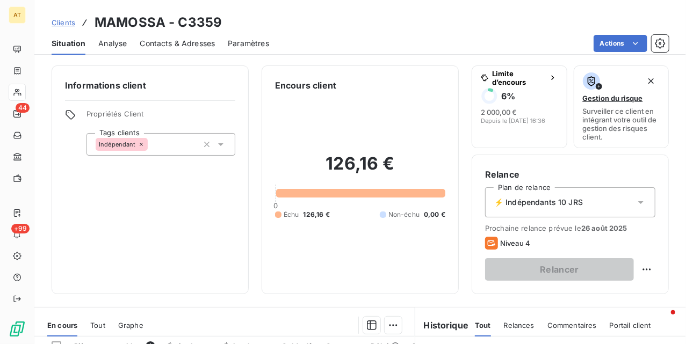
click at [202, 21] on h3 "MAMOSSA - C3359" at bounding box center [157, 22] width 127 height 19
copy h3 "C3359"
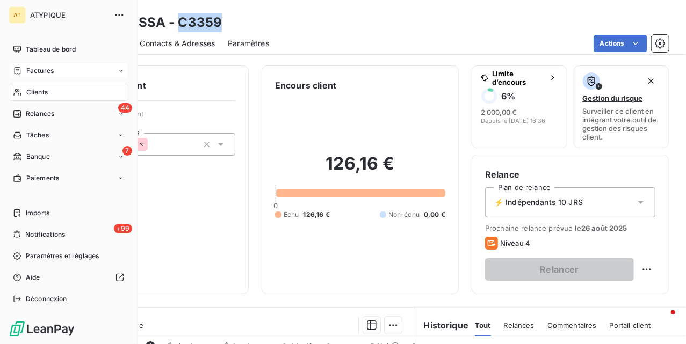
click at [56, 70] on div "Factures" at bounding box center [69, 70] width 120 height 17
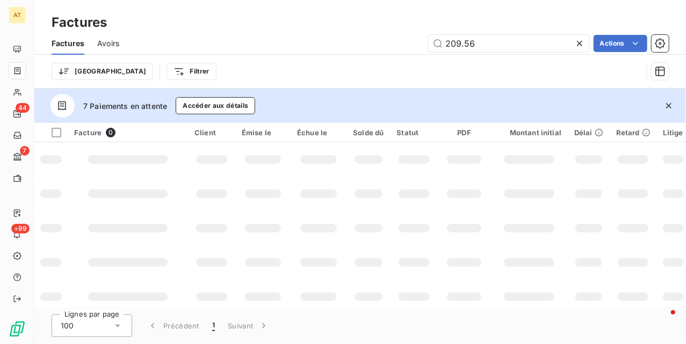
click at [671, 104] on icon "button" at bounding box center [668, 105] width 11 height 11
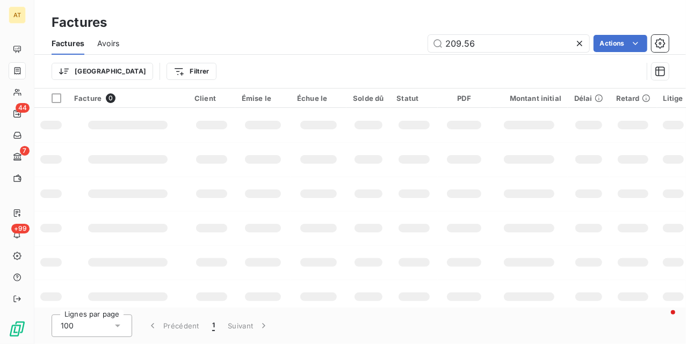
click at [390, 201] on td at bounding box center [414, 194] width 48 height 34
drag, startPoint x: 460, startPoint y: 42, endPoint x: 569, endPoint y: 89, distance: 118.6
click at [465, 48] on input "209.56" at bounding box center [508, 43] width 161 height 17
click at [512, 201] on td at bounding box center [528, 194] width 77 height 34
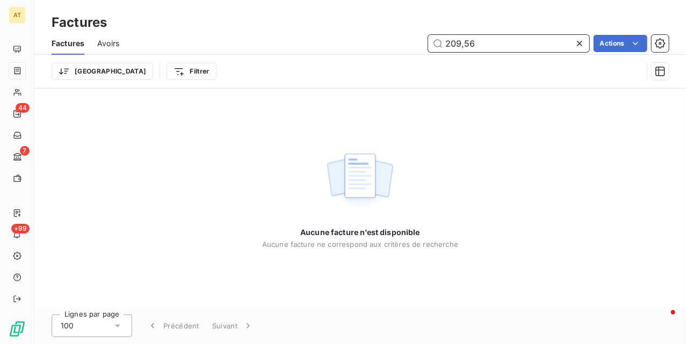
click at [486, 39] on input "209,56" at bounding box center [508, 43] width 161 height 17
paste input "58125"
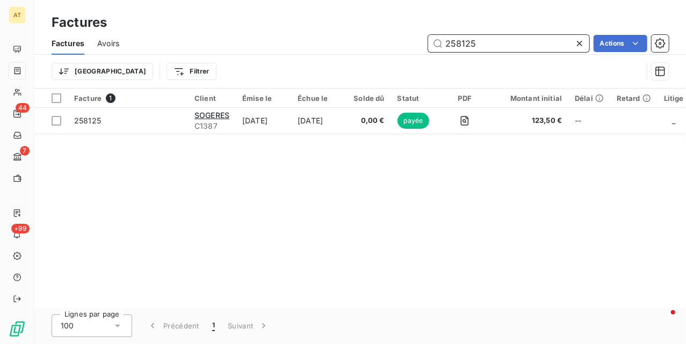
type input "258125"
click at [163, 157] on div "Facture 1 Client Émise le Échue le Solde dû Statut PDF Montant initial Délai Re…" at bounding box center [359, 198] width 651 height 219
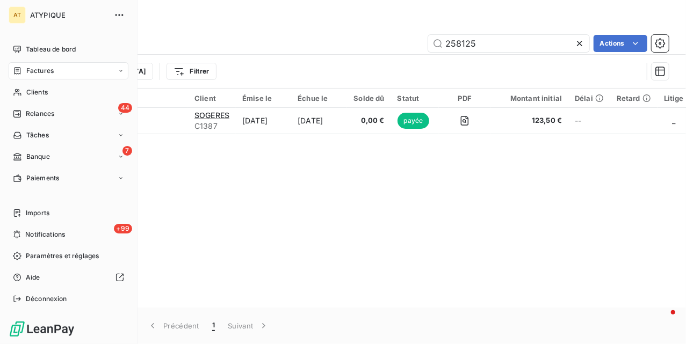
click at [45, 71] on span "Factures" at bounding box center [39, 71] width 27 height 10
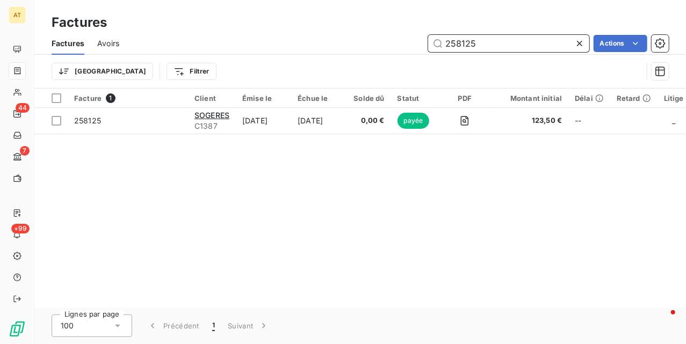
drag, startPoint x: 450, startPoint y: 45, endPoint x: 335, endPoint y: 73, distance: 118.2
click at [348, 67] on div "Factures Avoirs 258125 Actions Trier Filtrer" at bounding box center [359, 60] width 651 height 56
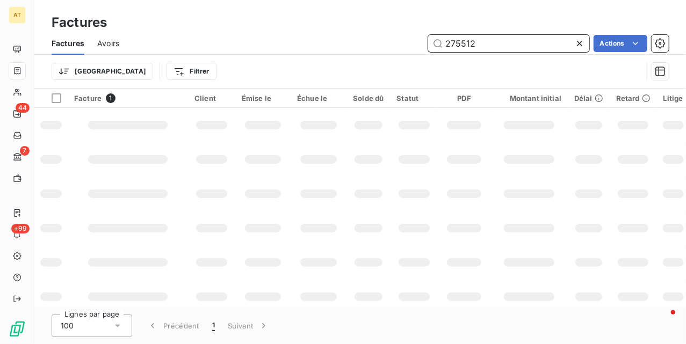
type input "275512"
click at [370, 165] on td at bounding box center [367, 159] width 43 height 34
click at [428, 157] on td at bounding box center [414, 159] width 48 height 34
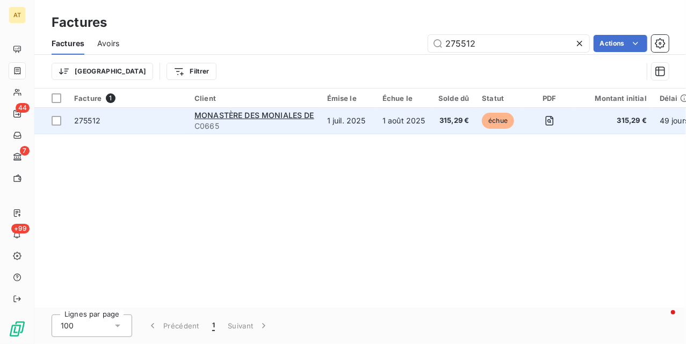
click at [70, 121] on td "275512" at bounding box center [128, 121] width 120 height 26
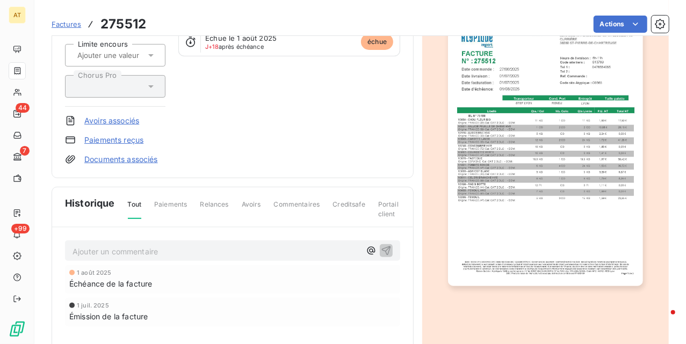
scroll to position [144, 0]
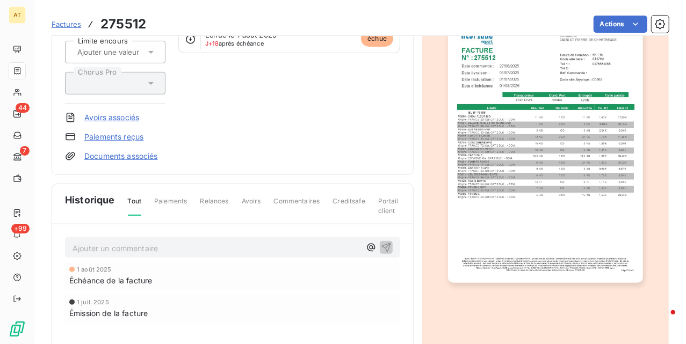
click at [136, 254] on p "Ajouter un commentaire ﻿" at bounding box center [216, 248] width 288 height 13
copy span "chq reçu"
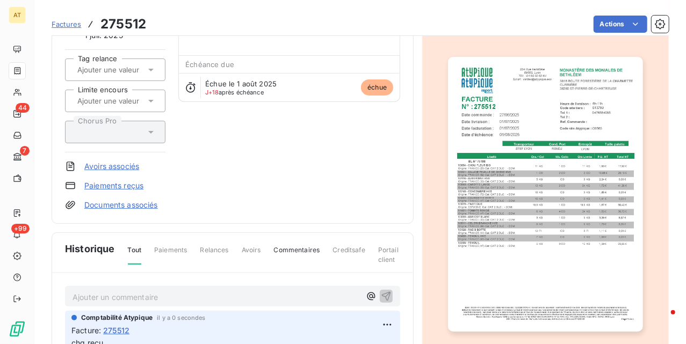
scroll to position [0, 0]
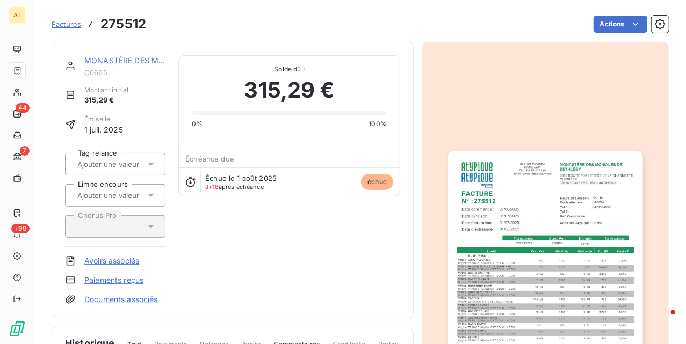
click at [310, 237] on div "MONASTÈRE DES MONIALES DE C0665 Montant initial 315,29 € Émise le 1 juil. 2025 …" at bounding box center [232, 180] width 335 height 250
click at [118, 60] on link "MONASTÈRE DES MONIALES DE" at bounding box center [144, 60] width 120 height 9
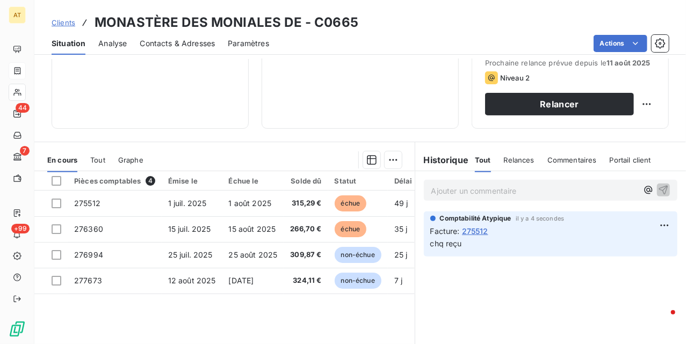
scroll to position [215, 0]
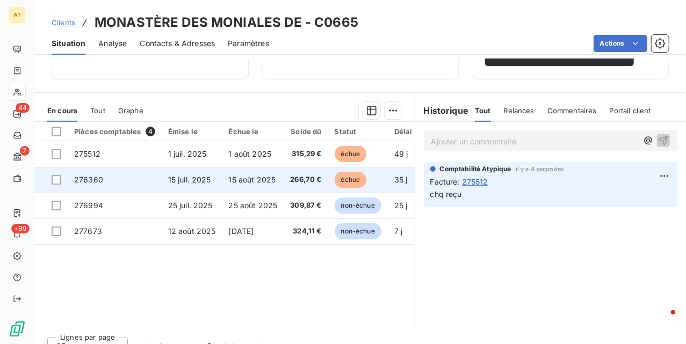
click at [159, 174] on td "276360" at bounding box center [115, 180] width 94 height 26
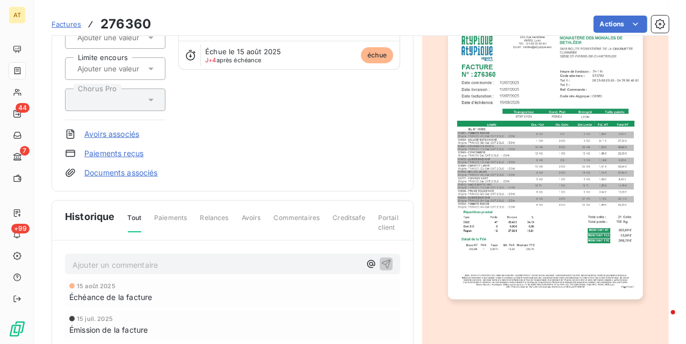
scroll to position [144, 0]
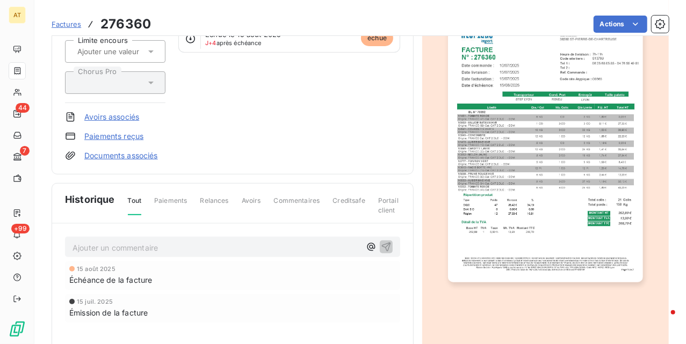
click at [159, 245] on p "Ajouter un commentaire ﻿" at bounding box center [216, 247] width 288 height 13
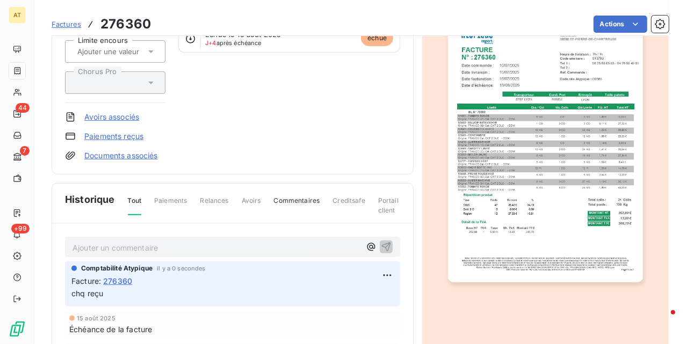
click at [261, 123] on div "MONASTÈRE DES MONIALES DE C0665 Montant initial 266,70 € Émise le 15 juil. 2025…" at bounding box center [232, 36] width 335 height 250
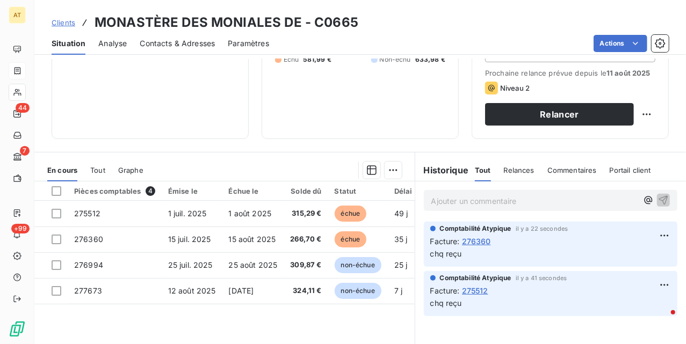
scroll to position [71, 0]
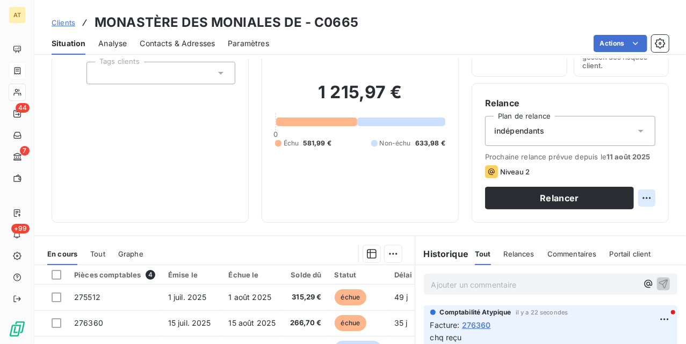
click at [633, 198] on html "AT 44 7 +99 Clients MONASTÈRE DES MONIALES DE - C0665 Situation Analyse Contact…" at bounding box center [343, 172] width 686 height 344
click at [610, 228] on div "Replanifier cette action" at bounding box center [591, 221] width 96 height 17
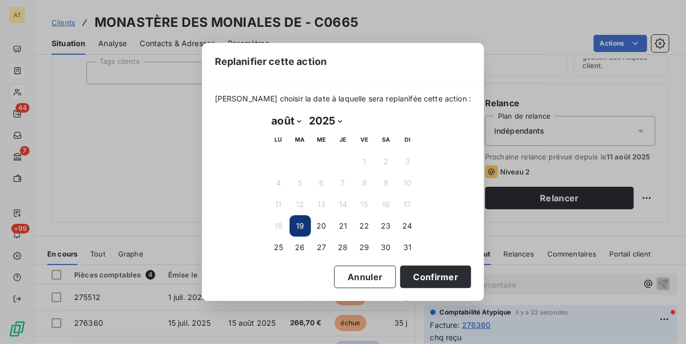
click at [281, 118] on select "janvier février mars avril mai juin juillet août septembre octobre novembre déc…" at bounding box center [286, 120] width 37 height 17
select select "8"
click at [268, 112] on select "janvier février mars avril mai juin juillet août septembre octobre novembre déc…" at bounding box center [286, 120] width 37 height 17
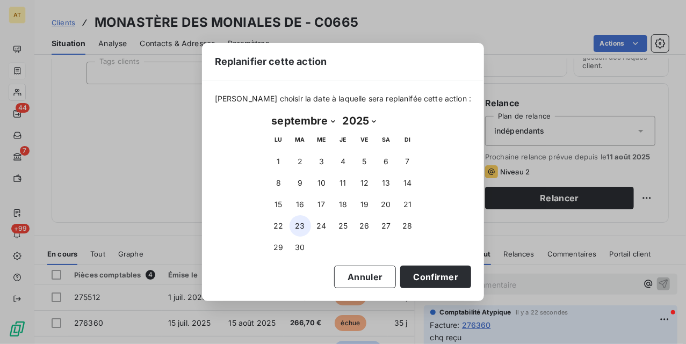
click at [303, 226] on button "23" at bounding box center [299, 225] width 21 height 21
click at [418, 279] on button "Confirmer" at bounding box center [435, 277] width 71 height 23
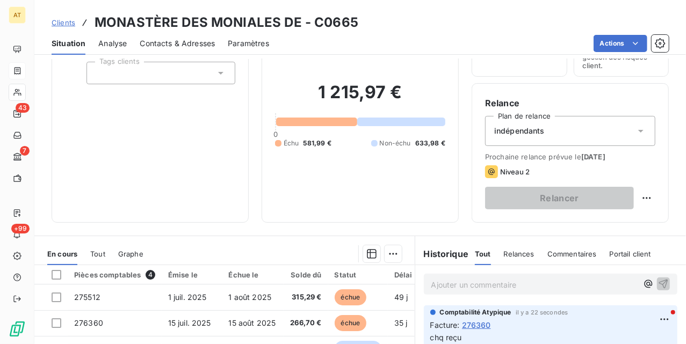
click at [271, 179] on div "Encours client 1 215,97 € 0 Échu 581,99 € Non-échu 633,98 €" at bounding box center [359, 108] width 197 height 229
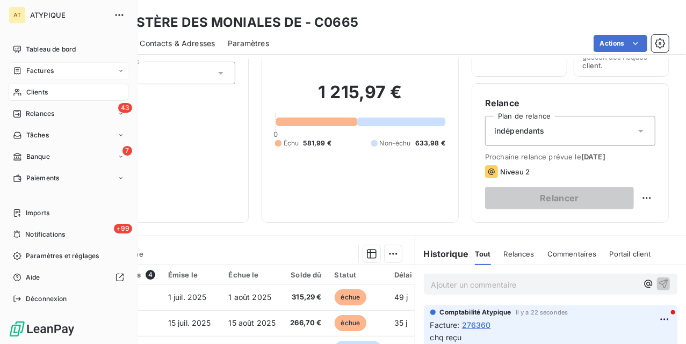
click at [44, 77] on div "Factures" at bounding box center [69, 70] width 120 height 17
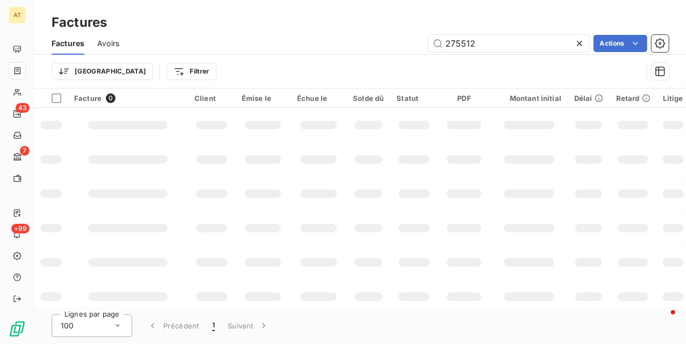
click at [580, 39] on icon at bounding box center [579, 43] width 11 height 11
drag, startPoint x: 591, startPoint y: 24, endPoint x: 610, endPoint y: 32, distance: 21.4
click at [593, 24] on div "Factures" at bounding box center [359, 22] width 651 height 19
click at [611, 37] on html "AT 43 7 +99 Factures Factures Avoirs Actions Trier Filtrer Facture 0 Client Émi…" at bounding box center [343, 172] width 686 height 344
drag, startPoint x: 327, startPoint y: 44, endPoint x: 333, endPoint y: 44, distance: 5.9
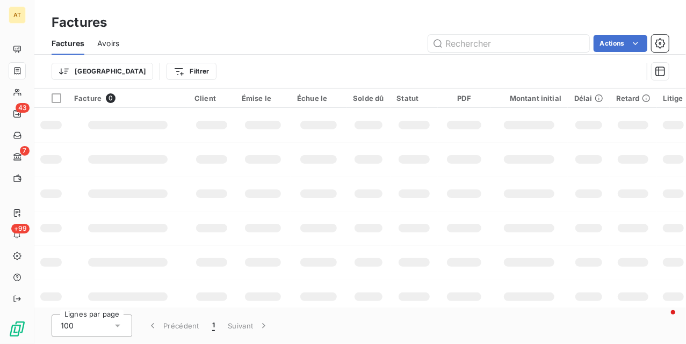
click at [329, 43] on html "AT 43 7 +99 Factures Factures Avoirs Actions Trier Filtrer Facture 0 Client Émi…" at bounding box center [343, 172] width 686 height 344
click at [350, 55] on div "Trier Filtrer" at bounding box center [360, 71] width 617 height 33
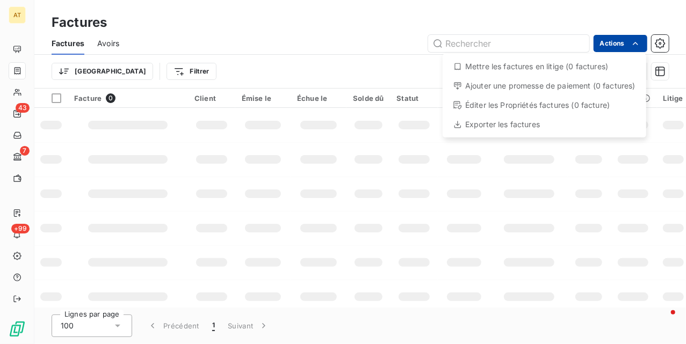
click at [609, 43] on html "AT 43 7 +99 Factures Factures Avoirs Actions Mettre les factures en litige (0 f…" at bounding box center [343, 172] width 686 height 344
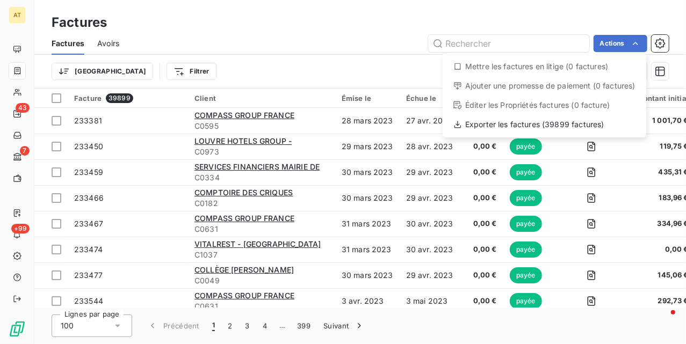
click at [324, 40] on html "AT 43 7 +99 Factures Factures Avoirs Actions Mettre les factures en litige (0 f…" at bounding box center [343, 172] width 686 height 344
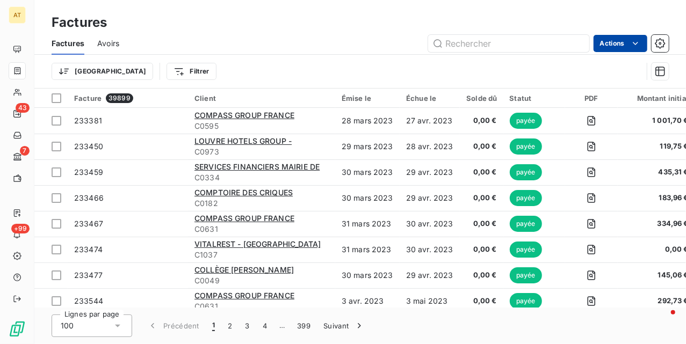
click at [622, 44] on html "AT 43 7 +99 Factures Factures Avoirs Actions Trier Filtrer Facture 39899 Client…" at bounding box center [343, 172] width 686 height 344
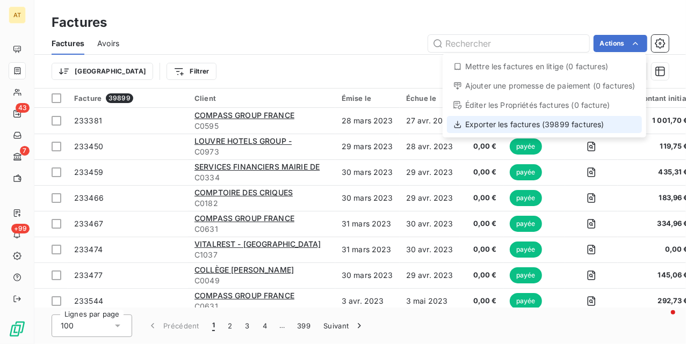
click at [561, 131] on div "Exporter les factures (39899 factures)" at bounding box center [544, 124] width 195 height 17
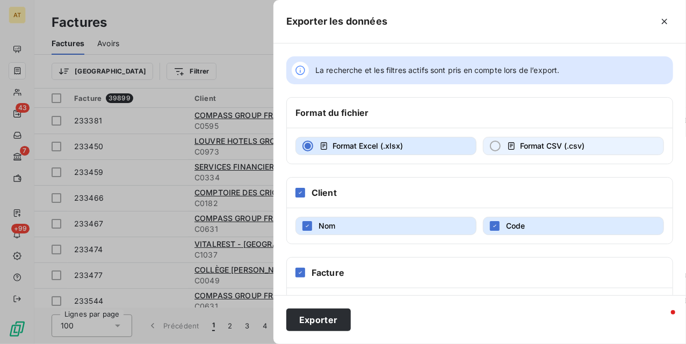
click at [535, 147] on span "Format CSV (.csv)" at bounding box center [552, 145] width 64 height 9
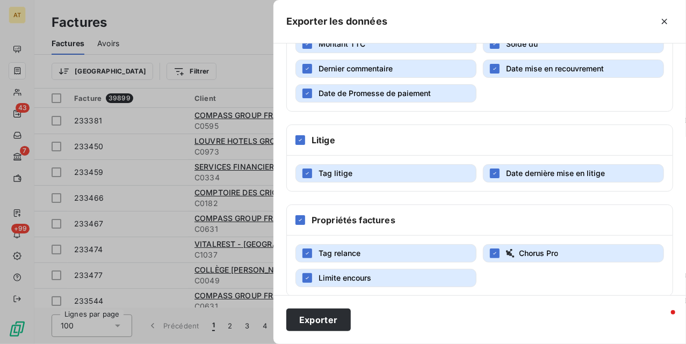
scroll to position [331, 0]
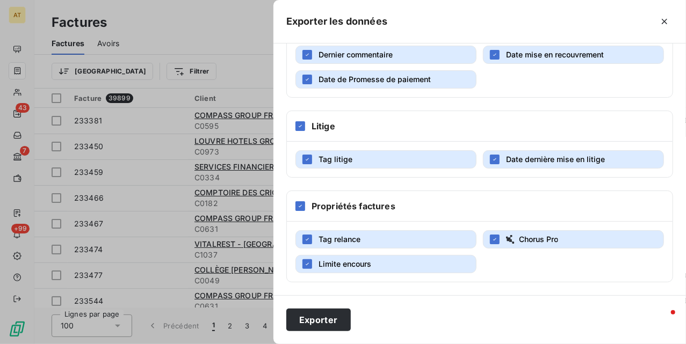
click at [362, 78] on span "Date de Promesse de paiement" at bounding box center [374, 79] width 112 height 9
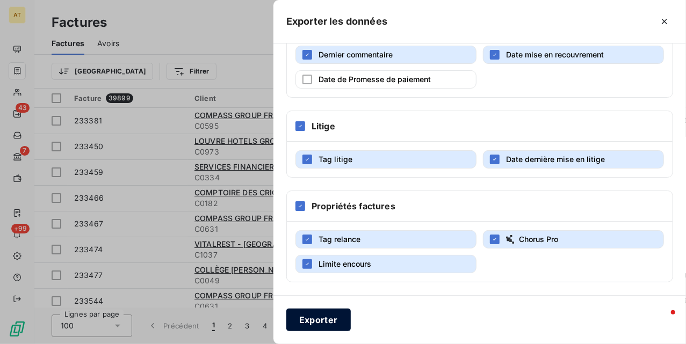
click at [323, 322] on button "Exporter" at bounding box center [318, 320] width 64 height 23
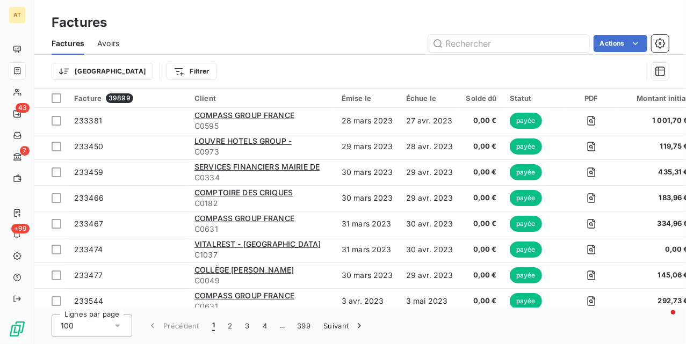
click at [116, 43] on span "Avoirs" at bounding box center [108, 43] width 22 height 11
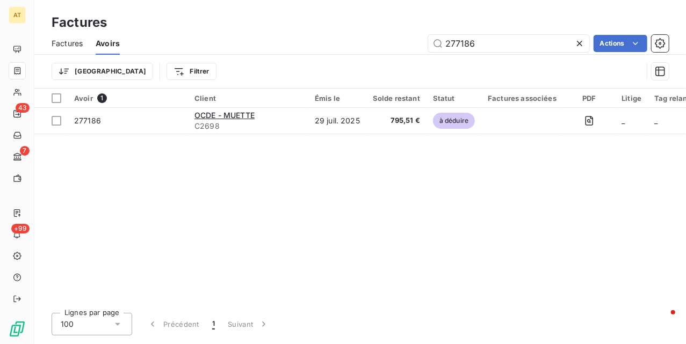
click at [578, 41] on icon at bounding box center [579, 43] width 11 height 11
click at [288, 40] on div "Actions" at bounding box center [401, 43] width 536 height 17
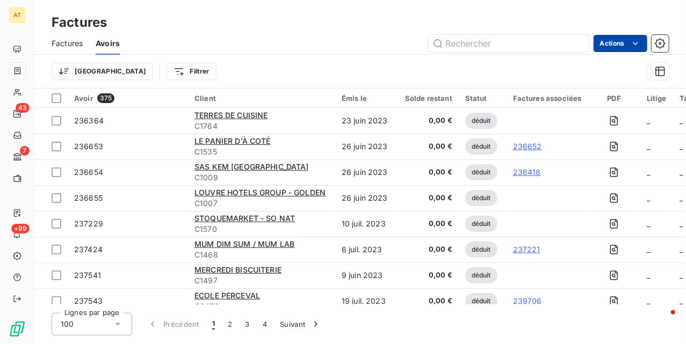
click at [615, 46] on html "AT 43 7 +99 Factures Factures Avoirs Actions Trier Filtrer Avoir 375 Client Émi…" at bounding box center [343, 172] width 686 height 344
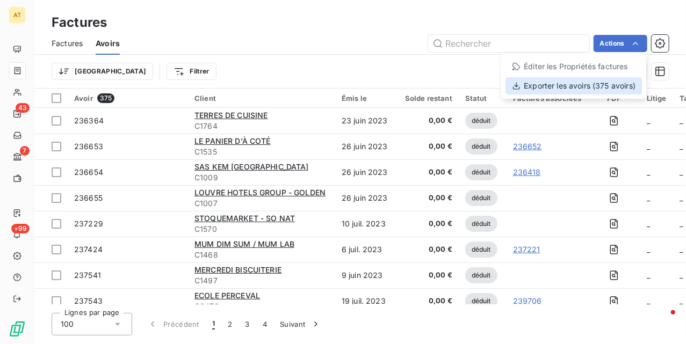
click at [580, 84] on div "Exporter les avoirs (375 avoirs)" at bounding box center [573, 85] width 136 height 17
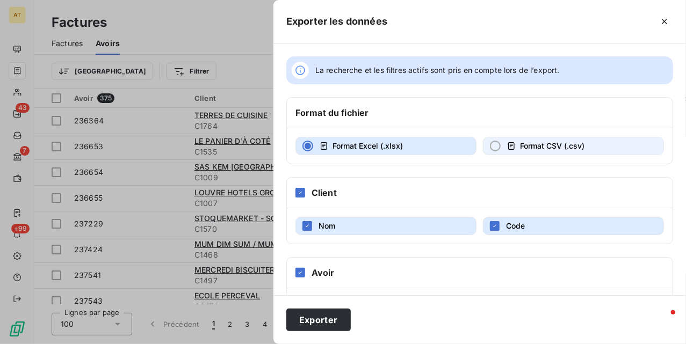
click at [548, 153] on button "Format CSV (.csv)" at bounding box center [573, 146] width 181 height 18
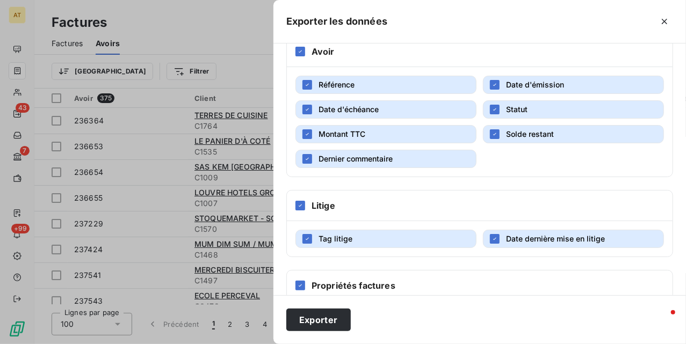
scroll to position [306, 0]
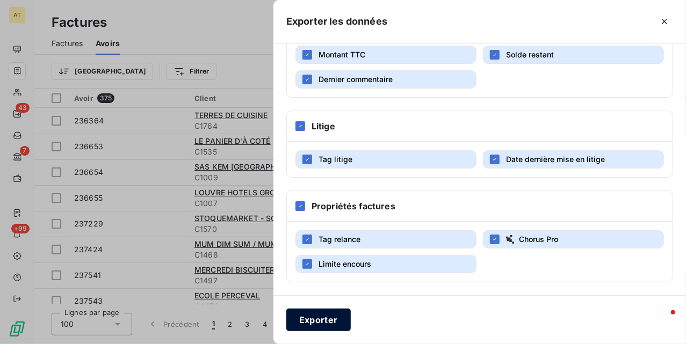
click at [300, 320] on button "Exporter" at bounding box center [318, 320] width 64 height 23
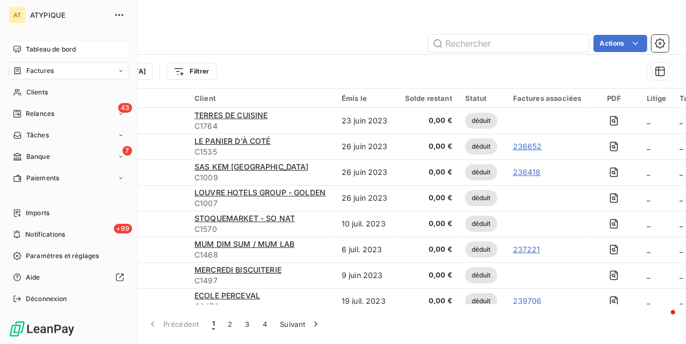
click at [37, 53] on span "Tableau de bord" at bounding box center [51, 50] width 50 height 10
